Goal: Transaction & Acquisition: Purchase product/service

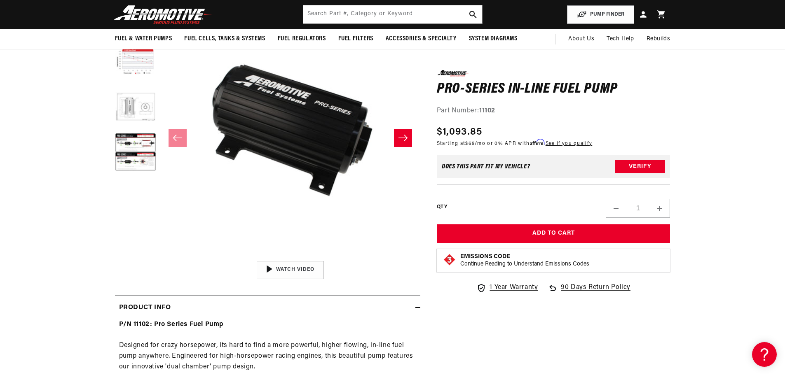
scroll to position [41, 0]
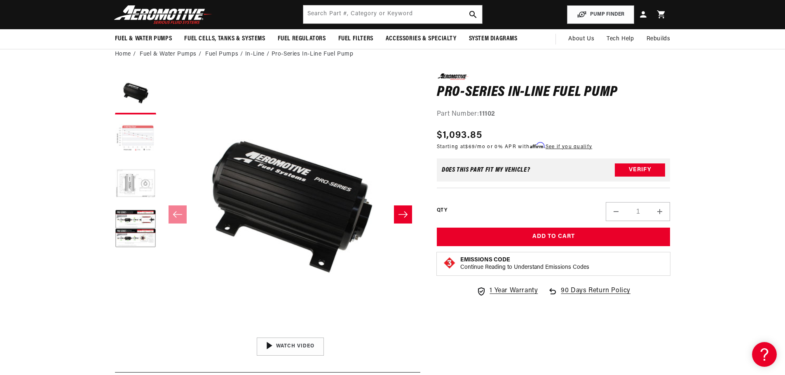
click at [138, 129] on button "Load image 2 in gallery view" at bounding box center [135, 139] width 41 height 41
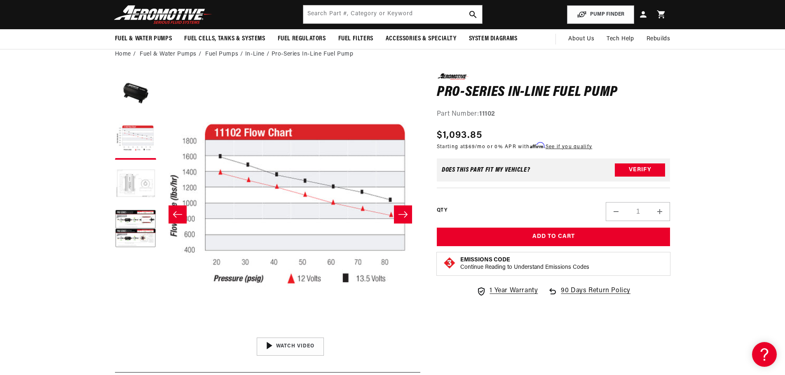
click at [138, 195] on button "Load image 3 in gallery view" at bounding box center [135, 184] width 41 height 41
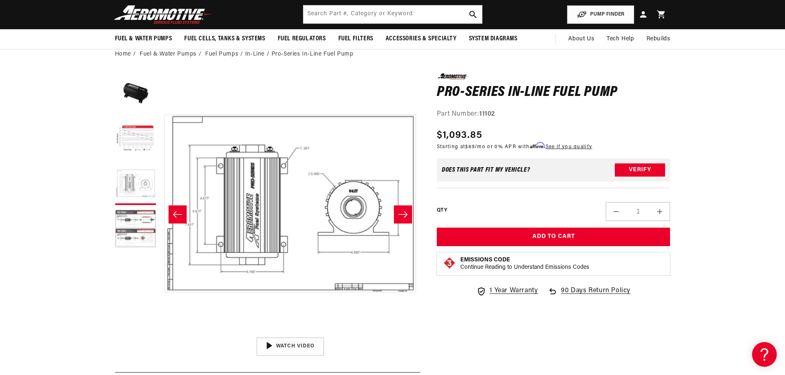
click at [143, 234] on button "Load image 4 in gallery view" at bounding box center [135, 229] width 41 height 41
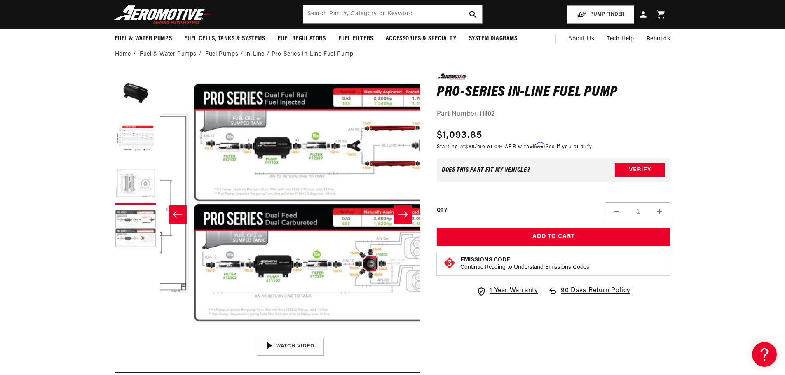
scroll to position [0, 780]
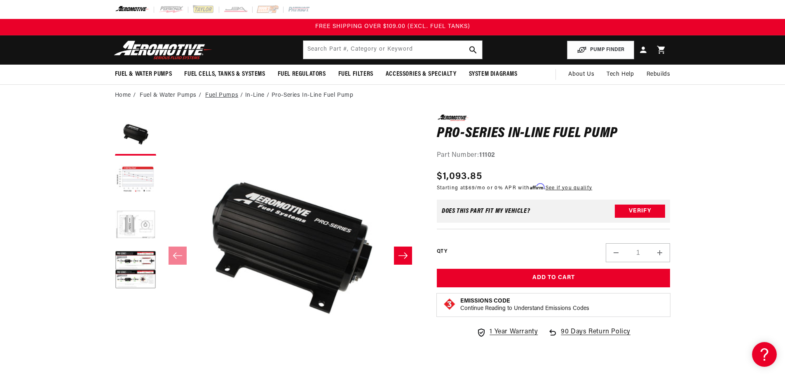
click at [222, 95] on link "Fuel Pumps" at bounding box center [221, 95] width 33 height 9
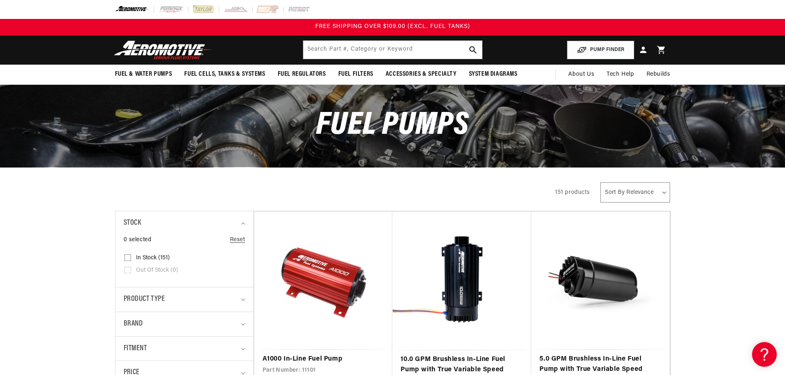
click at [646, 189] on select "Sort By Relevance Sort By Price, Low to High Sort By Price, High to Low" at bounding box center [634, 192] width 69 height 20
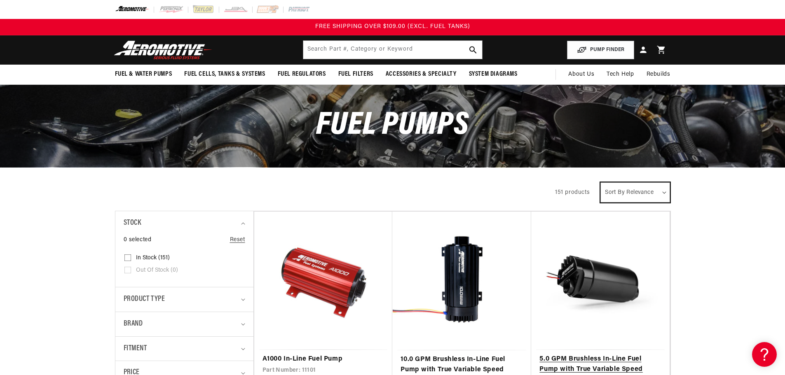
select select "price-descending"
click at [601, 182] on select "Sort By Relevance Sort By Price, Low to High Sort By Price, High to Low" at bounding box center [634, 192] width 69 height 20
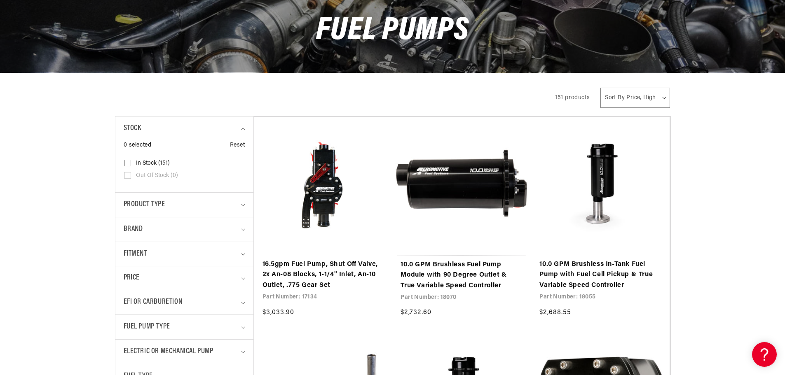
scroll to position [124, 0]
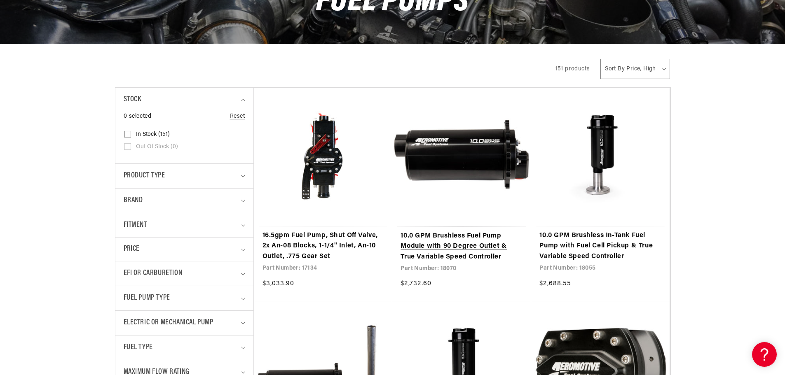
click at [476, 250] on link "10.0 GPM Brushless Fuel Pump Module with 90 Degree Outlet & True Variable Speed…" at bounding box center [461, 247] width 122 height 32
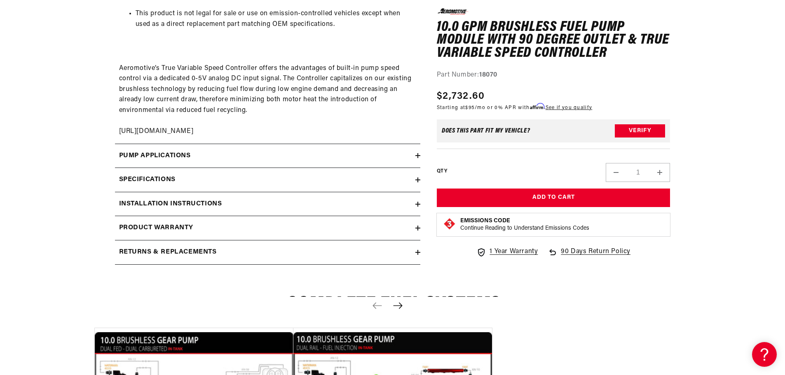
scroll to position [1195, 0]
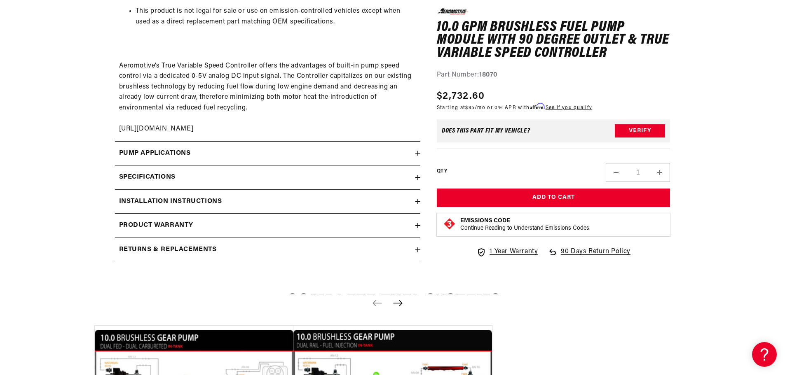
click at [234, 150] on div "Pump Applications" at bounding box center [265, 153] width 300 height 11
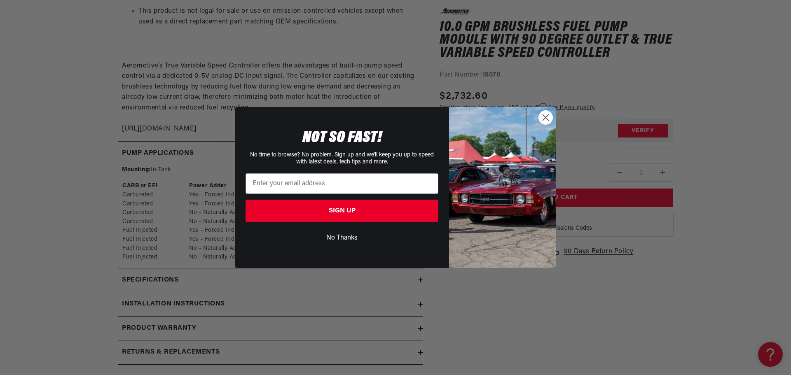
click at [551, 115] on circle "Close dialog" at bounding box center [546, 118] width 14 height 14
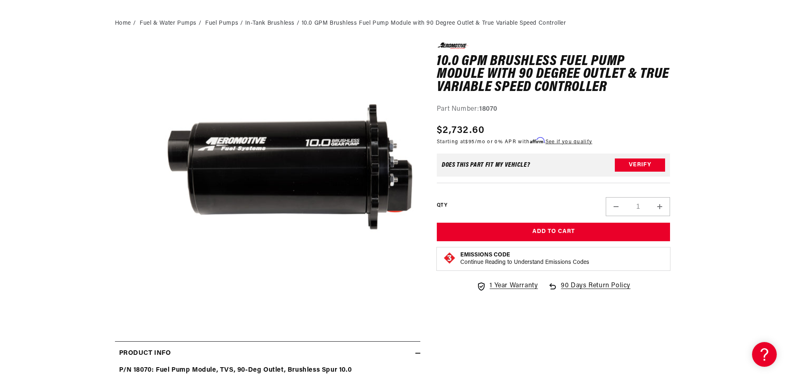
scroll to position [206, 0]
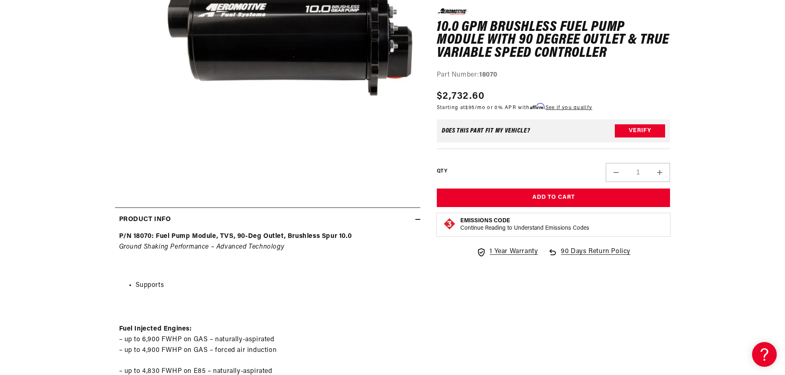
click at [419, 218] on icon at bounding box center [417, 219] width 5 height 5
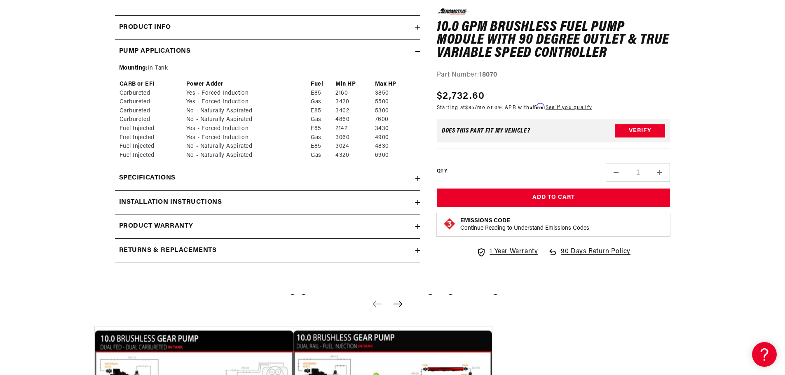
scroll to position [412, 0]
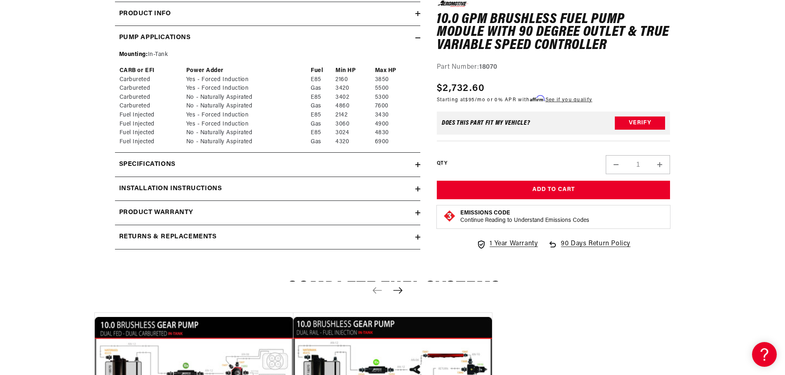
click at [415, 163] on icon at bounding box center [417, 164] width 5 height 5
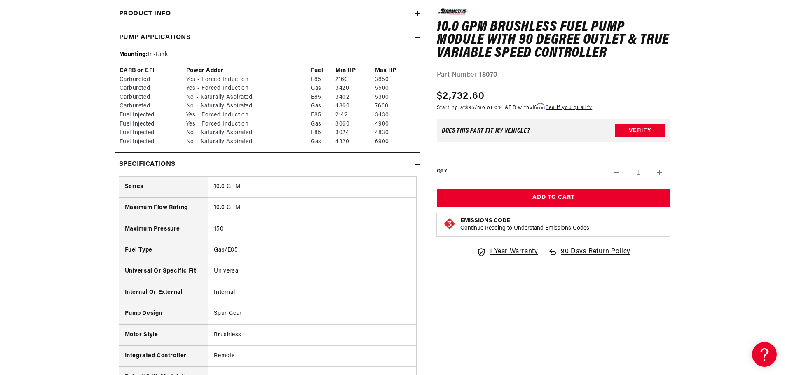
click at [415, 163] on icon at bounding box center [417, 164] width 5 height 5
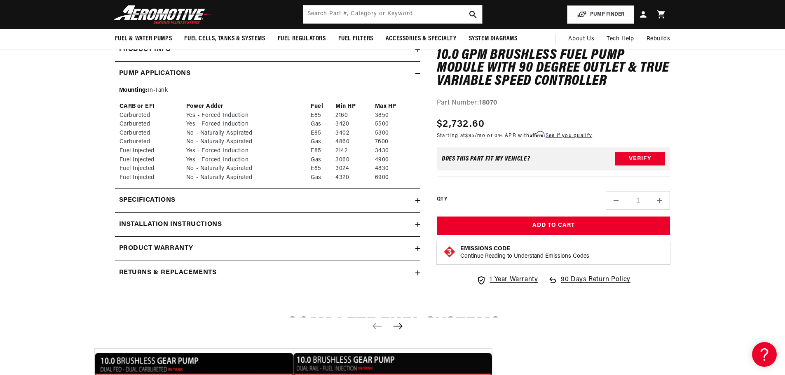
scroll to position [206, 0]
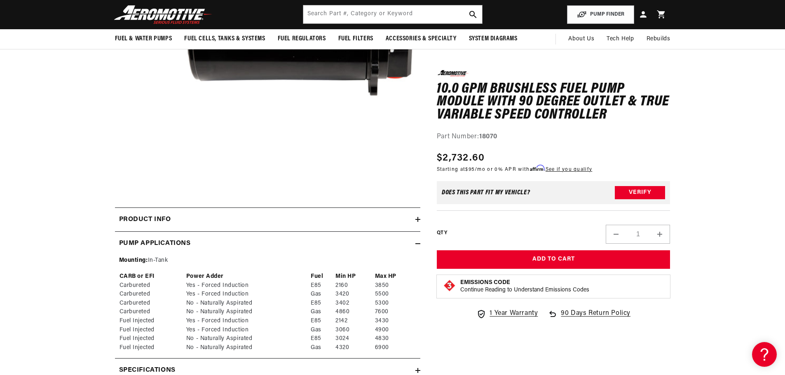
click at [418, 244] on icon at bounding box center [417, 244] width 5 height 0
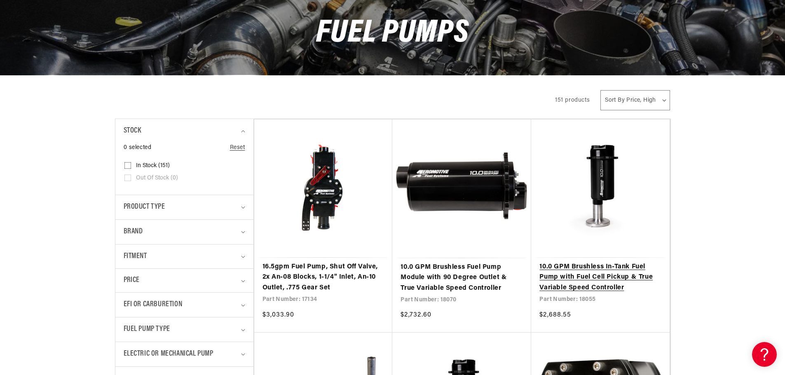
scroll to position [206, 0]
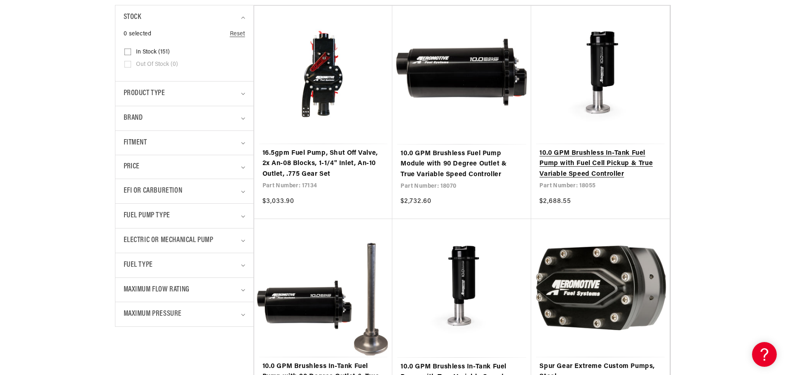
click at [611, 164] on link "10.0 GPM Brushless In-Tank Fuel Pump with Fuel Cell Pickup & True Variable Spee…" at bounding box center [600, 164] width 122 height 32
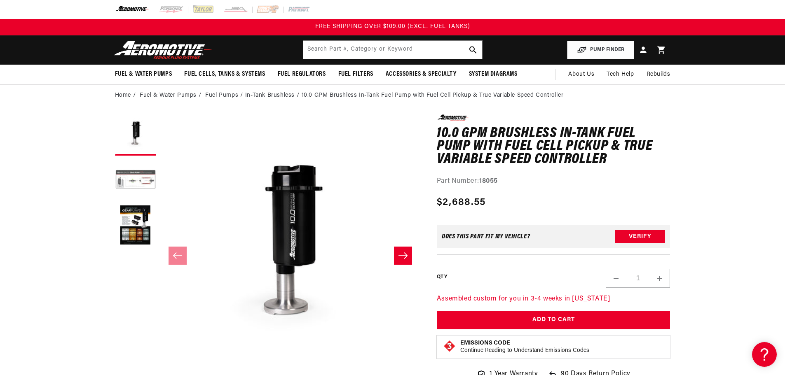
click at [141, 175] on button "Load image 2 in gallery view" at bounding box center [135, 180] width 41 height 41
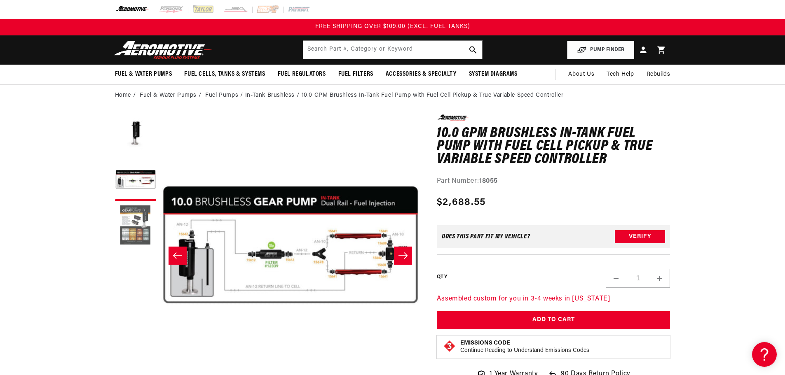
click at [136, 226] on button "Load image 3 in gallery view" at bounding box center [135, 225] width 41 height 41
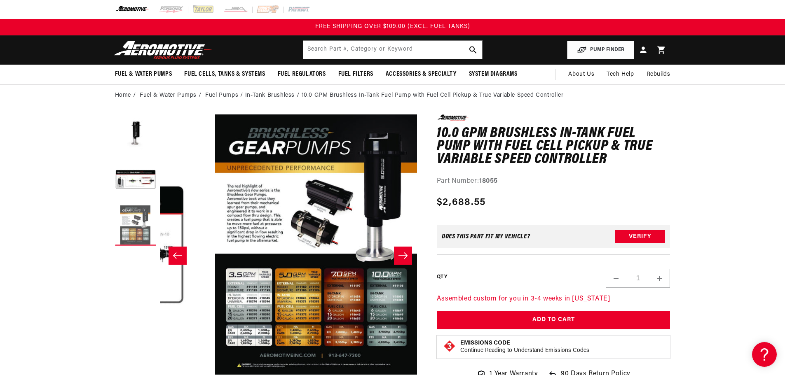
scroll to position [0, 520]
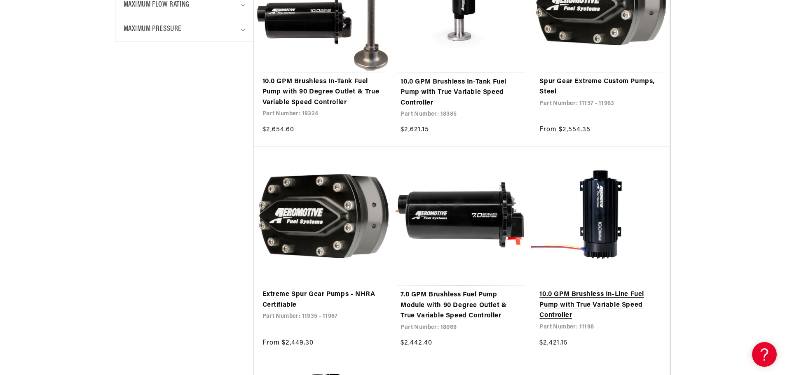
scroll to position [494, 0]
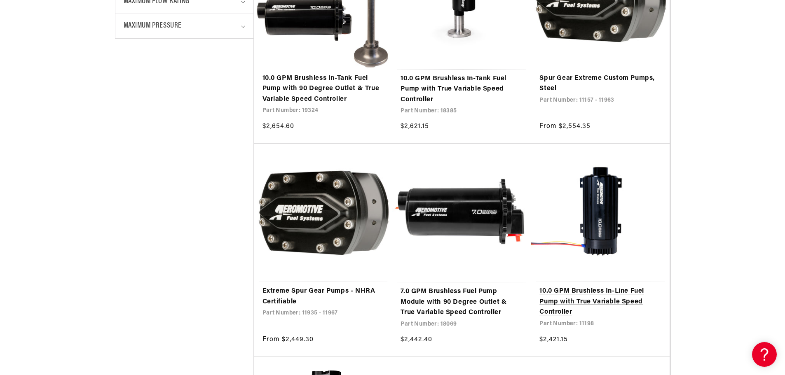
click at [578, 304] on link "10.0 GPM Brushless In-Line Fuel Pump with True Variable Speed Controller" at bounding box center [600, 302] width 122 height 32
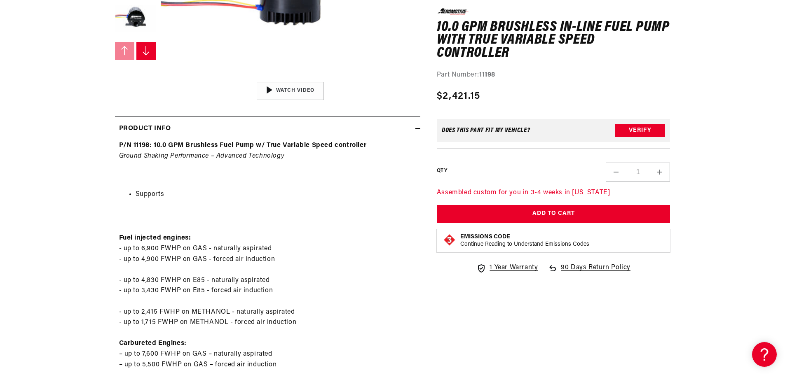
scroll to position [371, 0]
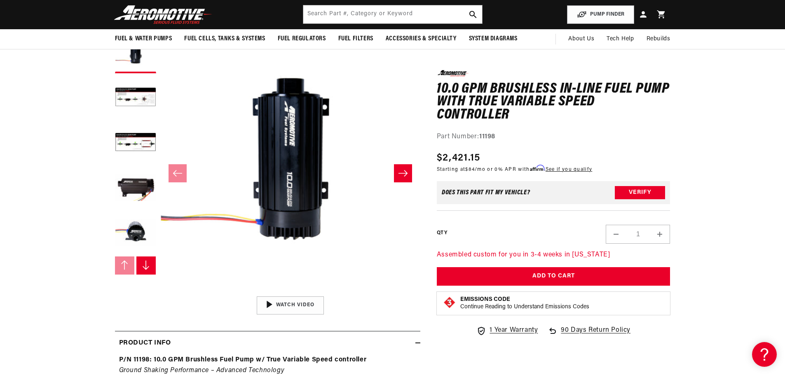
scroll to position [0, 0]
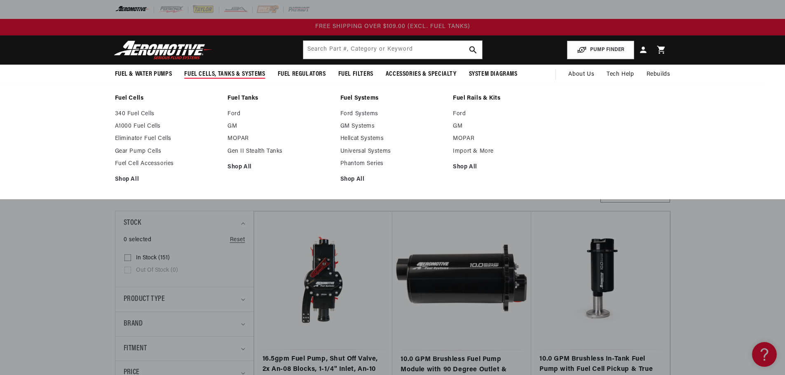
click at [228, 75] on span "Fuel Cells, Tanks & Systems" at bounding box center [224, 74] width 81 height 9
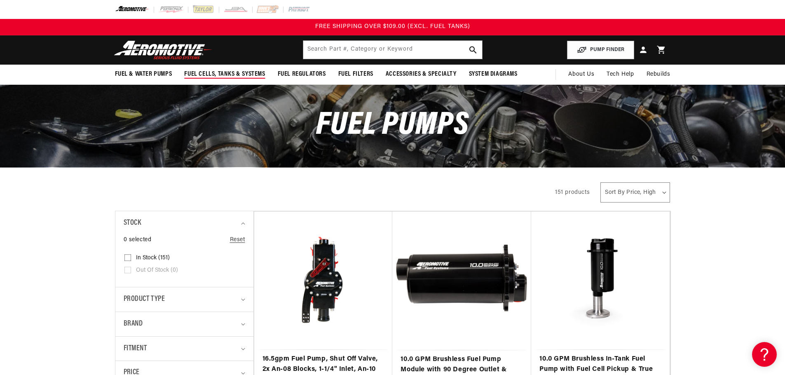
click at [236, 75] on span "Fuel Cells, Tanks & Systems" at bounding box center [224, 74] width 81 height 9
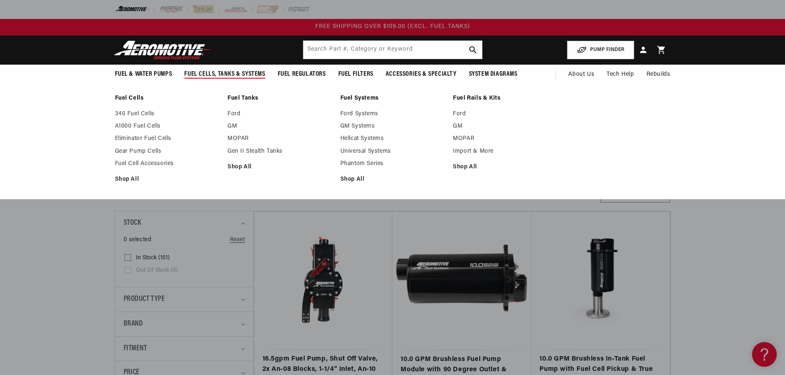
click at [135, 98] on link "Fuel Cells" at bounding box center [167, 98] width 105 height 7
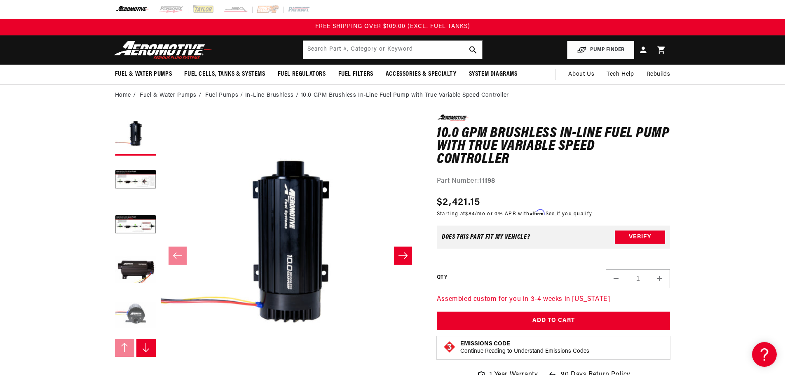
click at [133, 308] on button "Load image 5 in gallery view" at bounding box center [135, 316] width 41 height 41
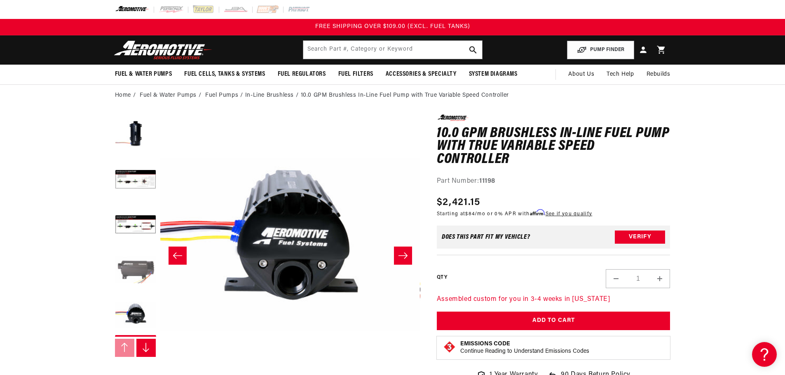
click at [139, 253] on button "Load image 4 in gallery view" at bounding box center [135, 270] width 41 height 41
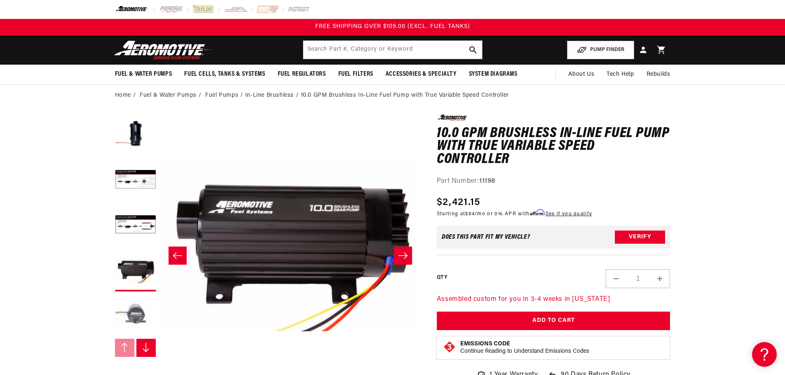
click at [142, 321] on button "Load image 5 in gallery view" at bounding box center [135, 316] width 41 height 41
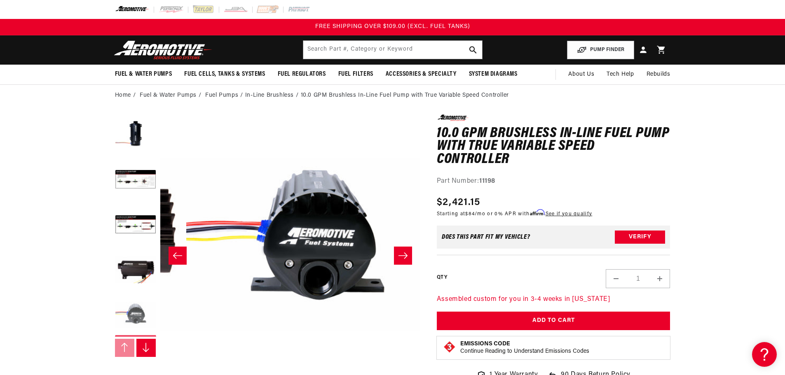
scroll to position [0, 1041]
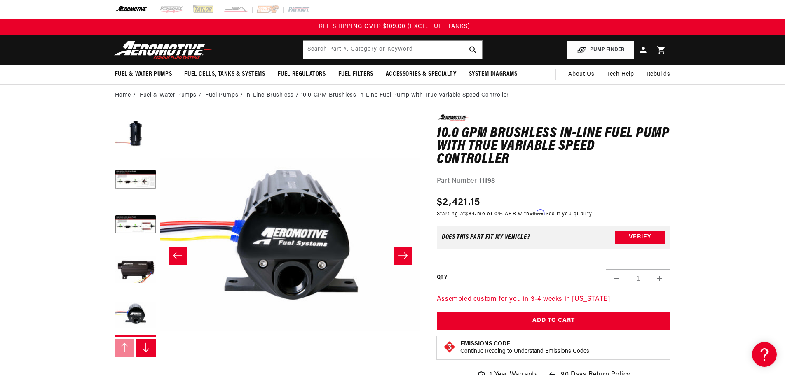
click at [141, 344] on button "Slide right" at bounding box center [146, 348] width 20 height 18
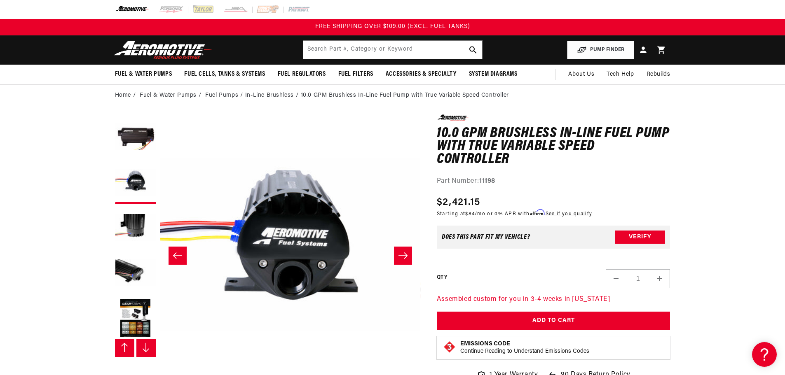
scroll to position [136, 0]
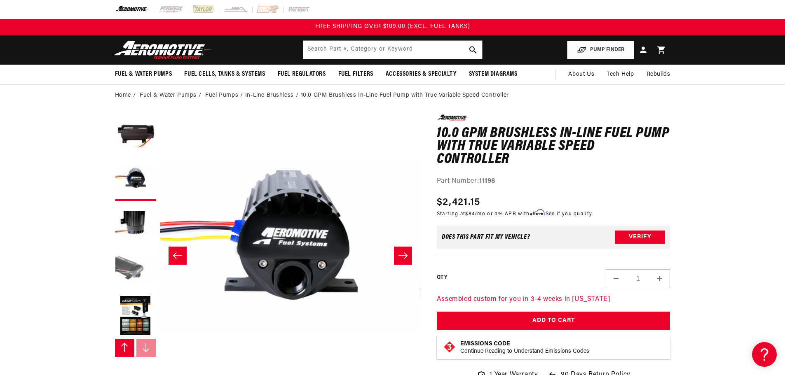
click at [131, 267] on button "Load image 7 in gallery view" at bounding box center [135, 270] width 41 height 41
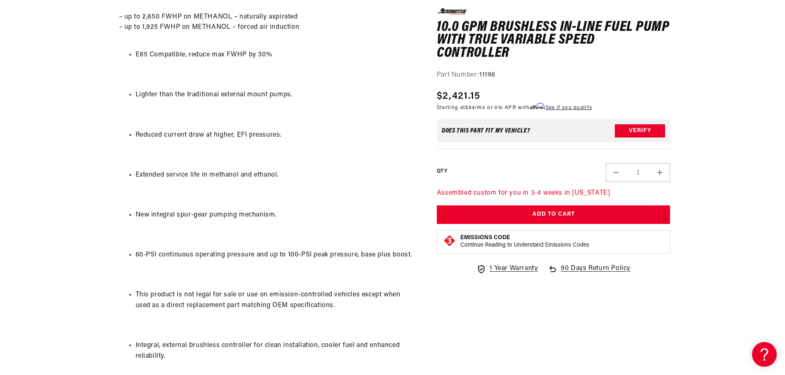
scroll to position [865, 0]
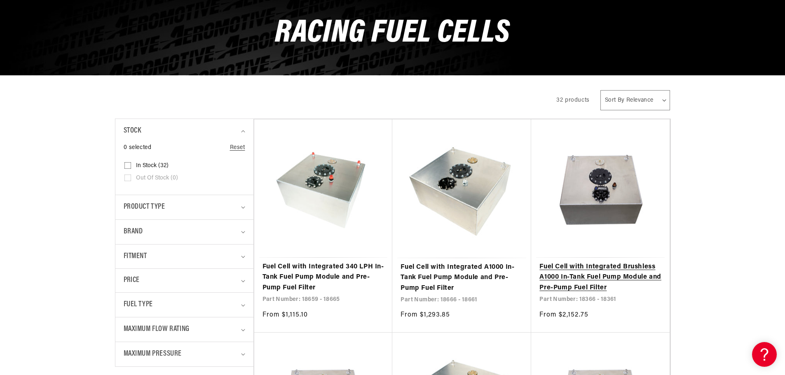
scroll to position [165, 0]
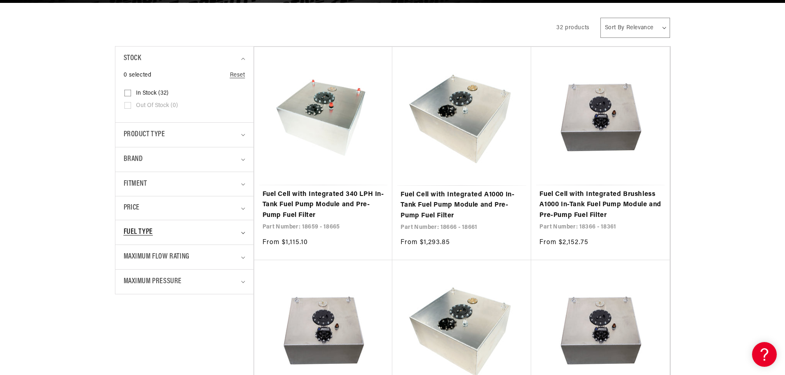
click at [188, 236] on div "Fuel Type" at bounding box center [181, 233] width 115 height 12
click at [187, 230] on div "Fuel Type" at bounding box center [181, 233] width 115 height 12
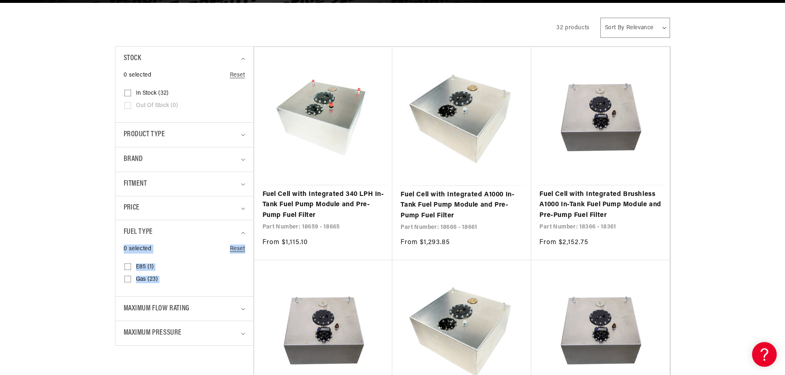
click at [129, 266] on input "E85 (1) E85 (1 product)" at bounding box center [127, 268] width 7 height 7
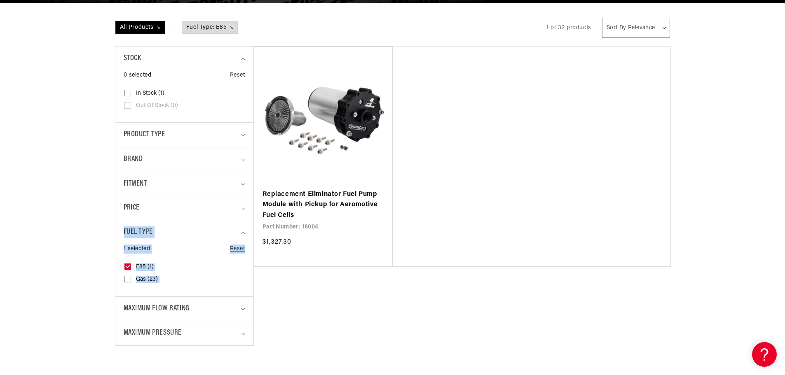
click at [126, 267] on icon at bounding box center [127, 267] width 3 height 2
click at [126, 267] on input "E85 (1) E85 (1 product)" at bounding box center [127, 268] width 7 height 7
checkbox input "false"
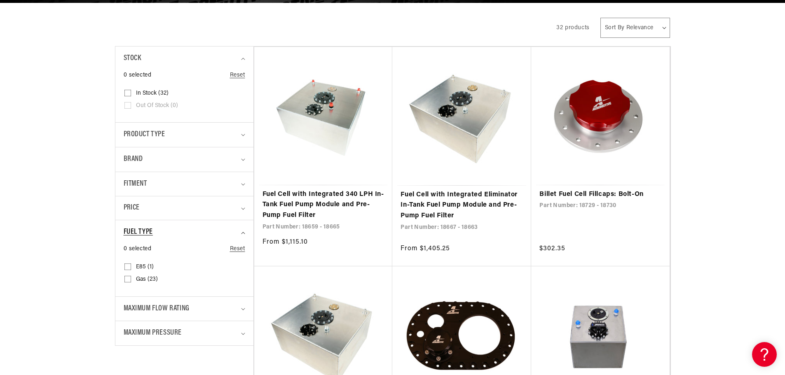
click at [197, 227] on div "Fuel Type" at bounding box center [181, 233] width 115 height 12
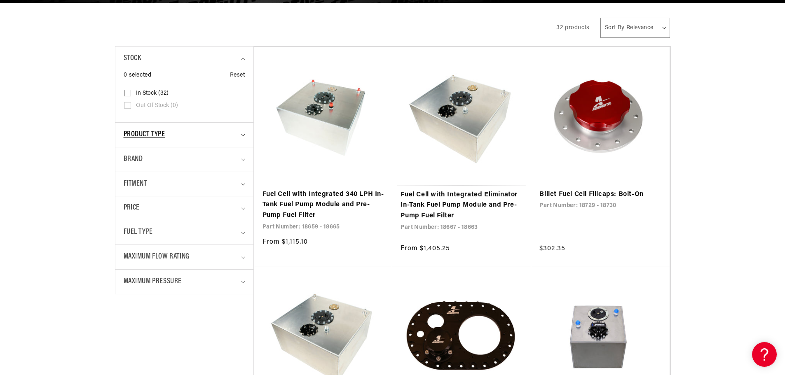
click at [189, 130] on div "Product type" at bounding box center [181, 135] width 115 height 12
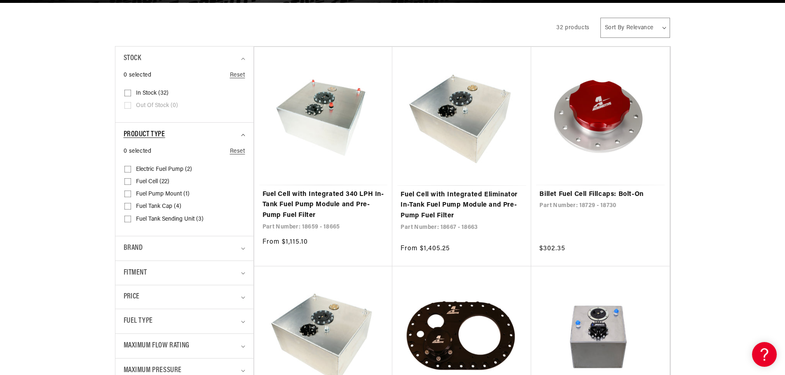
click at [183, 132] on div "Product type" at bounding box center [181, 135] width 115 height 12
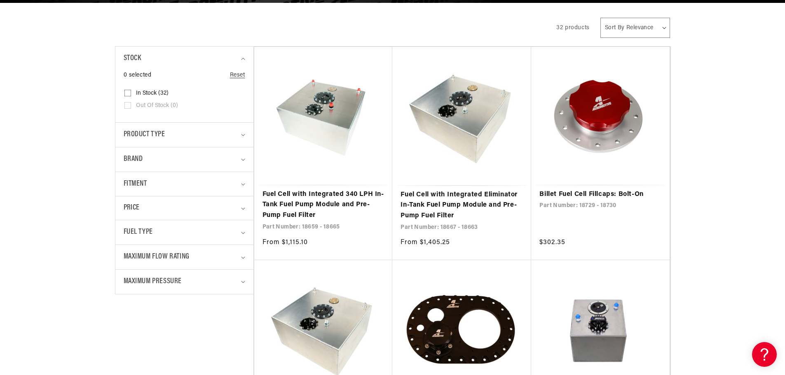
click at [631, 24] on select "Sort By Relevance Sort By Price, Low to High Sort By Price, High to Low" at bounding box center [635, 28] width 70 height 20
select select "price-descending"
click at [601, 18] on select "Sort By Relevance Sort By Price, Low to High Sort By Price, High to Low" at bounding box center [635, 28] width 70 height 20
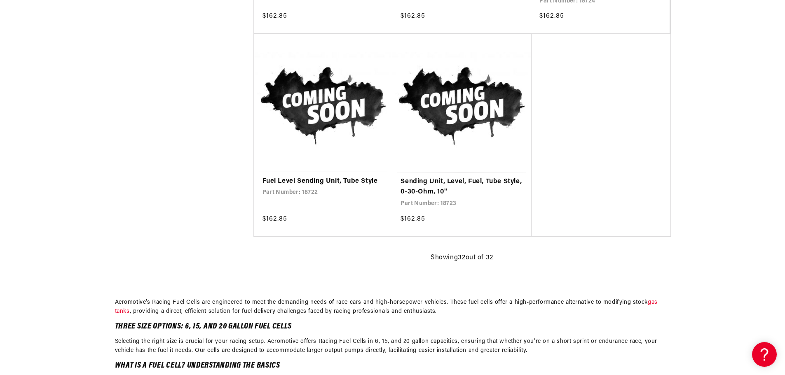
scroll to position [2348, 0]
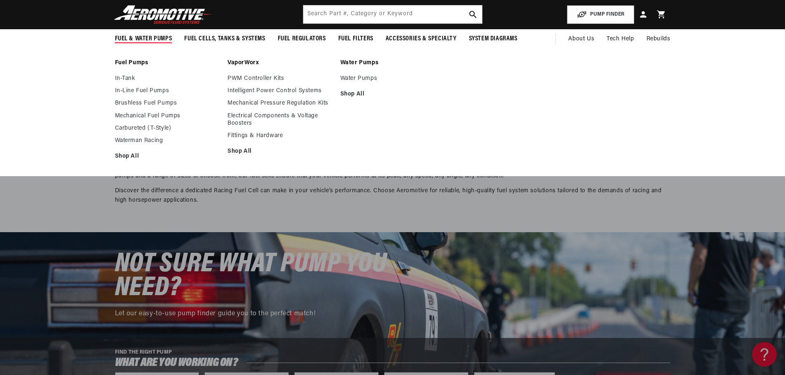
scroll to position [2101, 0]
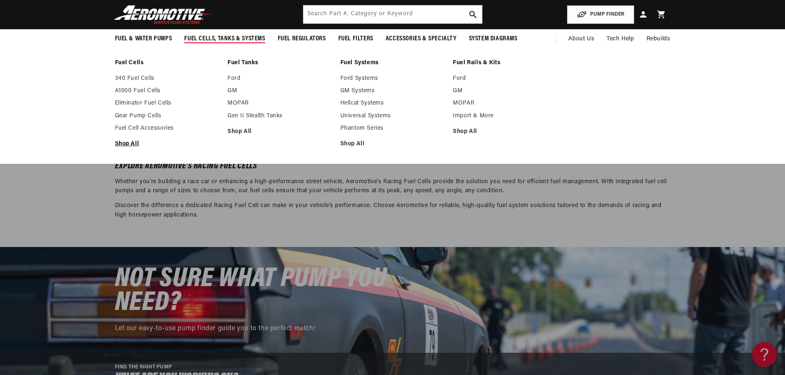
click at [123, 140] on link "Shop All" at bounding box center [167, 143] width 105 height 7
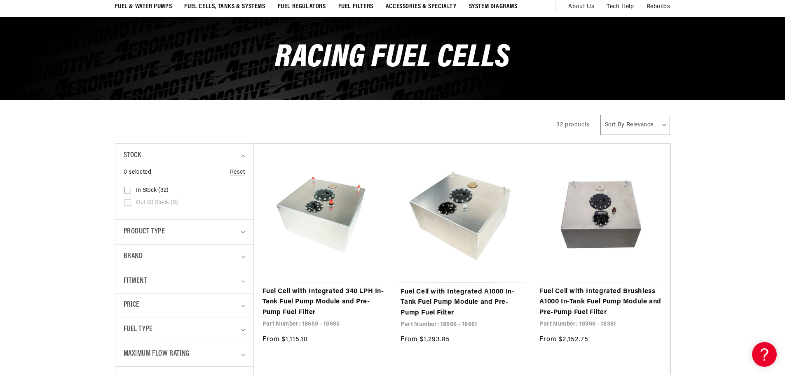
scroll to position [82, 0]
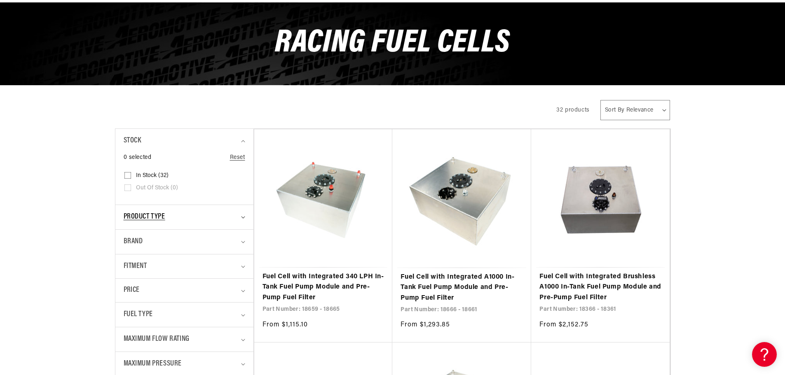
click at [175, 216] on div "Product type" at bounding box center [181, 217] width 115 height 12
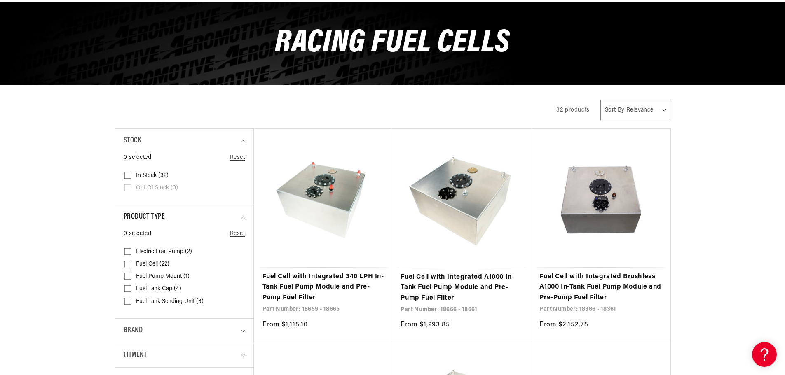
click at [179, 212] on div "Product type" at bounding box center [181, 217] width 115 height 12
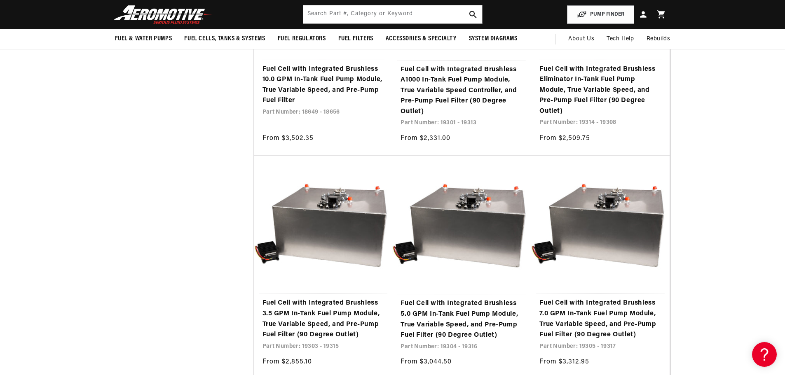
scroll to position [1112, 0]
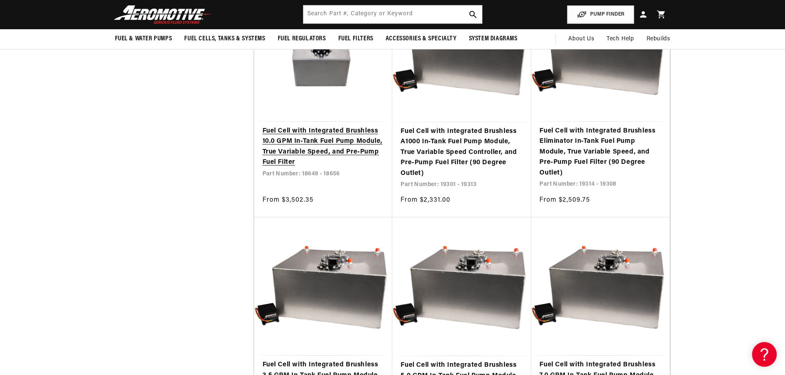
click at [358, 148] on link "Fuel Cell with Integrated Brushless 10.0 GPM In-Tank Fuel Pump Module, True Var…" at bounding box center [323, 147] width 122 height 42
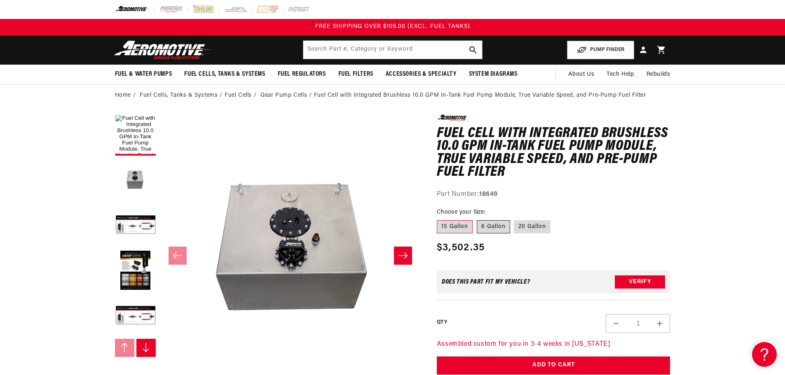
click at [491, 227] on label "6 Gallon" at bounding box center [493, 226] width 33 height 13
click at [477, 219] on input "6 Gallon" at bounding box center [477, 219] width 0 height 0
radio input "true"
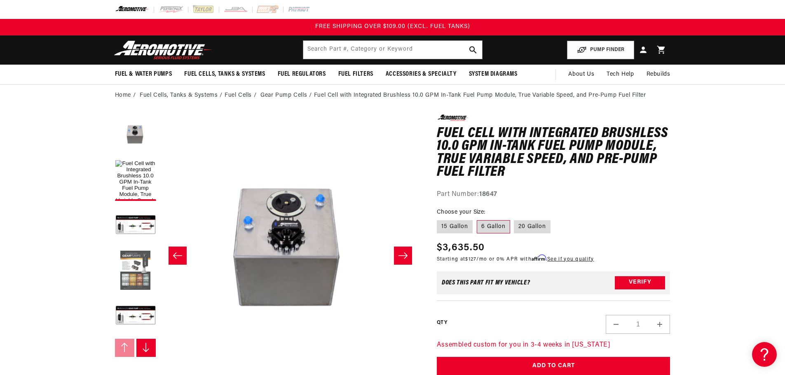
click at [134, 275] on button "Load image 4 in gallery view" at bounding box center [135, 270] width 41 height 41
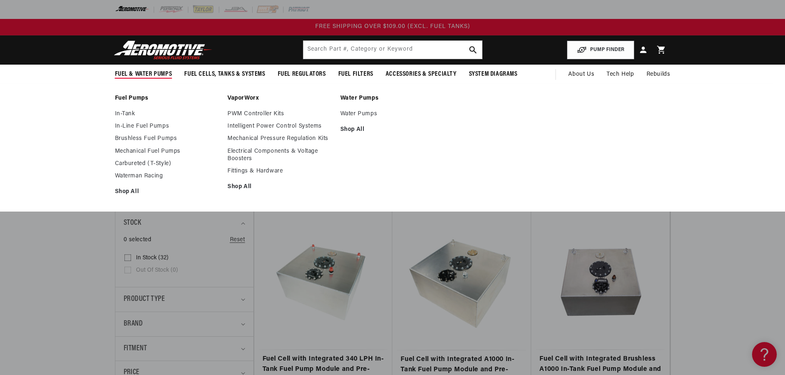
click at [152, 74] on span "Fuel & Water Pumps" at bounding box center [143, 74] width 57 height 9
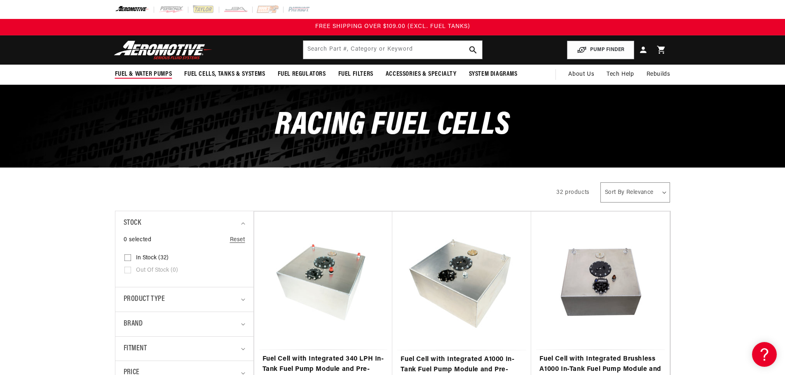
click at [152, 74] on span "Fuel & Water Pumps" at bounding box center [143, 74] width 57 height 9
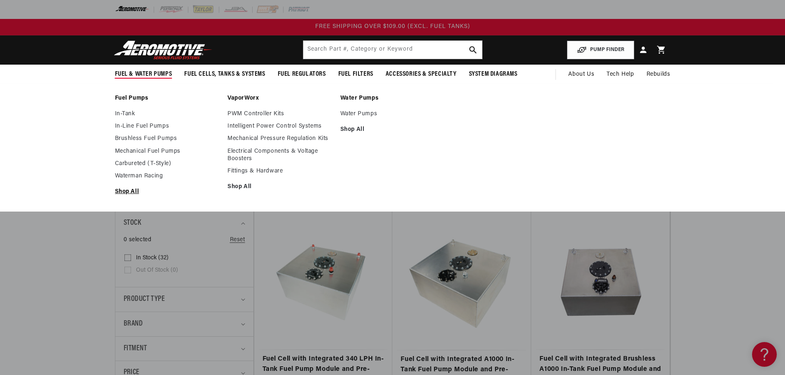
click at [136, 189] on link "Shop All" at bounding box center [167, 191] width 105 height 7
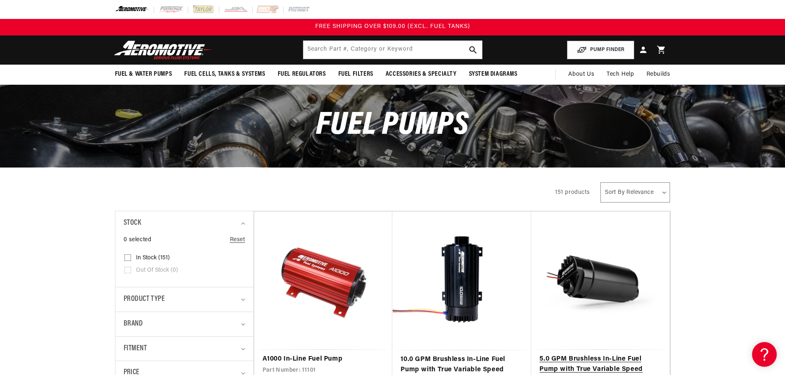
select select "price-descending"
click at [601, 182] on select "Sort By Relevance Sort By Price, Low to High Sort By Price, High to Low" at bounding box center [634, 192] width 69 height 20
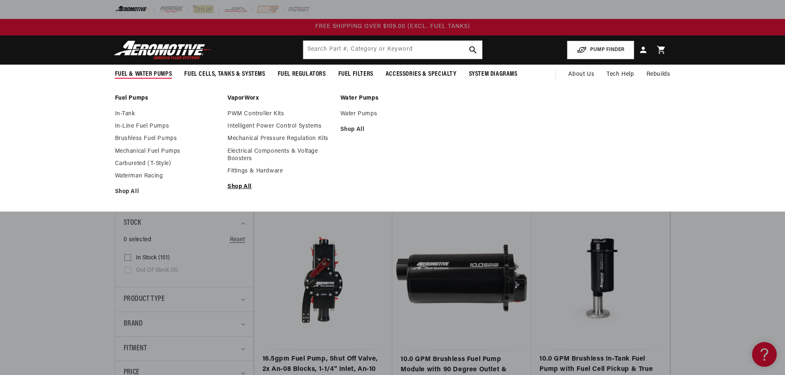
click at [239, 187] on link "Shop All" at bounding box center [279, 186] width 105 height 7
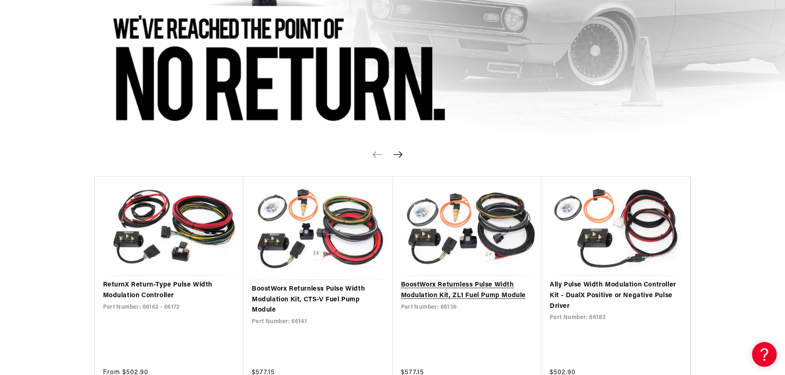
scroll to position [453, 0]
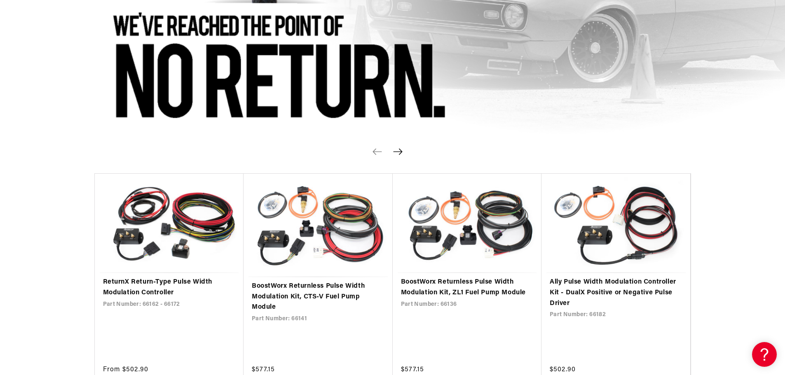
click at [400, 153] on icon "Next slide" at bounding box center [397, 152] width 9 height 6
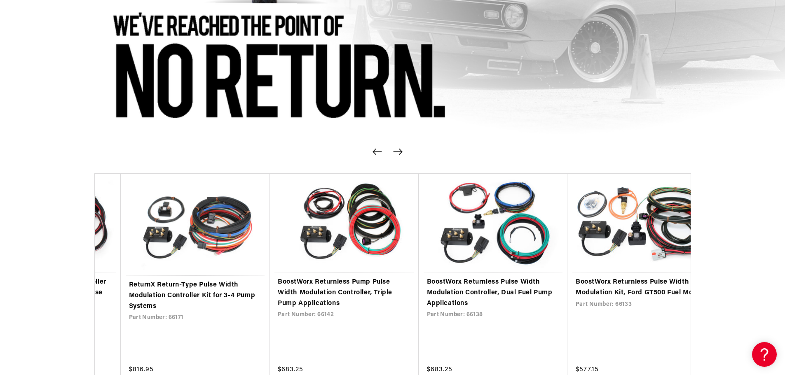
scroll to position [0, 596]
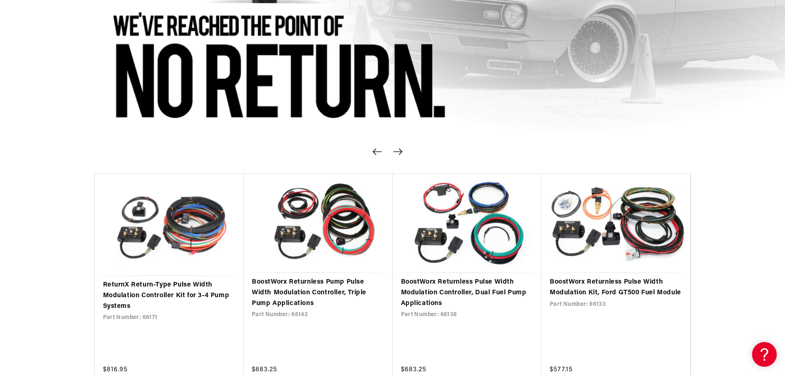
click at [401, 152] on icon "Next slide" at bounding box center [397, 152] width 9 height 6
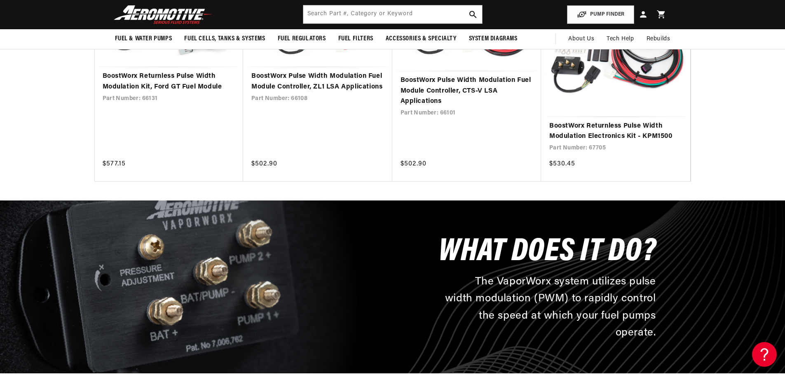
scroll to position [288, 0]
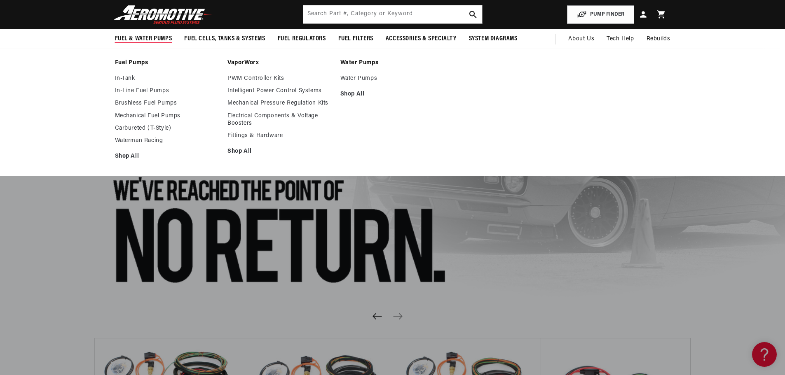
click at [250, 61] on link "VaporWorx" at bounding box center [279, 62] width 105 height 7
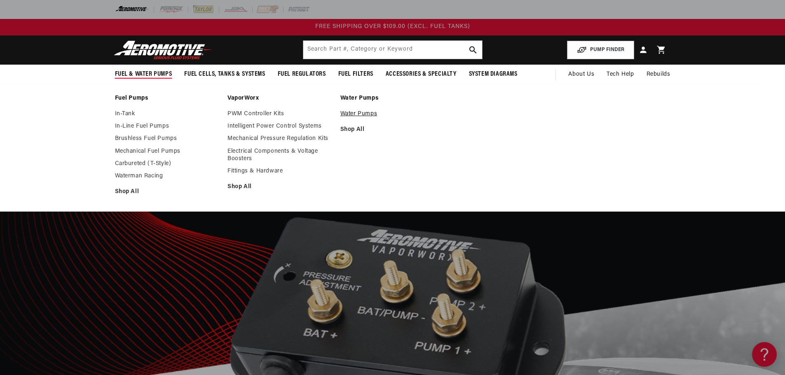
click at [354, 118] on link "Water Pumps" at bounding box center [392, 113] width 105 height 7
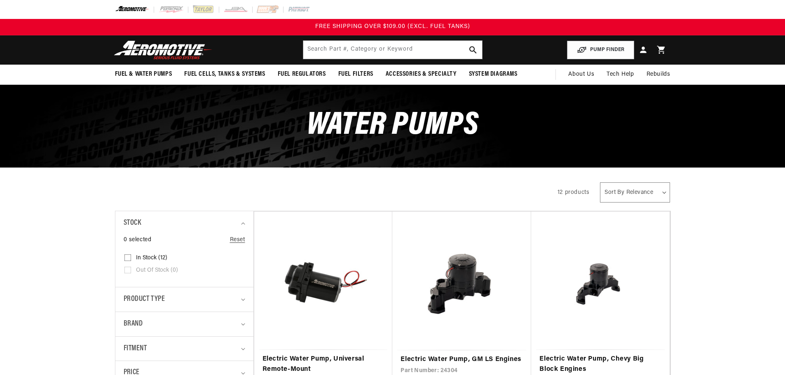
click at [648, 194] on select "Sort By Relevance Sort By Price, Low to High Sort By Price, High to Low" at bounding box center [635, 192] width 70 height 20
select select "price-descending"
click at [600, 182] on select "Sort By Relevance Sort By Price, Low to High Sort By Price, High to Low" at bounding box center [635, 192] width 70 height 20
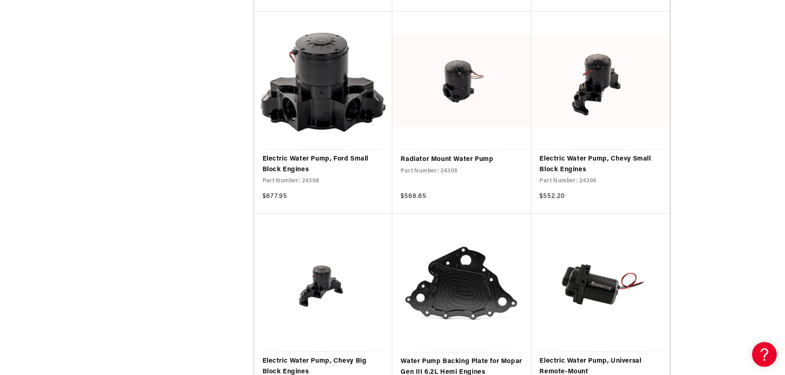
scroll to position [412, 0]
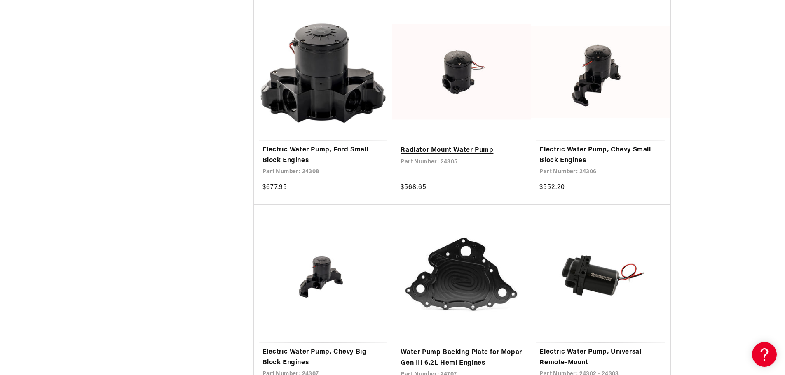
click at [453, 154] on link "Radiator Mount Water Pump" at bounding box center [461, 150] width 122 height 11
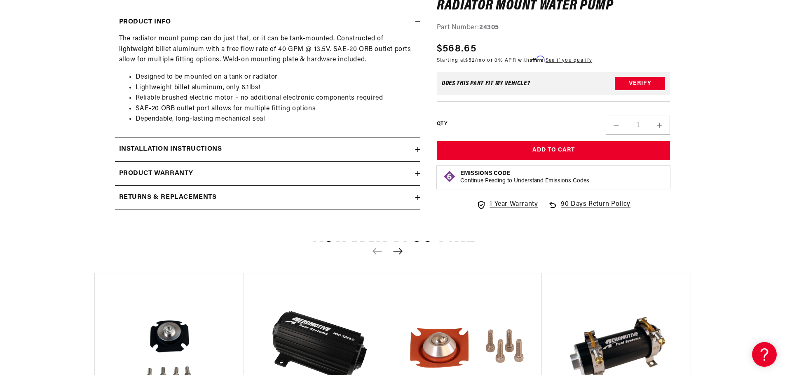
scroll to position [330, 0]
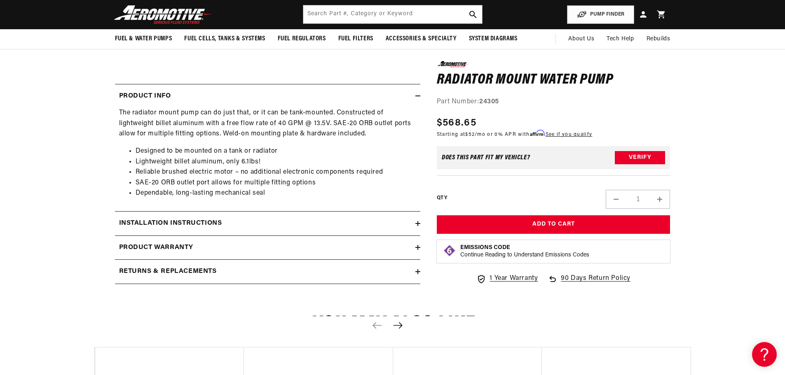
click at [239, 225] on div "Installation Instructions" at bounding box center [265, 223] width 300 height 11
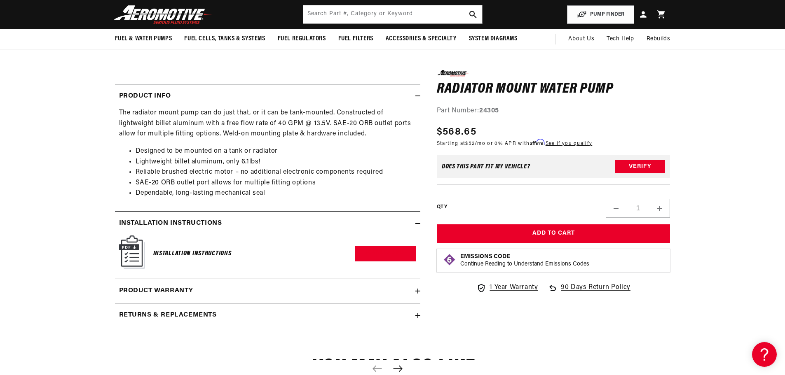
click at [239, 225] on div "Installation Instructions" at bounding box center [265, 223] width 300 height 11
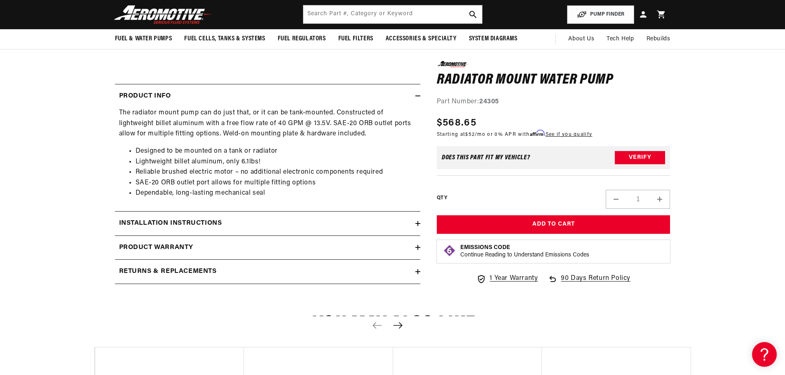
click at [235, 243] on div "Product warranty" at bounding box center [265, 248] width 300 height 11
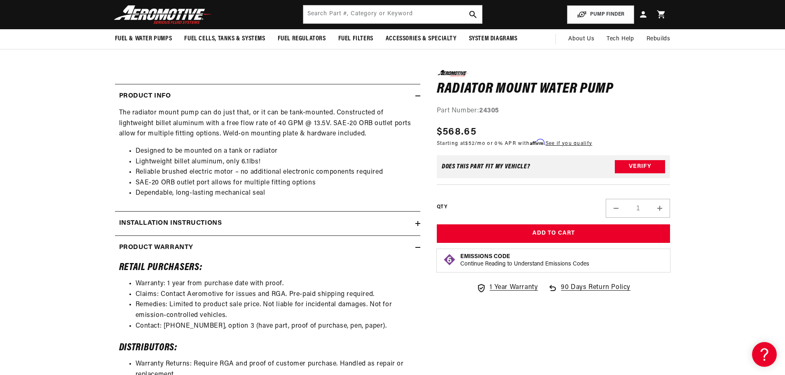
click at [235, 243] on div "Product warranty" at bounding box center [265, 248] width 300 height 11
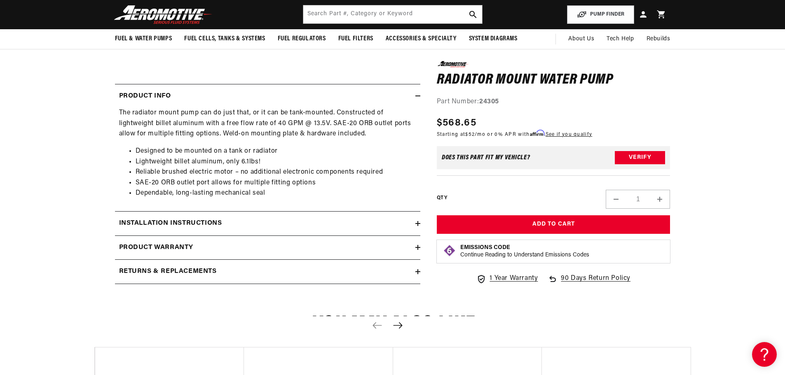
click at [236, 269] on div "Returns & replacements" at bounding box center [265, 272] width 300 height 11
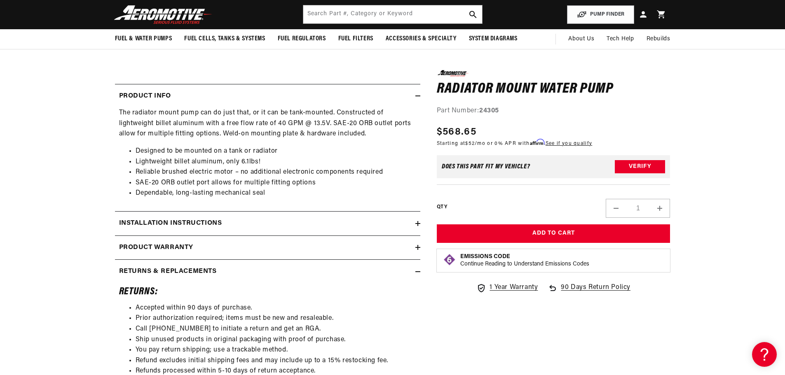
click at [236, 269] on div "Returns & replacements" at bounding box center [265, 272] width 300 height 11
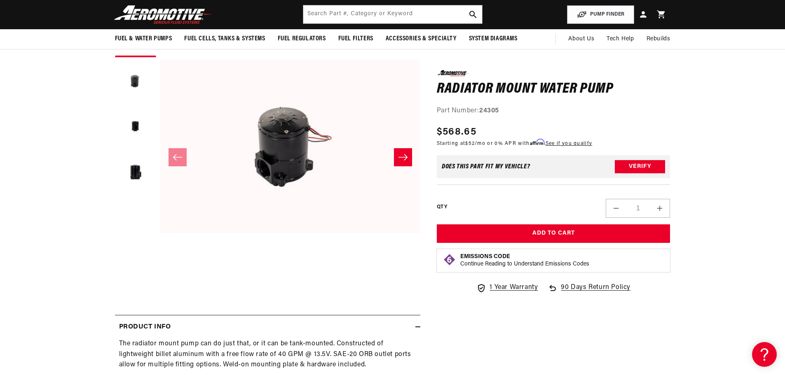
scroll to position [82, 0]
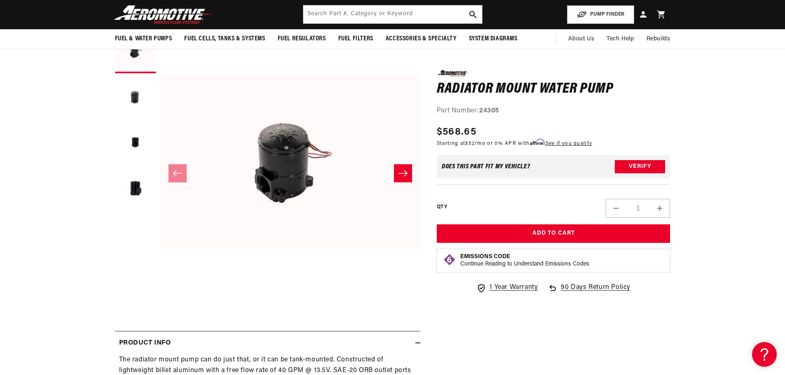
drag, startPoint x: 681, startPoint y: 147, endPoint x: 683, endPoint y: 165, distance: 17.3
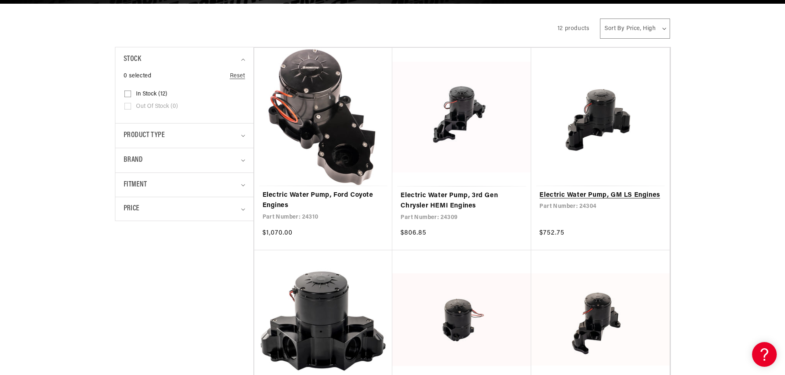
scroll to position [165, 0]
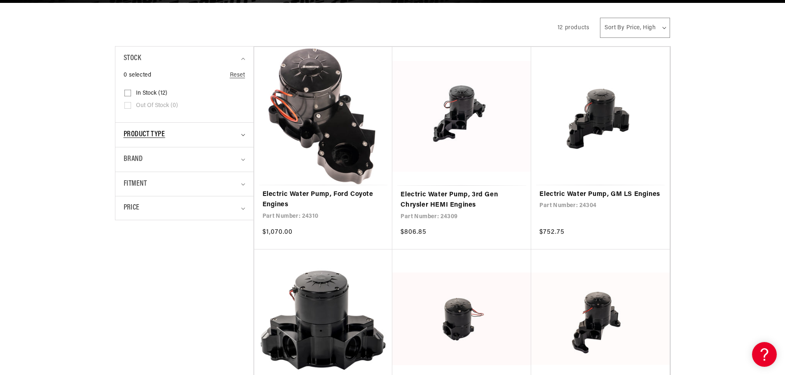
click at [164, 134] on span "Product type" at bounding box center [145, 135] width 42 height 12
click at [152, 168] on span "Water Pumps (4)" at bounding box center [157, 169] width 43 height 7
click at [131, 168] on input "Water Pumps (4) Water Pumps (4 products)" at bounding box center [127, 171] width 7 height 7
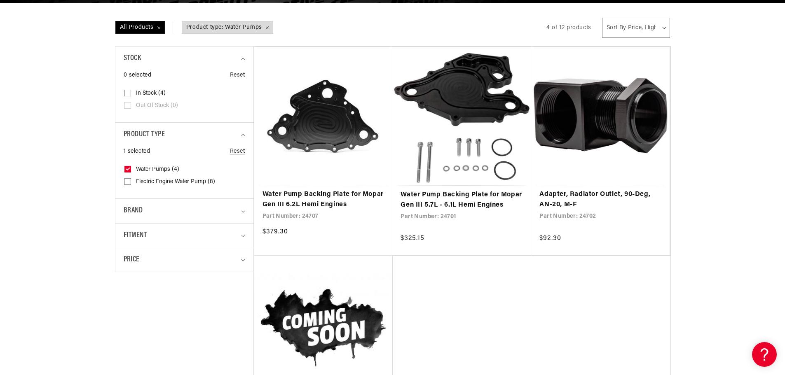
click at [167, 169] on span "Water Pumps (4)" at bounding box center [157, 169] width 43 height 7
click at [131, 169] on input "Water Pumps (4) Water Pumps (4 products)" at bounding box center [127, 171] width 7 height 7
checkbox input "false"
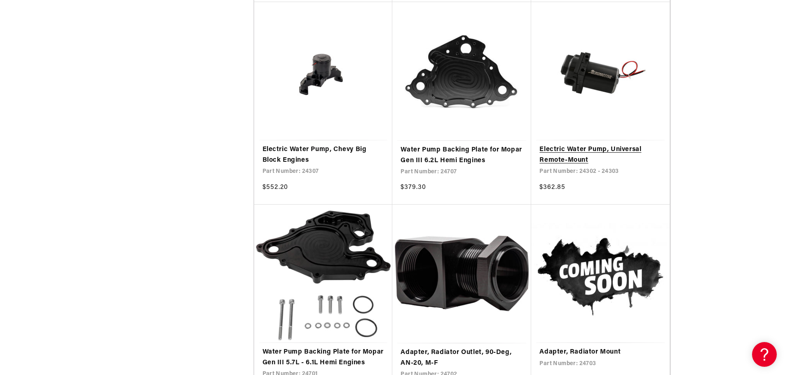
scroll to position [618, 0]
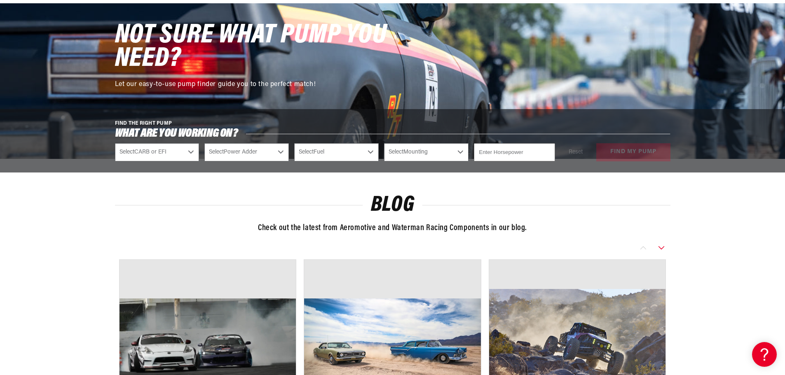
click at [240, 154] on select "Select Power Adder No - Naturally Aspirated Yes - Forced Induction" at bounding box center [246, 152] width 84 height 18
click at [183, 155] on select "Select CARB or EFI Carbureted Fuel Injected" at bounding box center [157, 152] width 84 height 18
click at [183, 154] on select "Select CARB or EFI Carbureted Fuel Injected" at bounding box center [157, 152] width 84 height 18
click at [330, 154] on select "Select Fuel E85 Gas" at bounding box center [336, 152] width 84 height 18
drag, startPoint x: 330, startPoint y: 154, endPoint x: 393, endPoint y: 153, distance: 63.9
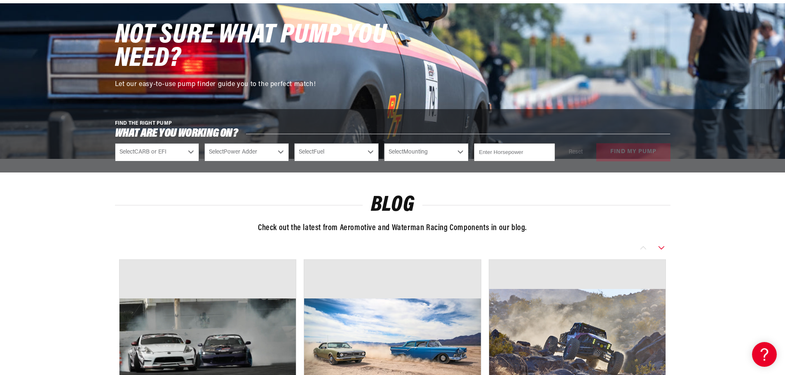
click at [330, 154] on select "Select Fuel E85 Gas" at bounding box center [336, 152] width 84 height 18
click at [411, 153] on select "Select Mounting External In-Tank" at bounding box center [426, 152] width 84 height 18
drag, startPoint x: 411, startPoint y: 153, endPoint x: 451, endPoint y: 157, distance: 41.0
click at [411, 153] on select "Select Mounting External In-Tank" at bounding box center [426, 152] width 84 height 18
click at [512, 158] on input "number" at bounding box center [514, 152] width 81 height 18
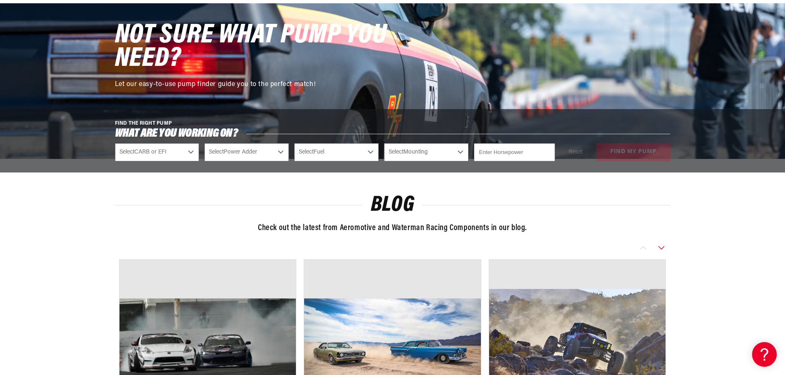
click at [164, 153] on select "Select CARB or EFI Carbureted Fuel Injected" at bounding box center [157, 152] width 84 height 18
select select "Fuel-Injected"
click at [115, 143] on select "Select CARB or EFI Carbureted Fuel Injected" at bounding box center [157, 152] width 84 height 18
select select "Fuel-Injected"
click at [235, 153] on select "Select Power Adder No - Naturally Aspirated Yes - Forced Induction" at bounding box center [246, 152] width 84 height 18
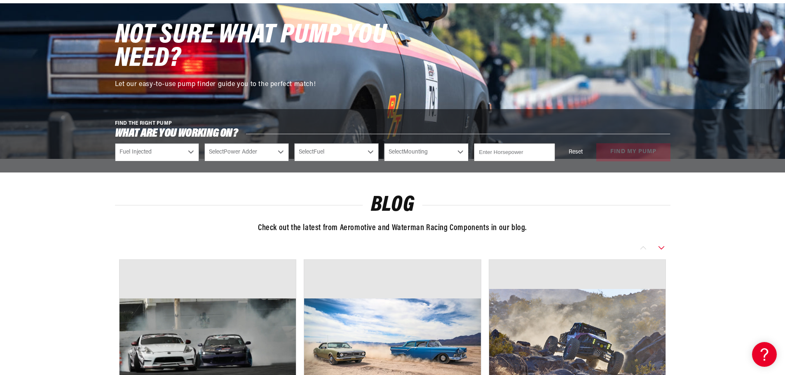
select select "Yes-Forced-Induction"
click at [204, 143] on select "Select Power Adder No - Naturally Aspirated Yes - Forced Induction" at bounding box center [246, 152] width 84 height 18
select select "Yes-Forced-Induction"
click at [337, 146] on select "Select Fuel E85 Gas" at bounding box center [336, 152] width 84 height 18
select select "E85"
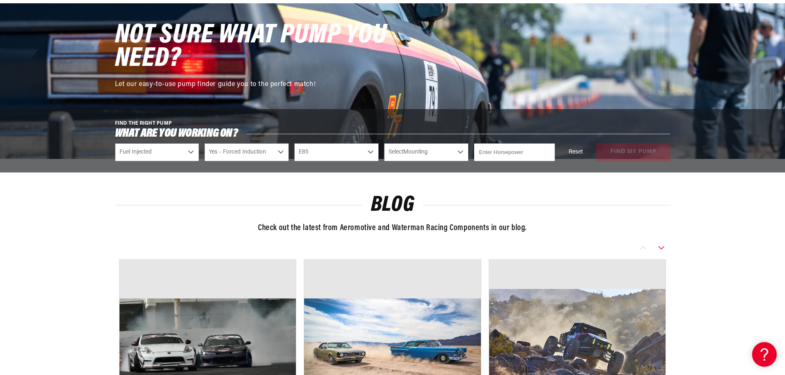
click at [294, 143] on select "Select Fuel E85 Gas" at bounding box center [336, 152] width 84 height 18
select select "E85"
click at [430, 150] on select "Select Mounting External In-Tank" at bounding box center [426, 152] width 84 height 18
select select "External"
click at [384, 143] on select "Select Mounting External In-Tank" at bounding box center [426, 152] width 84 height 18
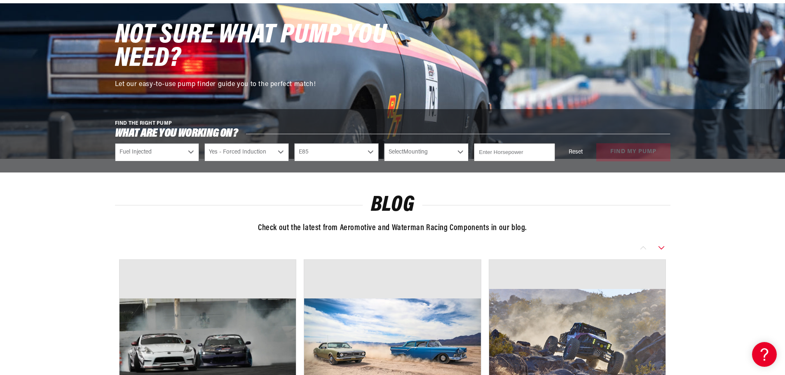
select select "External"
click at [542, 152] on input "number" at bounding box center [514, 152] width 81 height 18
type input "2000"
click at [627, 148] on div "Reset find my pump" at bounding box center [615, 152] width 110 height 18
click at [627, 148] on button "find my pump" at bounding box center [633, 152] width 74 height 19
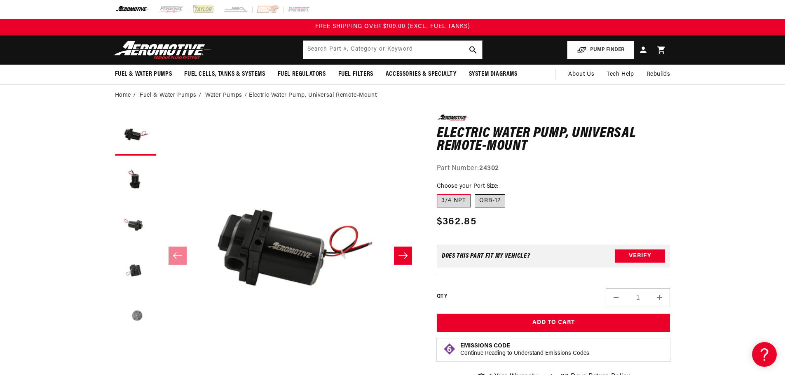
click at [496, 206] on label "ORB-12" at bounding box center [490, 200] width 30 height 13
click at [475, 193] on input "ORB-12" at bounding box center [475, 193] width 0 height 0
radio input "true"
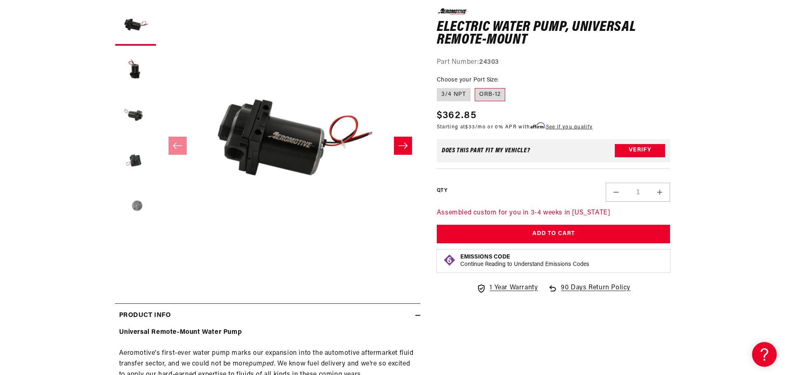
scroll to position [288, 0]
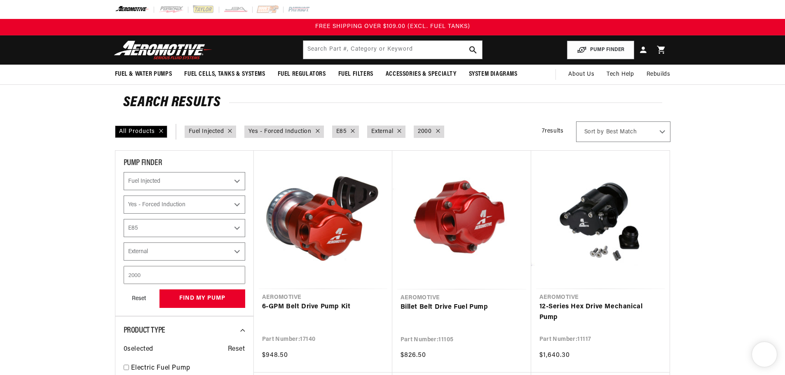
select select "Fuel-Injected"
select select "Yes-Forced-Induction"
select select "E85"
select select "External"
click at [645, 129] on select "Best Match Featured Name, A-Z Name, Z-A Price, Low to High Price, High to Low" at bounding box center [623, 132] width 94 height 21
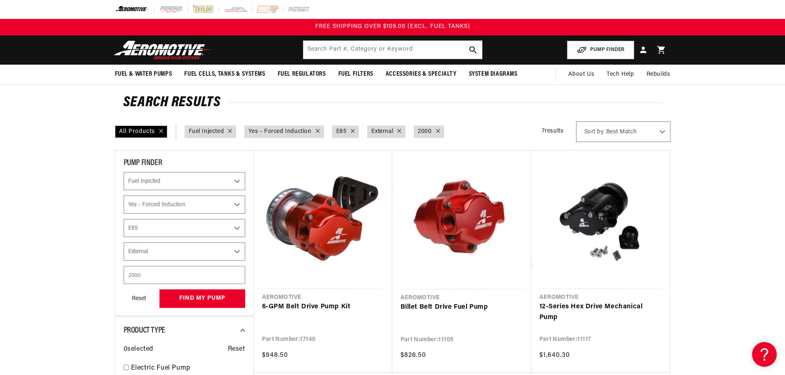
select select "price:desc"
click at [576, 122] on select "Best Match Featured Name, A-Z Name, Z-A Price, Low to High Price, High to Low" at bounding box center [623, 132] width 94 height 21
select select "Fuel-Injected"
select select "Yes-Forced-Induction"
select select "E85"
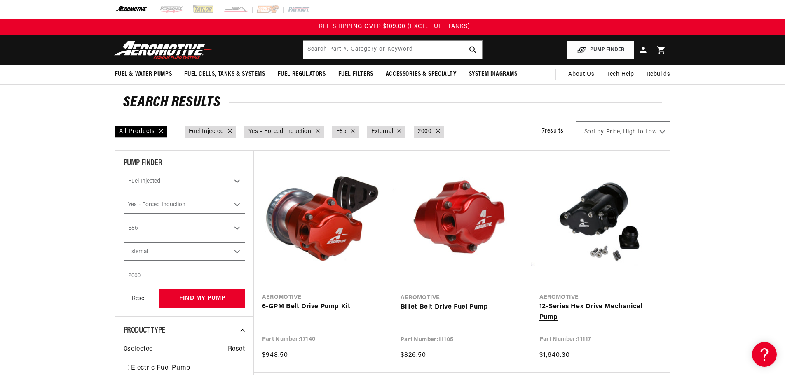
select select "External"
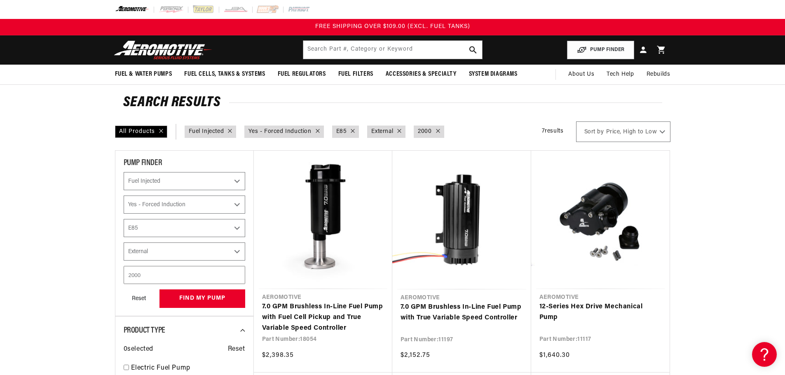
click at [440, 126] on div "Horsepower : 2000" at bounding box center [429, 132] width 30 height 12
select select "Fuel-Injected"
select select "Yes-Forced-Induction"
select select "E85"
select select "External"
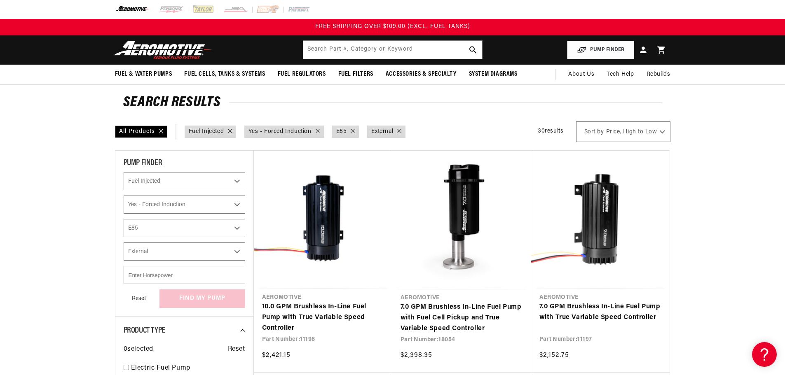
click at [395, 132] on div at bounding box center [397, 131] width 8 height 9
select select "Fuel-Injected"
select select "Yes-Forced-Induction"
select select "E85"
select select "Mounting"
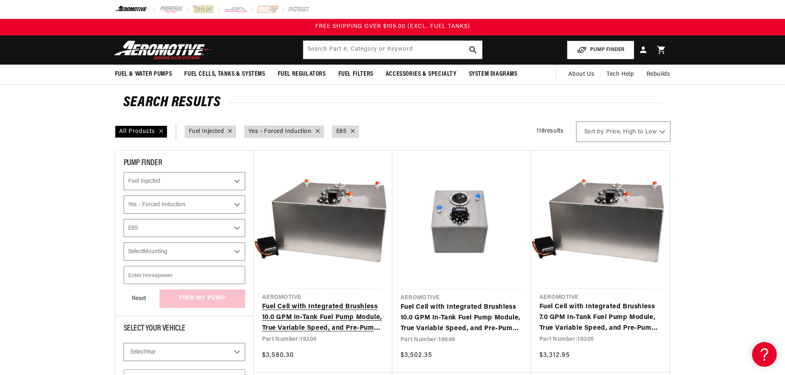
click at [346, 313] on link "Fuel Cell with Integrated Brushless 10.0 GPM In-Tank Fuel Pump Module, True Var…" at bounding box center [323, 318] width 122 height 32
select select "price:desc"
select select "Fuel-Injected"
select select "Yes-Forced-Induction"
select select "E85"
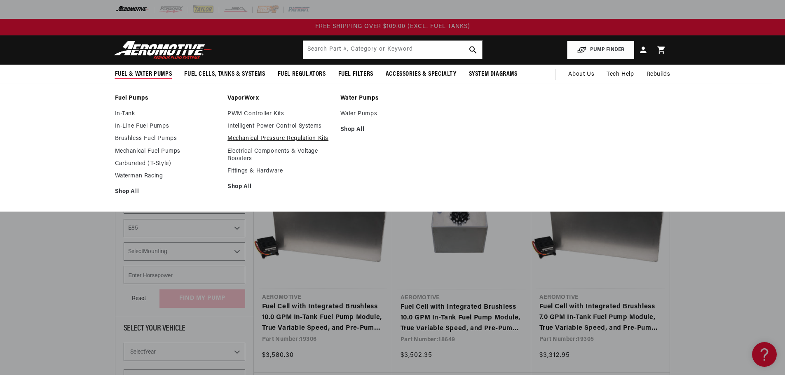
click at [286, 137] on link "Mechanical Pressure Regulation Kits" at bounding box center [279, 138] width 105 height 7
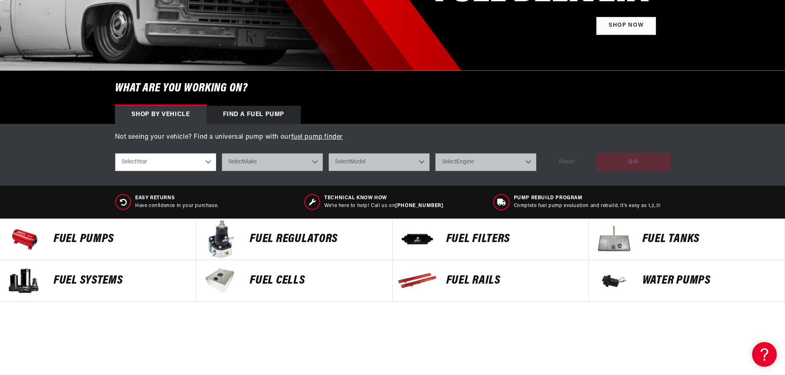
scroll to position [247, 0]
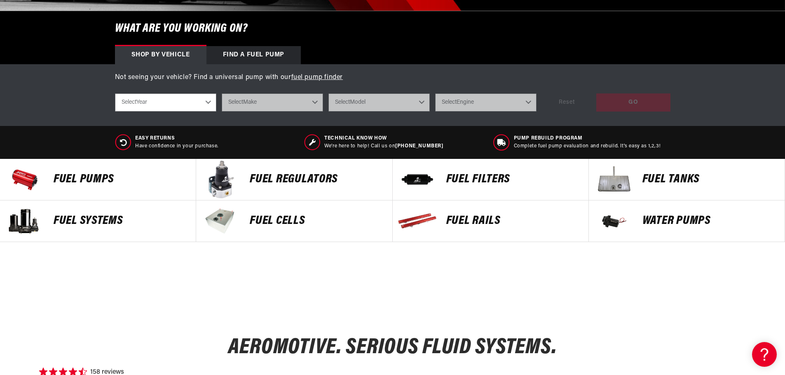
click at [267, 175] on p "FUEL REGULATORS" at bounding box center [317, 179] width 134 height 12
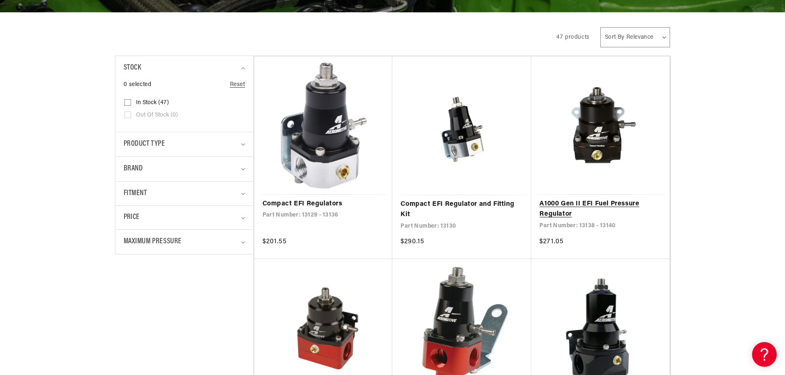
scroll to position [82, 0]
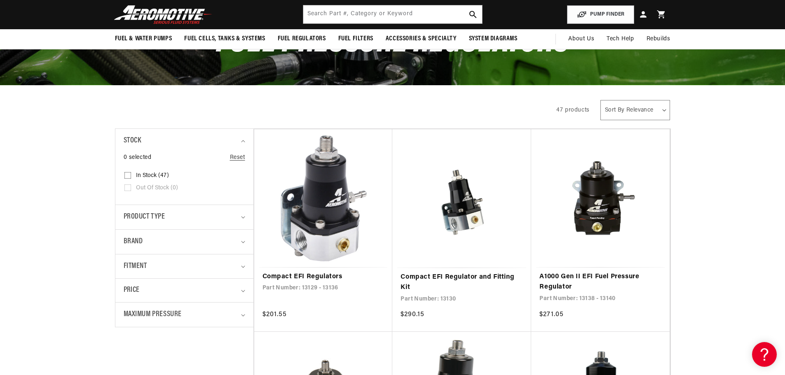
click at [635, 110] on select "Sort By Relevance Sort By Price, Low to High Sort By Price, High to Low" at bounding box center [635, 110] width 70 height 20
click at [639, 117] on select "Sort By Relevance Sort By Price, Low to High Sort By Price, High to Low" at bounding box center [635, 110] width 70 height 20
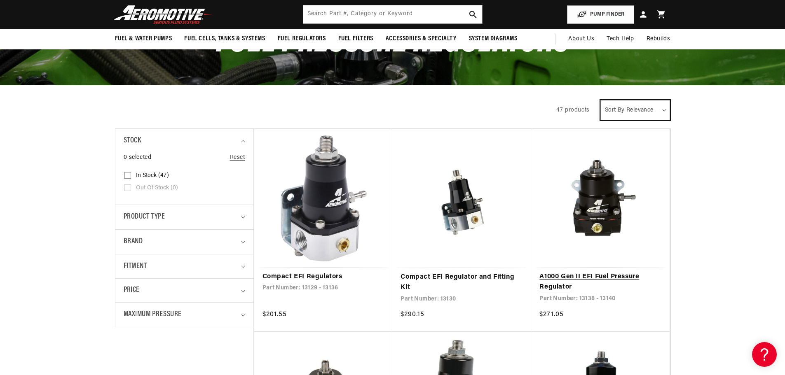
select select "price-descending"
click at [600, 100] on select "Sort By Relevance Sort By Price, Low to High Sort By Price, High to Low" at bounding box center [635, 110] width 70 height 20
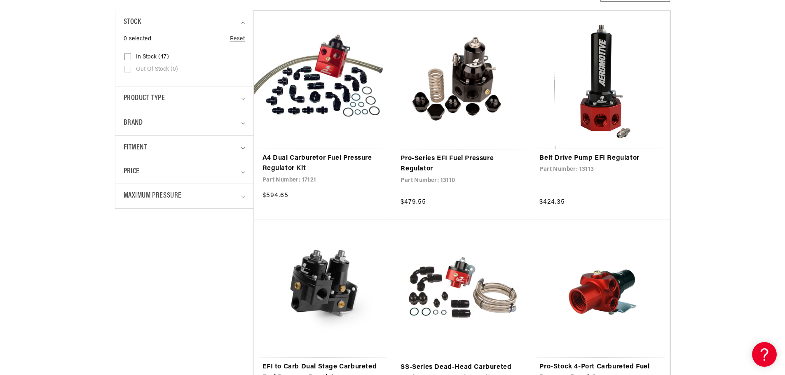
scroll to position [206, 0]
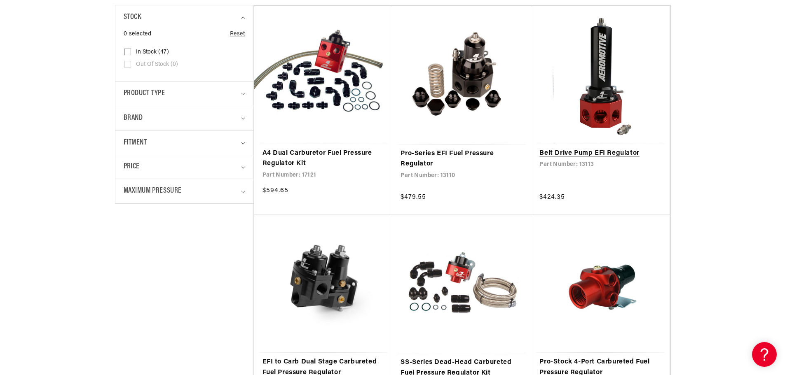
click at [627, 150] on link "Belt Drive Pump EFI Regulator" at bounding box center [600, 153] width 122 height 11
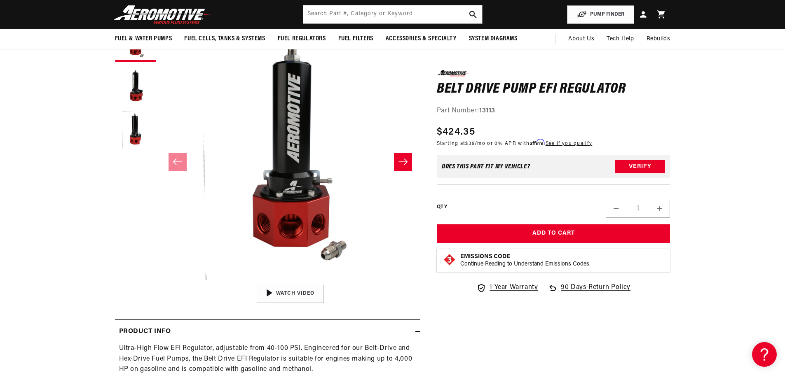
scroll to position [82, 0]
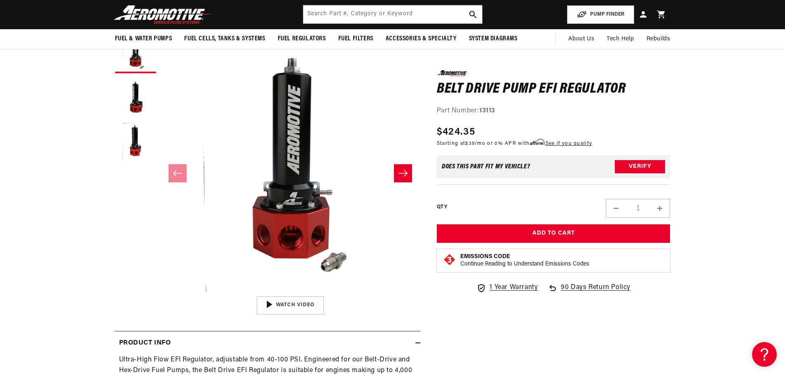
drag, startPoint x: 412, startPoint y: 210, endPoint x: 393, endPoint y: 213, distance: 19.2
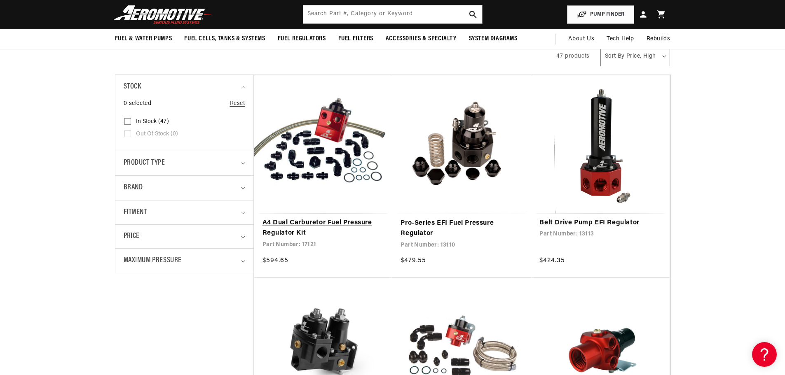
scroll to position [124, 0]
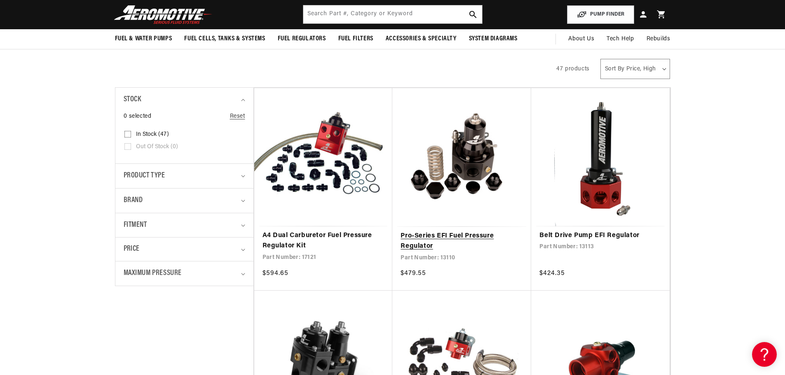
click at [445, 232] on link "Pro-Series EFI Fuel Pressure Regulator" at bounding box center [461, 241] width 122 height 21
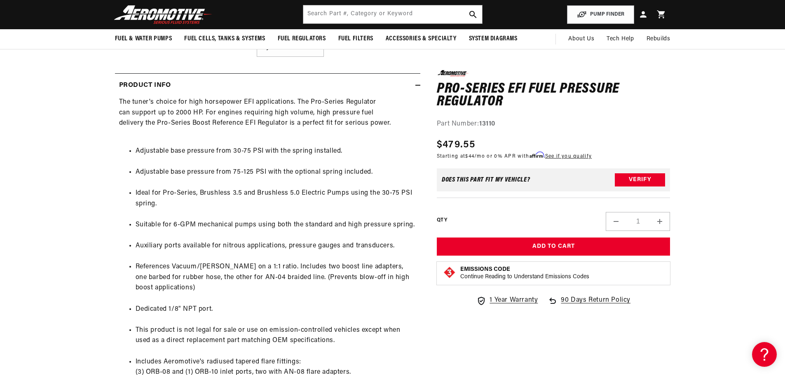
scroll to position [330, 0]
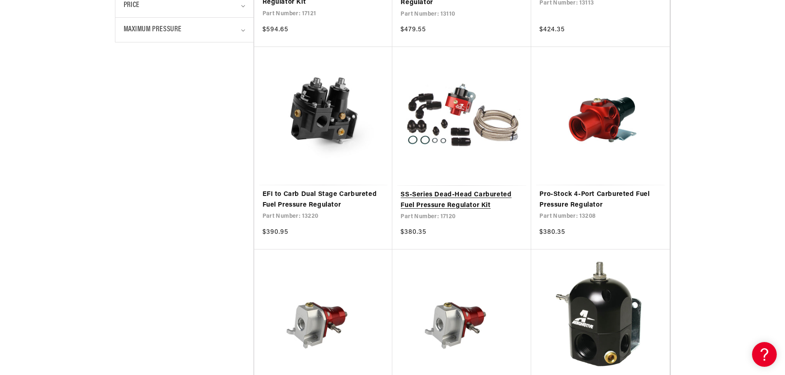
scroll to position [494, 0]
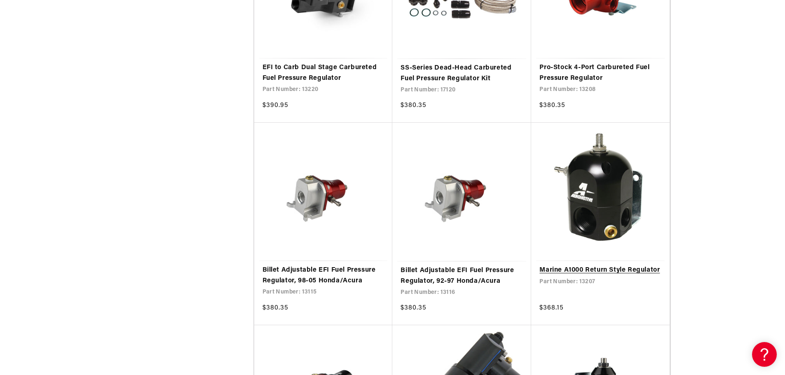
click at [635, 272] on link "Marine A1000 Return Style Regulator" at bounding box center [600, 270] width 122 height 11
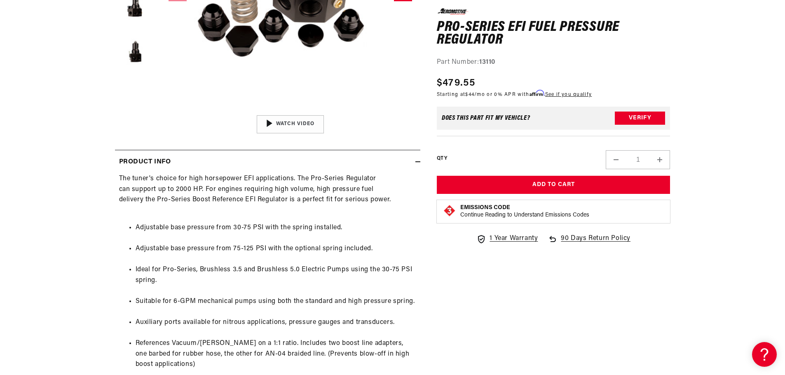
scroll to position [330, 0]
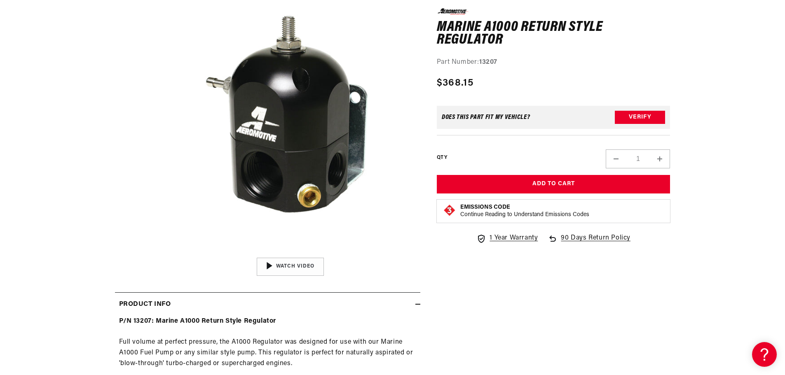
scroll to position [247, 0]
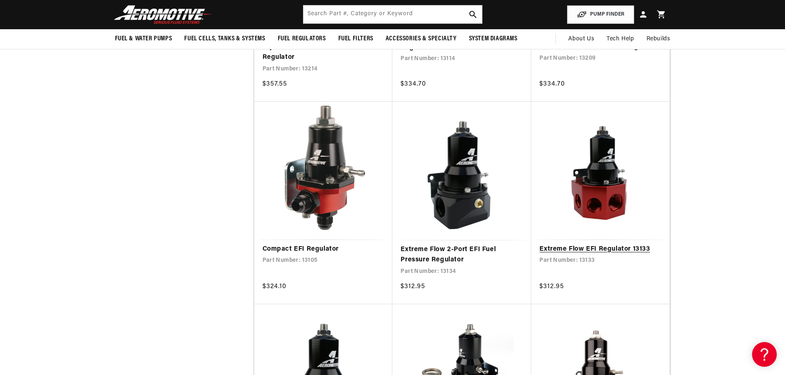
scroll to position [989, 0]
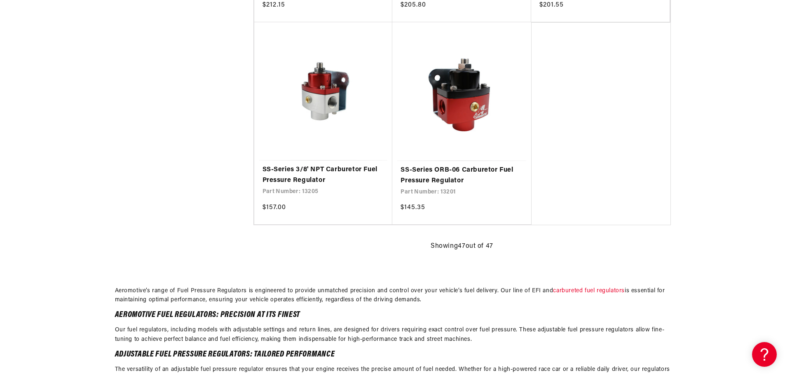
scroll to position [3254, 0]
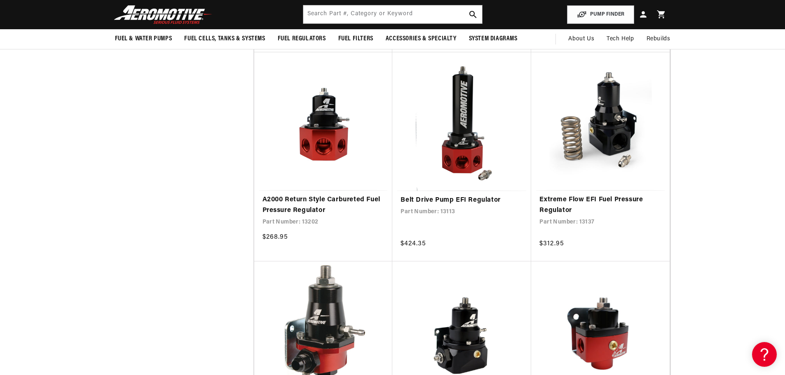
scroll to position [818, 0]
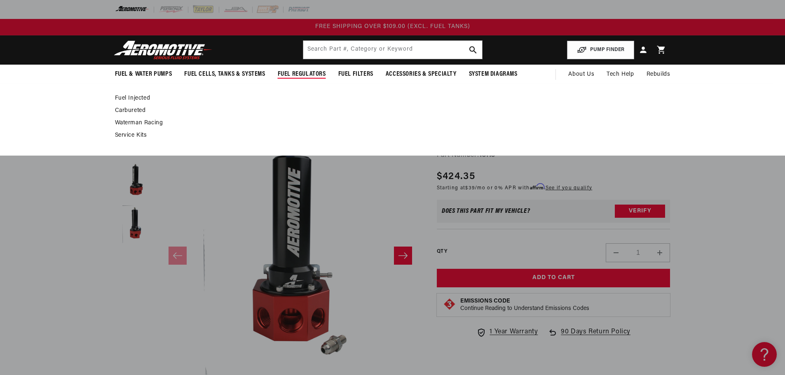
click at [313, 75] on span "Fuel Regulators" at bounding box center [302, 74] width 48 height 9
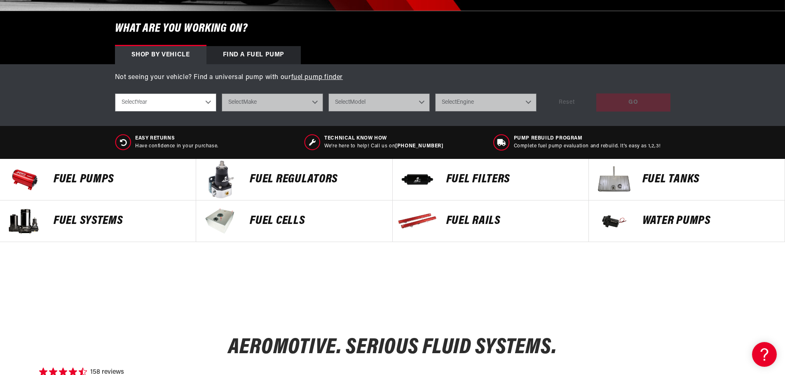
click at [480, 178] on p "FUEL FILTERS" at bounding box center [513, 179] width 134 height 12
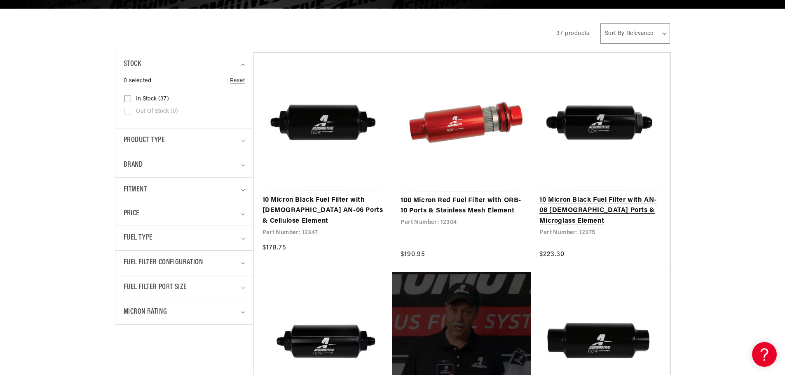
scroll to position [165, 0]
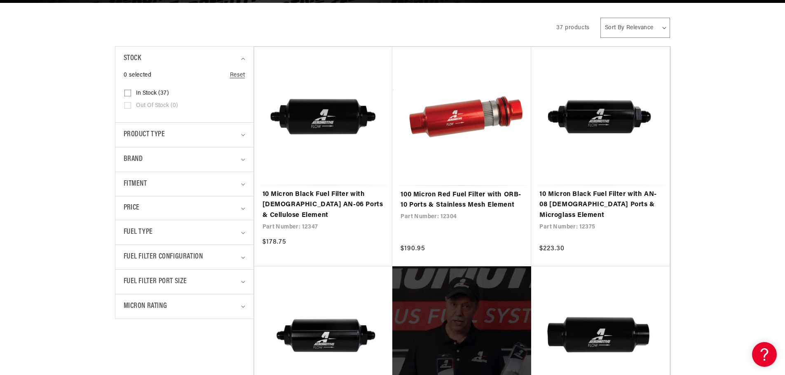
click at [648, 35] on select "Sort By Relevance Sort By Price, Low to High Sort By Price, High to Low" at bounding box center [635, 28] width 70 height 20
select select "price-descending"
click at [600, 18] on select "Sort By Relevance Sort By Price, Low to High Sort By Price, High to Low" at bounding box center [635, 28] width 70 height 20
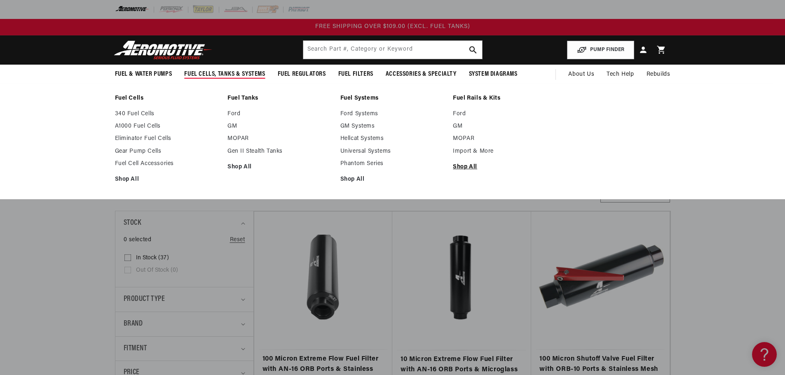
click at [473, 165] on link "Shop All" at bounding box center [505, 167] width 105 height 7
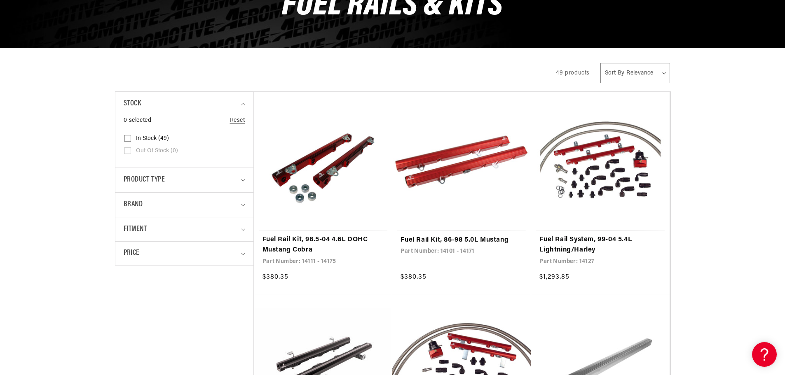
scroll to position [124, 0]
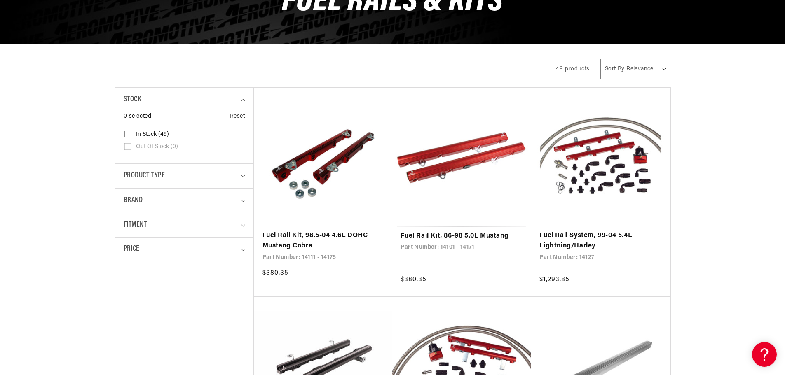
click at [643, 59] on select "Sort By Relevance Sort By Price, Low to High Sort By Price, High to Low" at bounding box center [635, 69] width 70 height 20
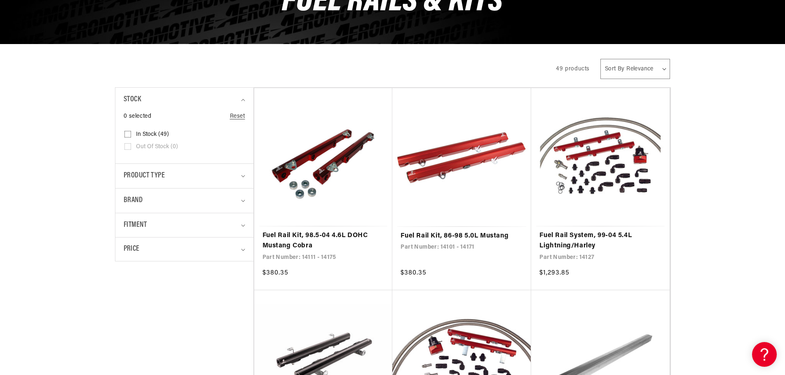
select select "price-descending"
click at [601, 59] on select "Sort By Relevance Sort By Price, Low to High Sort By Price, High to Low" at bounding box center [635, 69] width 70 height 20
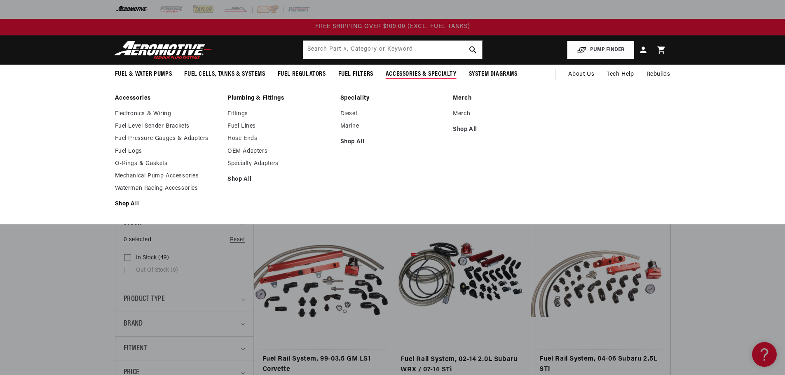
click at [122, 204] on link "Shop All" at bounding box center [167, 204] width 105 height 7
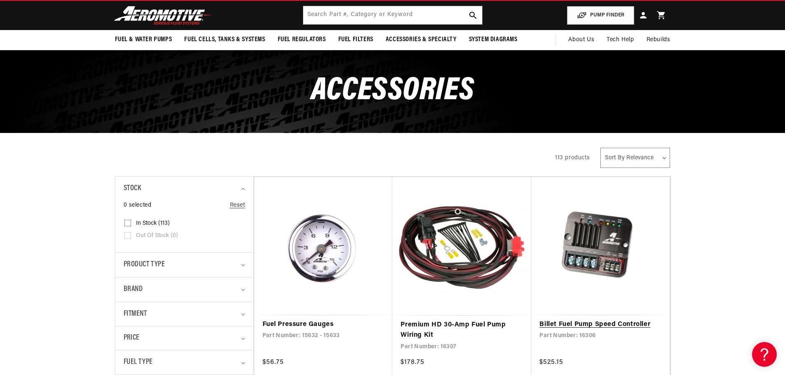
scroll to position [82, 0]
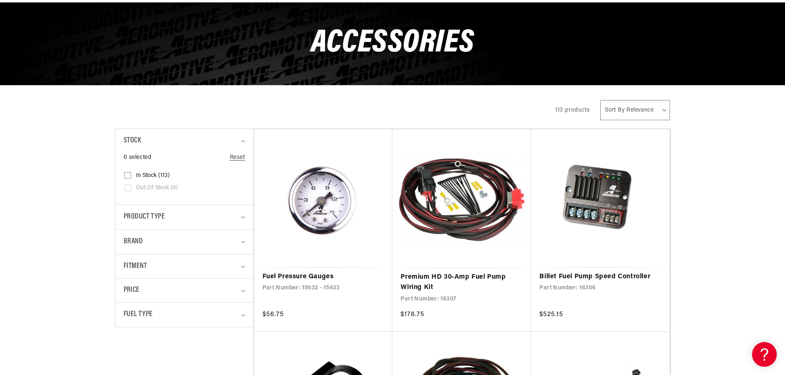
click at [632, 110] on select "Sort By Relevance Sort By Price, Low to High Sort By Price, High to Low" at bounding box center [634, 110] width 69 height 20
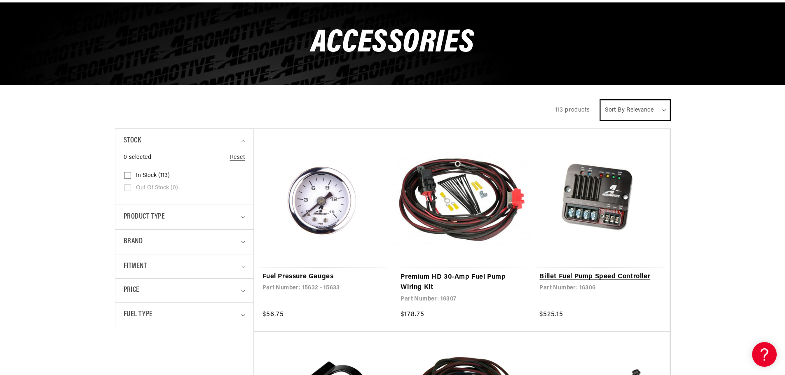
select select "price-descending"
click at [601, 100] on select "Sort By Relevance Sort By Price, Low to High Sort By Price, High to Low" at bounding box center [634, 110] width 69 height 20
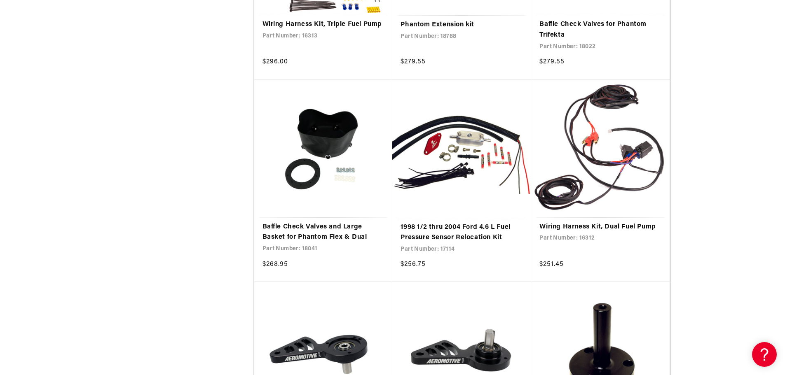
scroll to position [1359, 0]
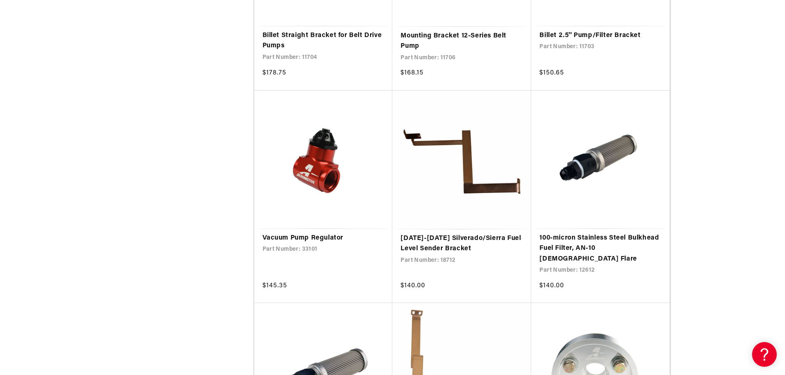
scroll to position [2513, 0]
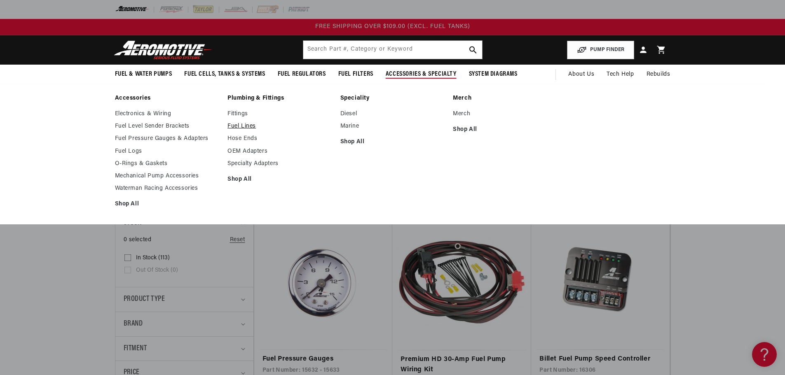
click at [237, 127] on link "Fuel Lines" at bounding box center [279, 126] width 105 height 7
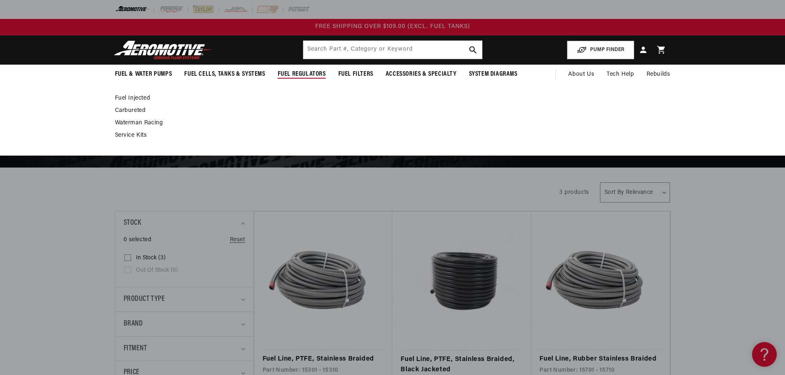
click at [303, 72] on span "Fuel Regulators" at bounding box center [302, 74] width 48 height 9
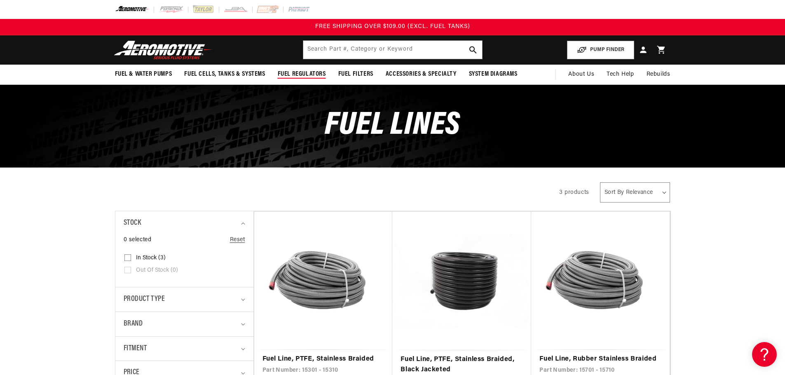
click at [303, 72] on span "Fuel Regulators" at bounding box center [302, 74] width 48 height 9
click at [164, 46] on img at bounding box center [163, 49] width 103 height 19
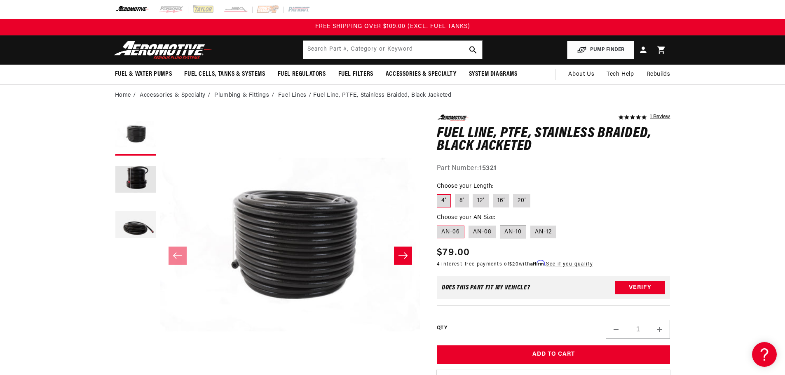
click at [506, 232] on label "AN-10" at bounding box center [513, 232] width 26 height 13
click at [501, 225] on input "AN-10" at bounding box center [500, 224] width 0 height 0
radio input "true"
click at [536, 233] on label "AN-12" at bounding box center [543, 232] width 26 height 13
click at [531, 225] on input "AN-12" at bounding box center [530, 224] width 0 height 0
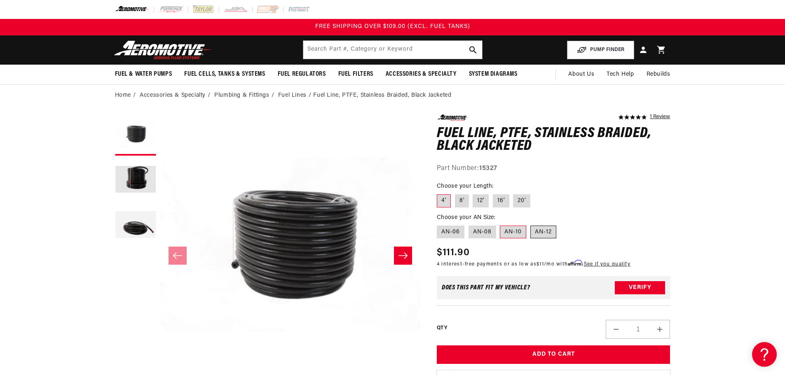
radio input "true"
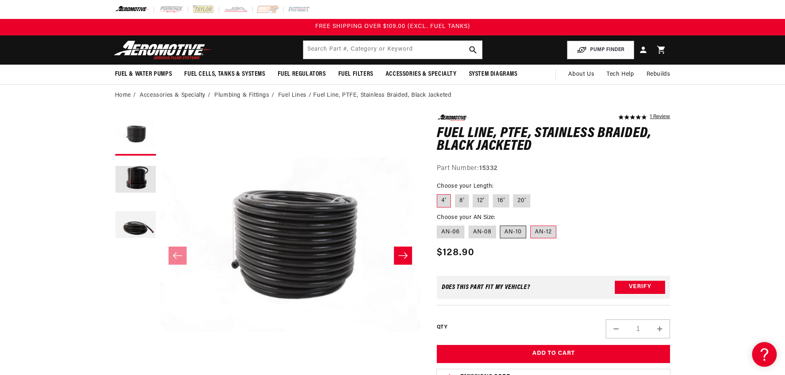
click at [513, 234] on label "AN-10" at bounding box center [513, 232] width 26 height 13
click at [501, 225] on input "AN-10" at bounding box center [500, 224] width 0 height 0
radio input "true"
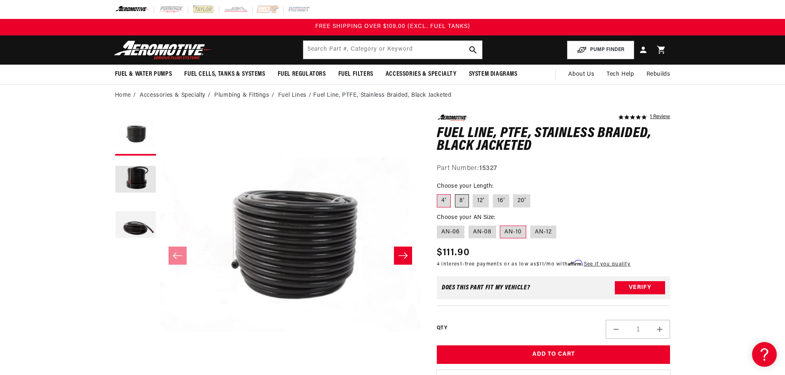
click at [467, 201] on label "8'" at bounding box center [462, 200] width 14 height 13
click at [455, 193] on input "8'" at bounding box center [455, 193] width 0 height 0
radio input "true"
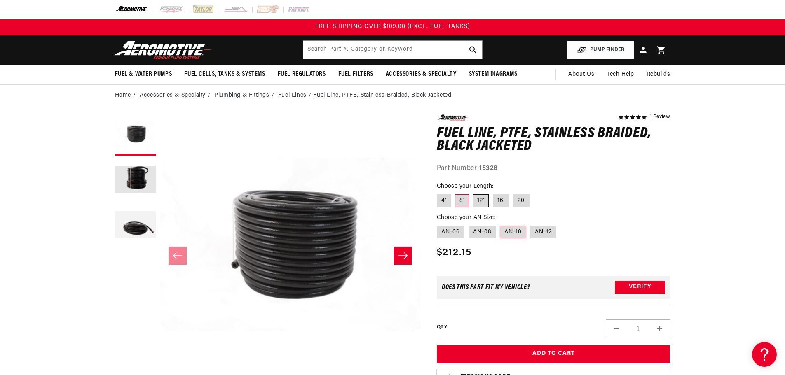
click at [483, 203] on label "12'" at bounding box center [480, 200] width 16 height 13
click at [473, 193] on input "12'" at bounding box center [473, 193] width 0 height 0
radio input "true"
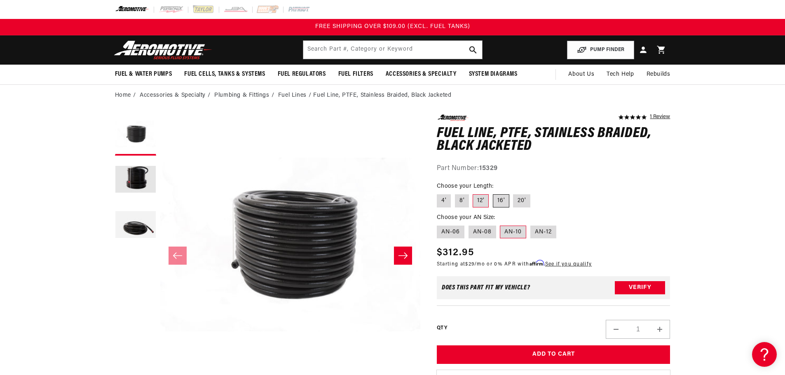
click at [499, 202] on label "16'" at bounding box center [501, 200] width 16 height 13
click at [493, 193] on input "16'" at bounding box center [493, 193] width 0 height 0
radio input "true"
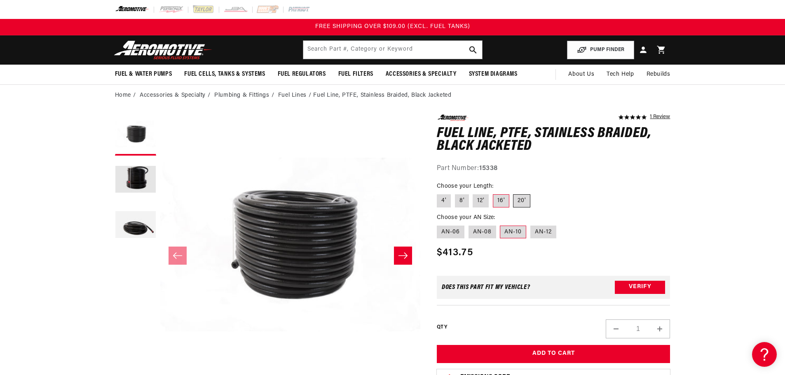
click at [518, 204] on label "20'" at bounding box center [521, 200] width 17 height 13
click at [514, 193] on input "20'" at bounding box center [513, 193] width 0 height 0
radio input "true"
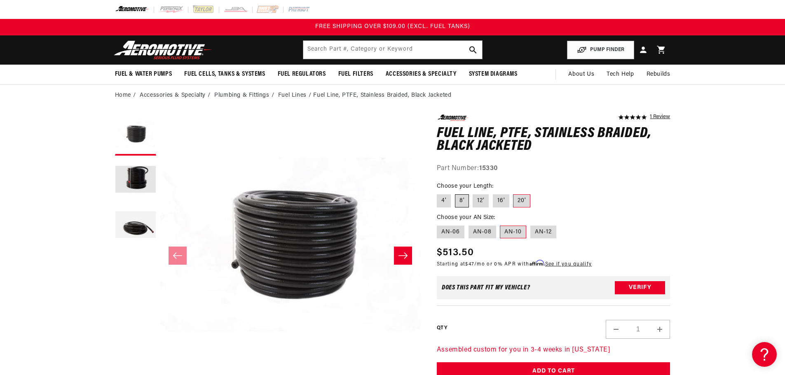
click at [456, 198] on label "8'" at bounding box center [462, 200] width 14 height 13
click at [455, 193] on input "8'" at bounding box center [455, 193] width 0 height 0
radio input "true"
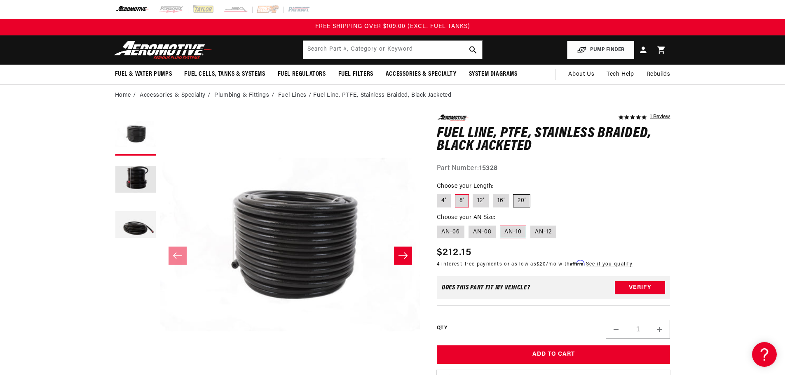
click at [528, 197] on label "20'" at bounding box center [521, 200] width 17 height 13
click at [514, 193] on input "20'" at bounding box center [513, 193] width 0 height 0
radio input "true"
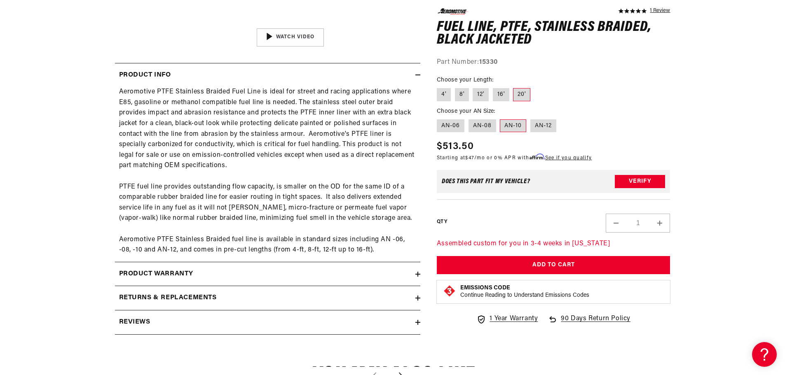
scroll to position [371, 0]
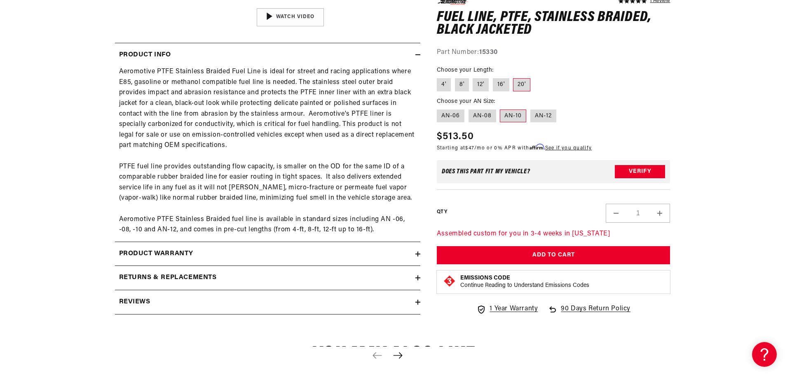
click at [255, 260] on summary "Product warranty" at bounding box center [267, 254] width 305 height 24
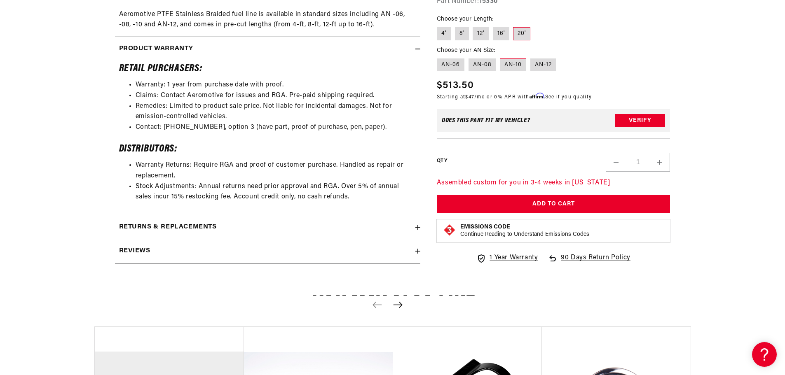
scroll to position [577, 0]
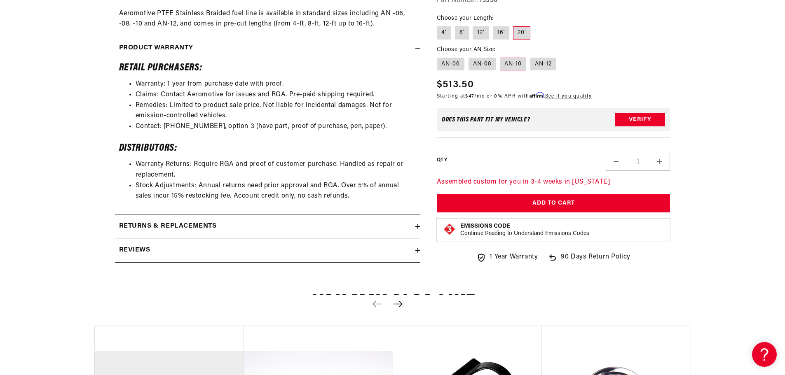
click at [239, 47] on div "Product warranty" at bounding box center [265, 48] width 300 height 11
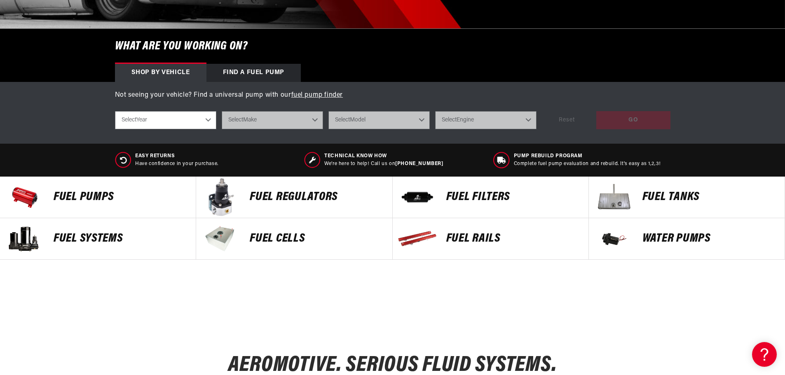
scroll to position [288, 0]
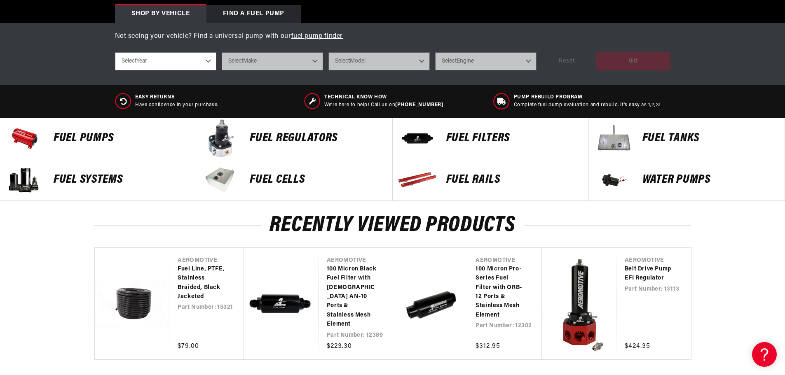
click at [277, 143] on p "FUEL REGULATORS" at bounding box center [317, 138] width 134 height 12
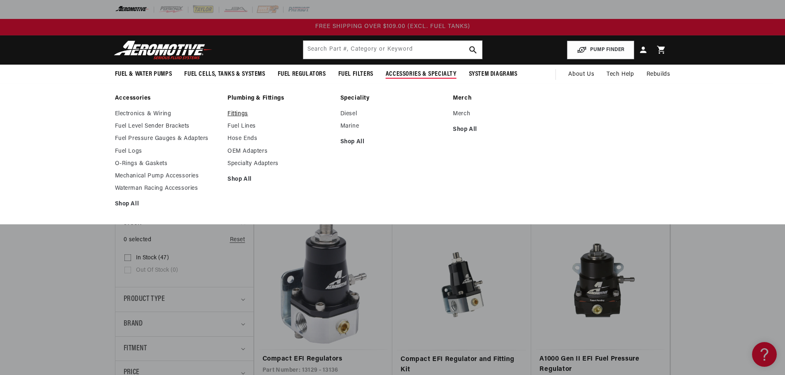
click at [241, 111] on link "Fittings" at bounding box center [279, 113] width 105 height 7
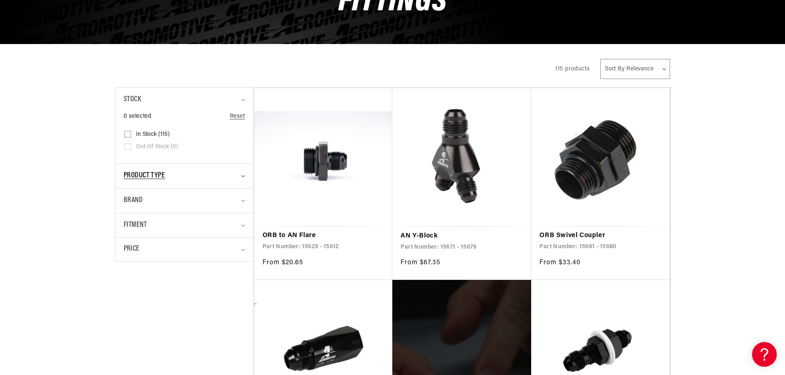
click at [183, 173] on div "Product type" at bounding box center [181, 176] width 115 height 12
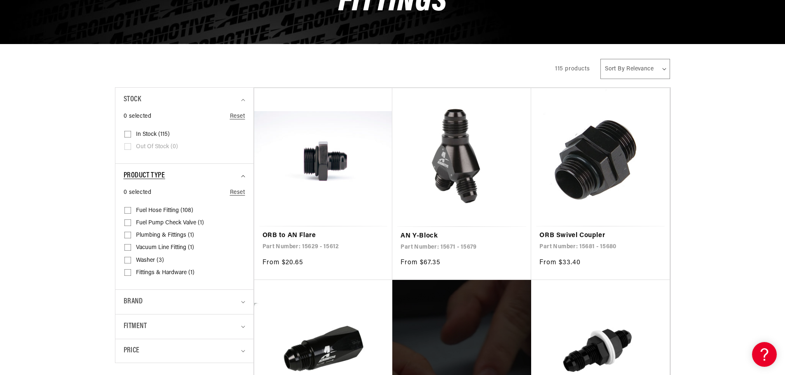
click at [183, 173] on div "Product type" at bounding box center [181, 176] width 115 height 12
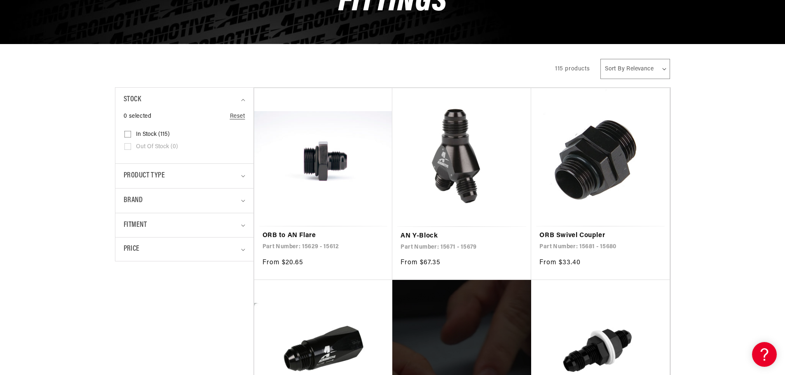
click at [641, 71] on select "Sort By Relevance Sort By Price, Low to High Sort By Price, High to Low" at bounding box center [634, 69] width 69 height 20
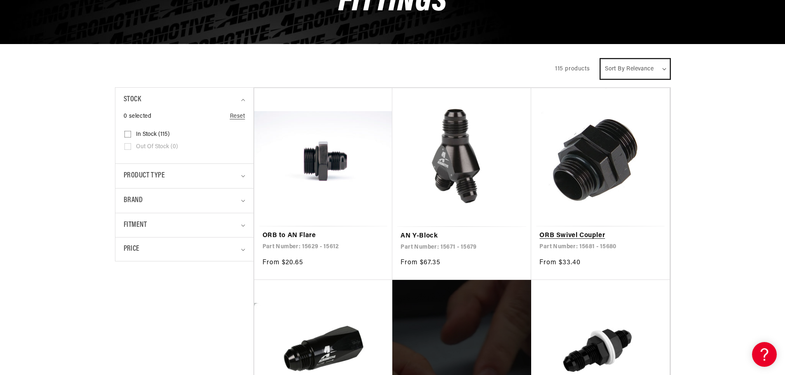
select select "price-descending"
click at [601, 59] on select "Sort By Relevance Sort By Price, Low to High Sort By Price, High to Low" at bounding box center [634, 69] width 69 height 20
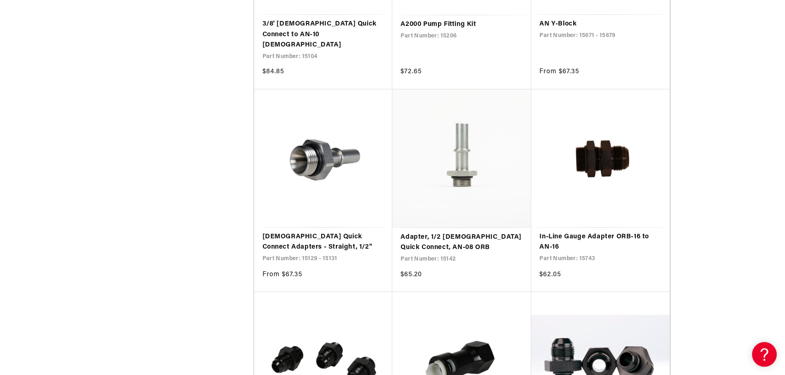
scroll to position [1524, 0]
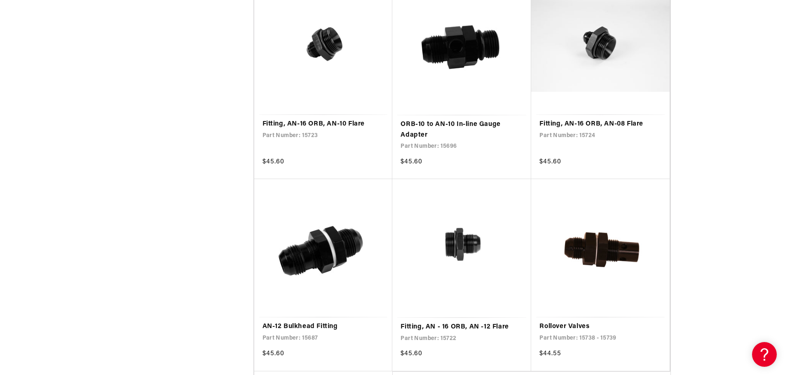
scroll to position [3131, 0]
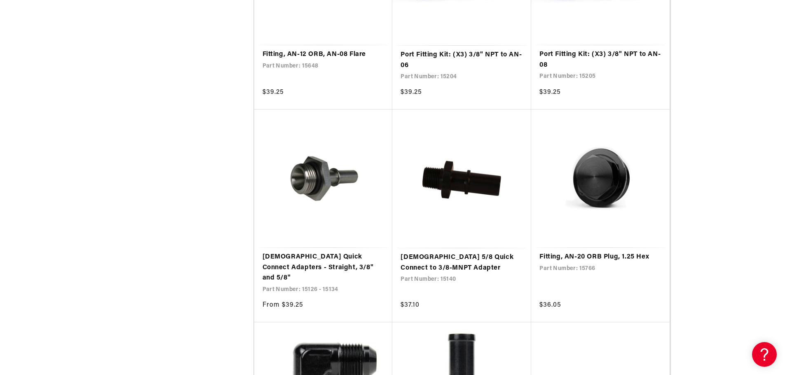
scroll to position [4573, 0]
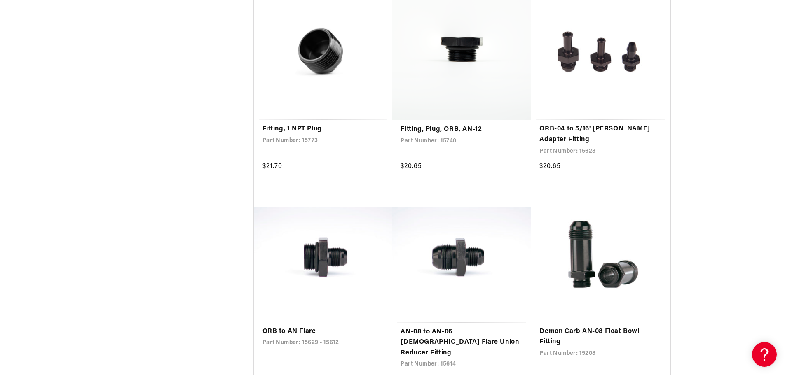
scroll to position [6344, 0]
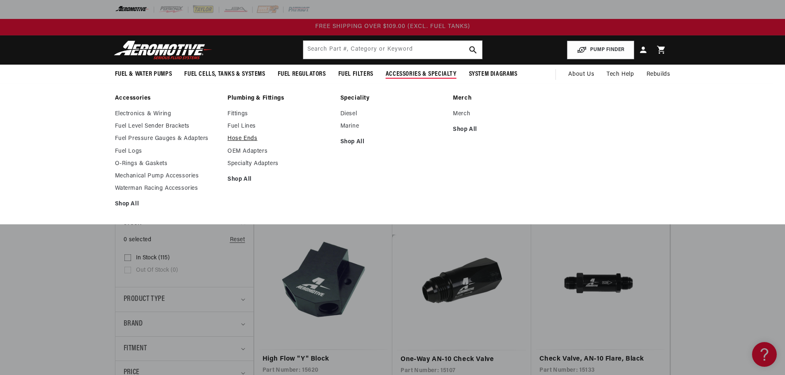
click at [246, 138] on link "Hose Ends" at bounding box center [279, 138] width 105 height 7
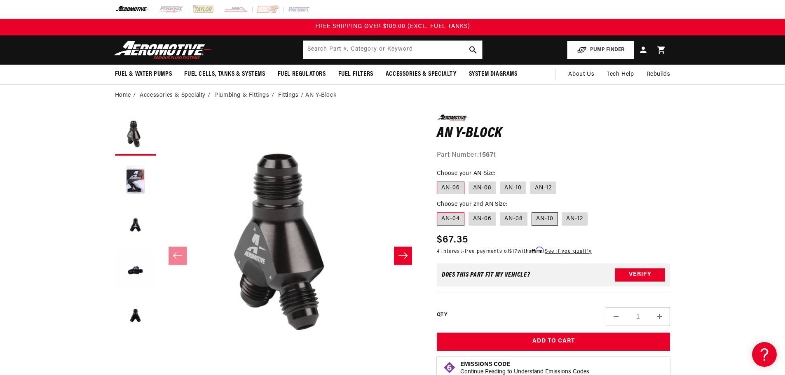
click at [552, 219] on label "AN-10" at bounding box center [544, 219] width 26 height 13
click at [532, 211] on input "AN-10" at bounding box center [531, 211] width 0 height 0
radio input "true"
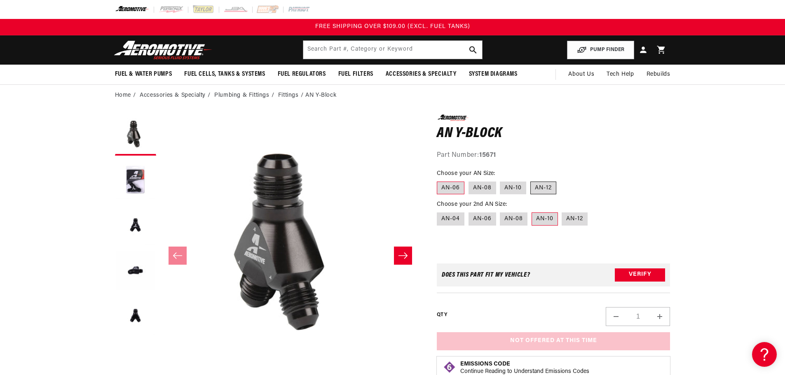
click at [534, 186] on label "AN-12" at bounding box center [543, 188] width 26 height 13
click at [531, 180] on input "AN-12" at bounding box center [530, 180] width 0 height 0
radio input "true"
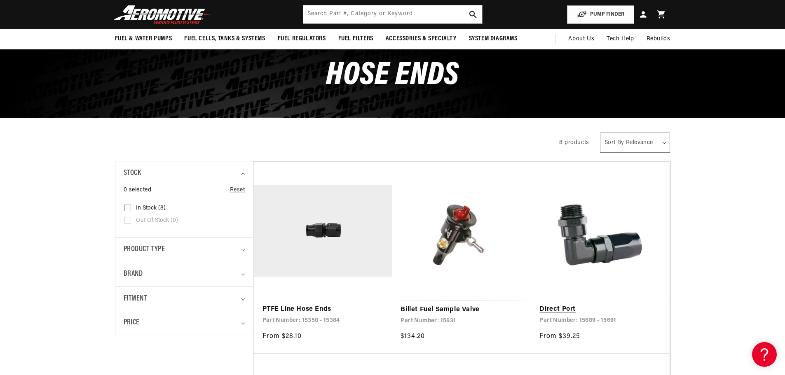
scroll to position [41, 0]
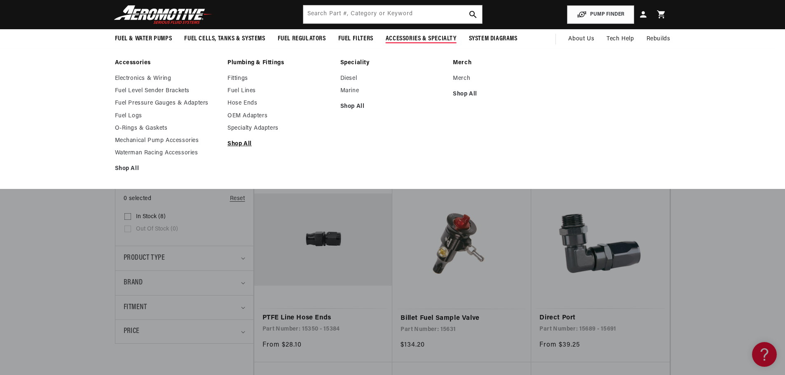
click at [236, 144] on link "Shop All" at bounding box center [279, 143] width 105 height 7
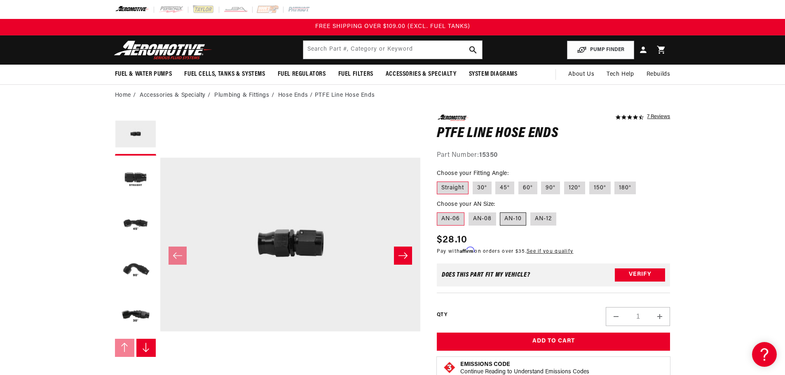
click at [519, 217] on label "AN-10" at bounding box center [513, 219] width 26 height 13
click at [501, 211] on input "AN-10" at bounding box center [500, 211] width 0 height 0
radio input "true"
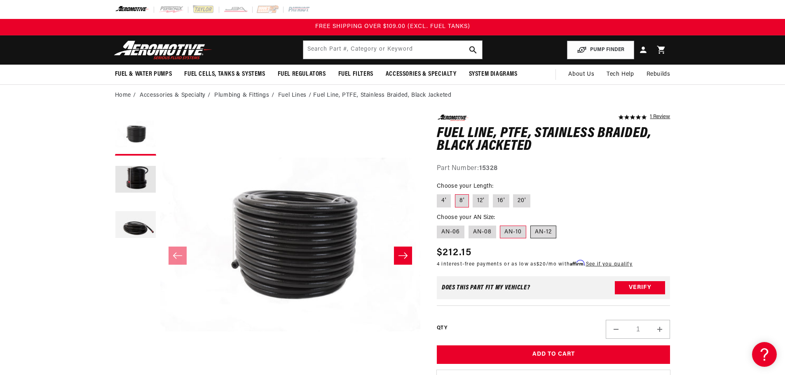
click at [541, 227] on label "AN-12" at bounding box center [543, 232] width 26 height 13
click at [531, 225] on input "AN-12" at bounding box center [530, 224] width 0 height 0
radio input "true"
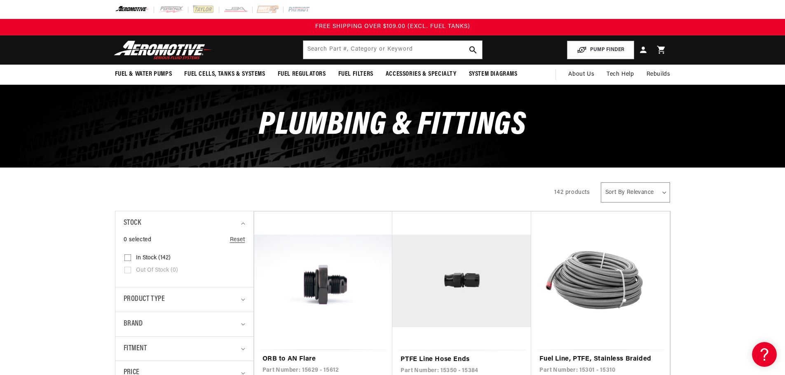
click at [634, 192] on select "Sort By Relevance Sort By Price, Low to High Sort By Price, High to Low" at bounding box center [635, 192] width 69 height 20
select select "price-descending"
click at [601, 182] on select "Sort By Relevance Sort By Price, Low to High Sort By Price, High to Low" at bounding box center [635, 192] width 69 height 20
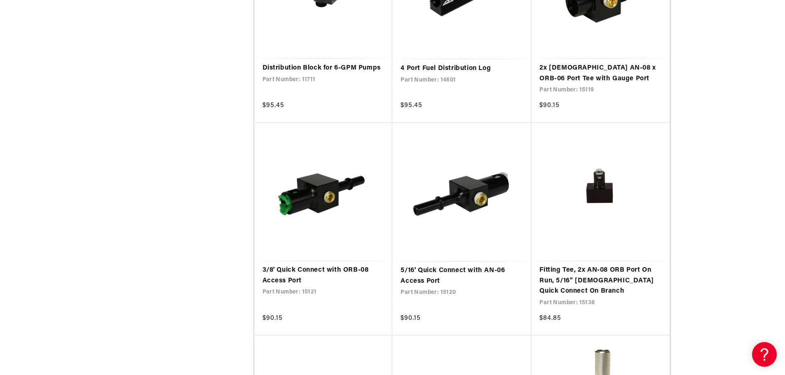
scroll to position [1318, 0]
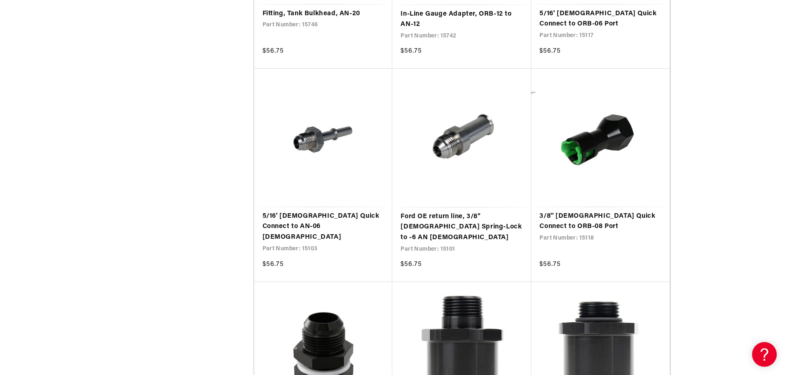
scroll to position [3007, 0]
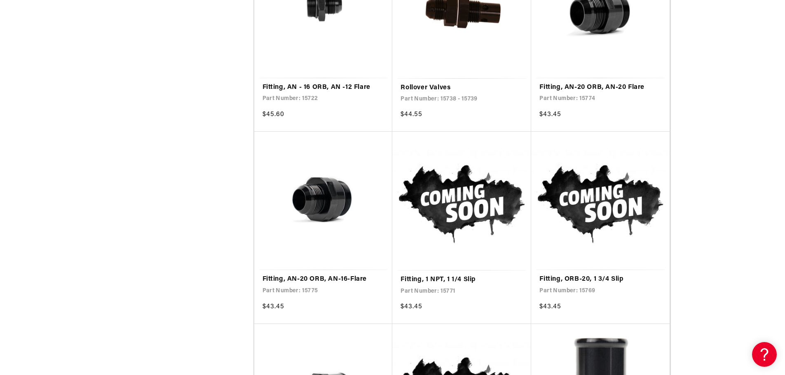
scroll to position [4573, 0]
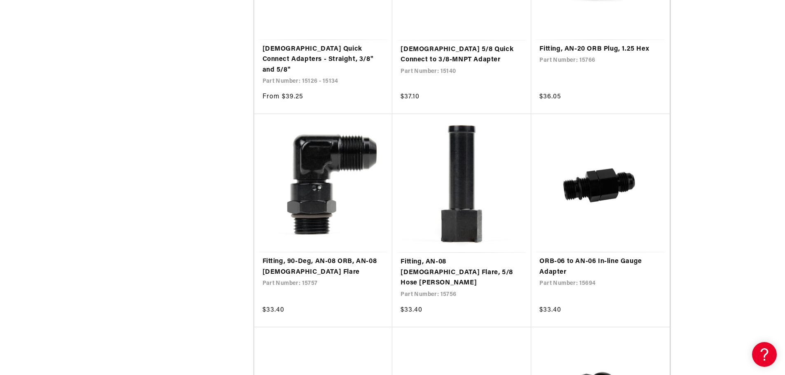
scroll to position [6179, 0]
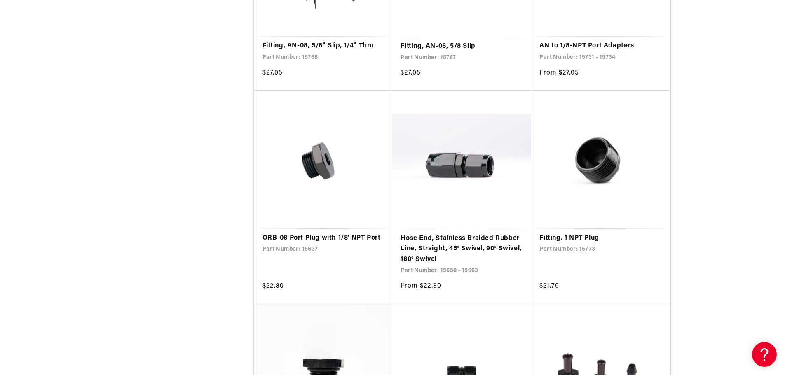
scroll to position [7744, 0]
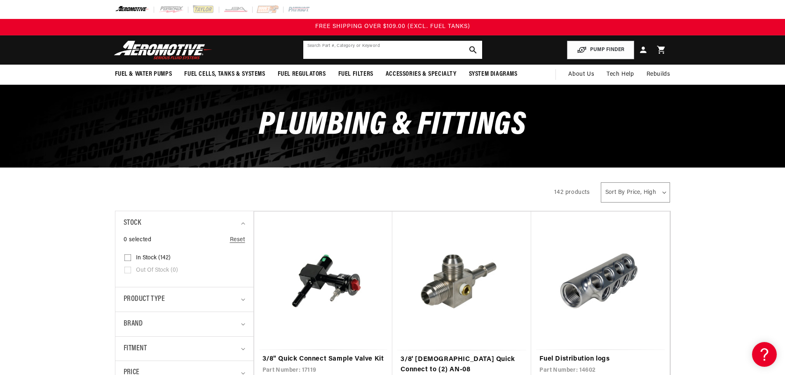
click at [319, 44] on input "text" at bounding box center [392, 50] width 179 height 18
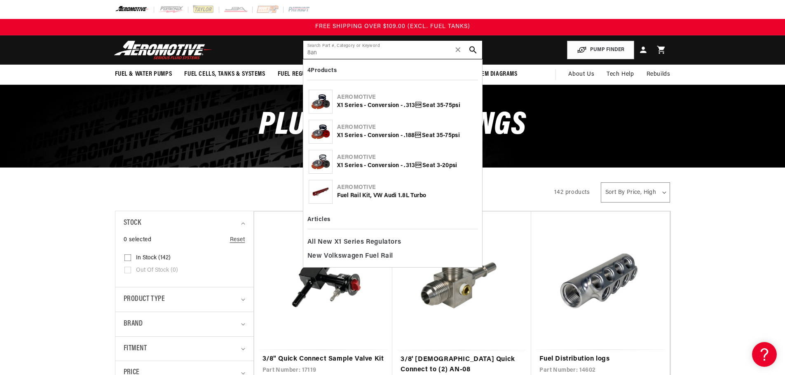
type input "8an"
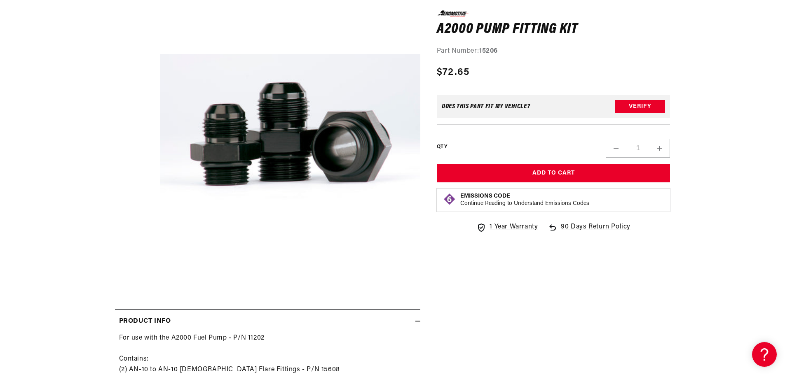
scroll to position [288, 0]
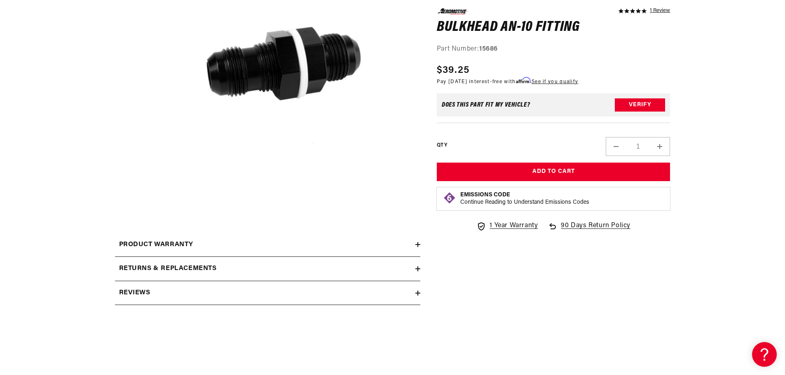
scroll to position [206, 0]
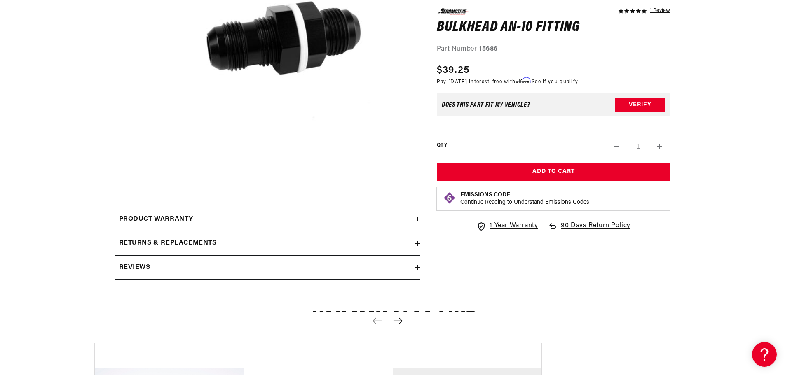
click at [356, 223] on div "Product warranty" at bounding box center [265, 219] width 300 height 11
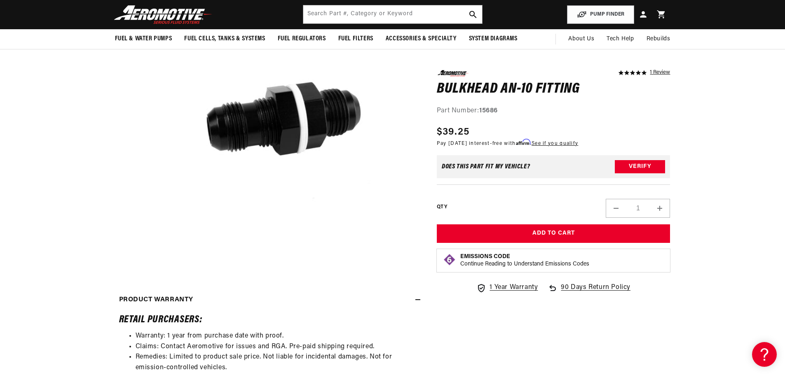
scroll to position [124, 0]
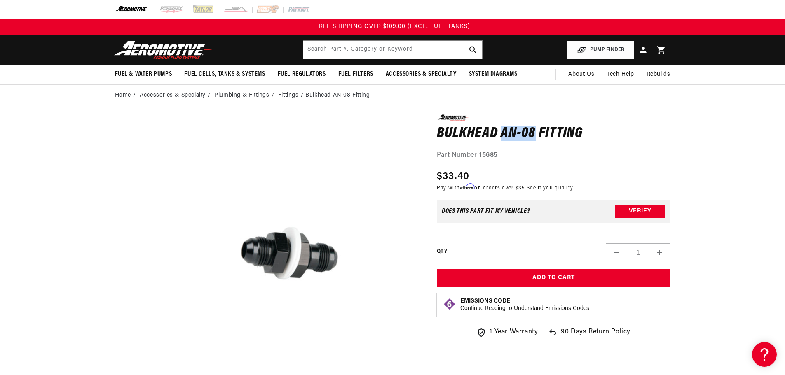
drag, startPoint x: 503, startPoint y: 131, endPoint x: 535, endPoint y: 126, distance: 32.1
click at [535, 127] on h1 "Bulkhead AN-08 Fitting" at bounding box center [554, 133] width 234 height 13
copy h1 "AN-08"
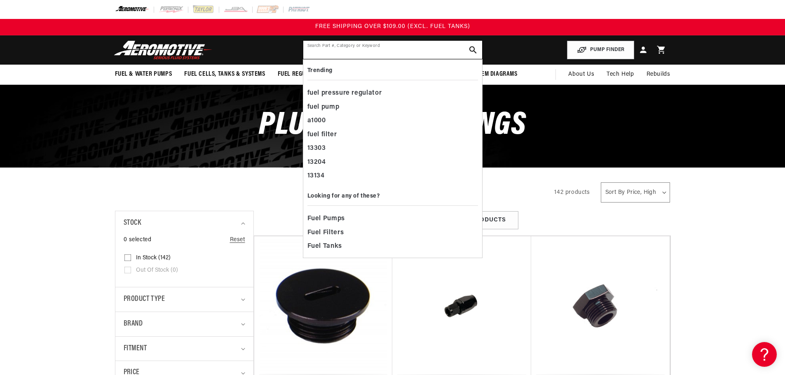
click at [348, 51] on input "text" at bounding box center [392, 50] width 179 height 18
paste input "AN-08"
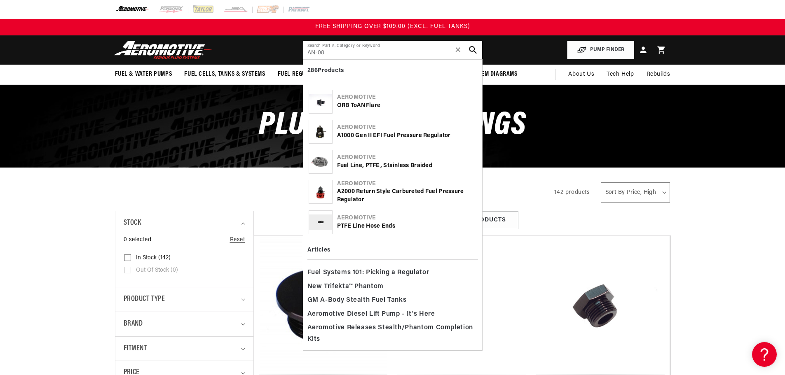
type input "AN-08"
click at [474, 49] on icon "search button" at bounding box center [473, 50] width 8 height 8
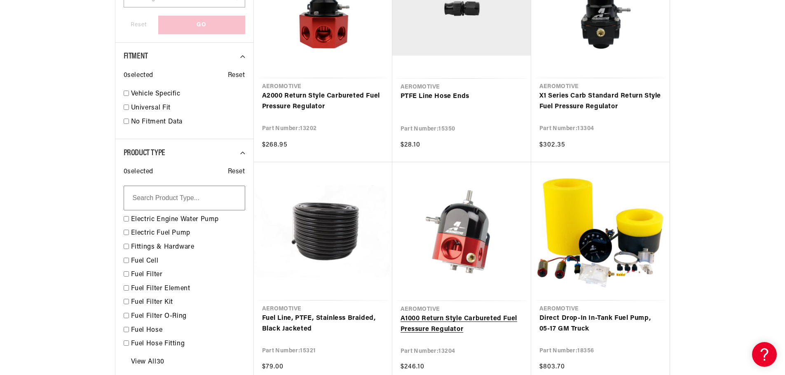
scroll to position [453, 0]
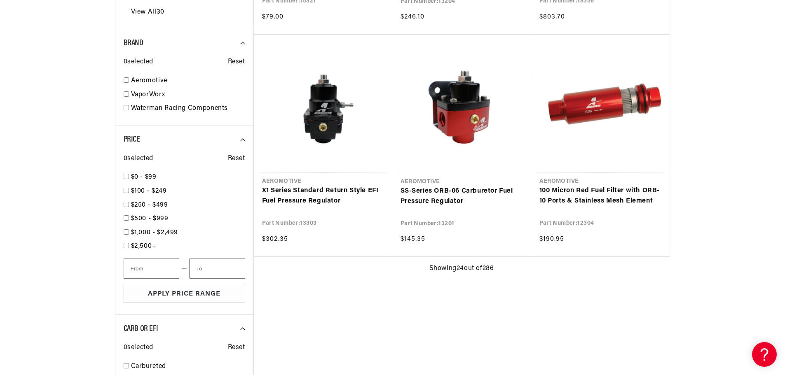
scroll to position [865, 0]
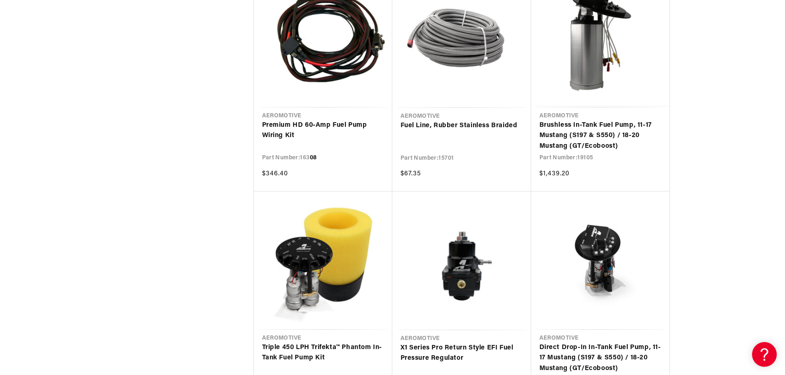
scroll to position [1771, 0]
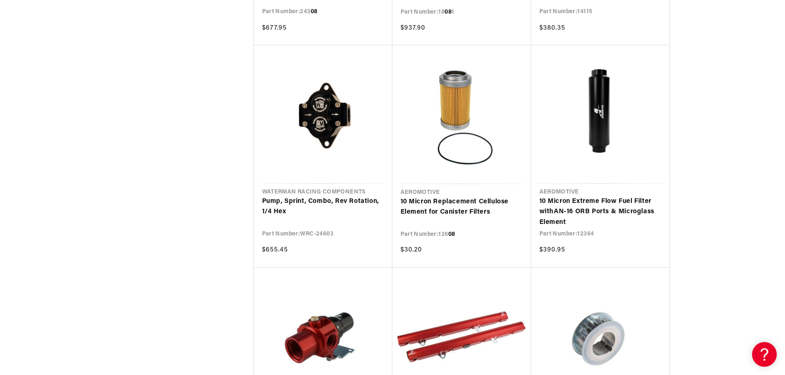
scroll to position [3707, 0]
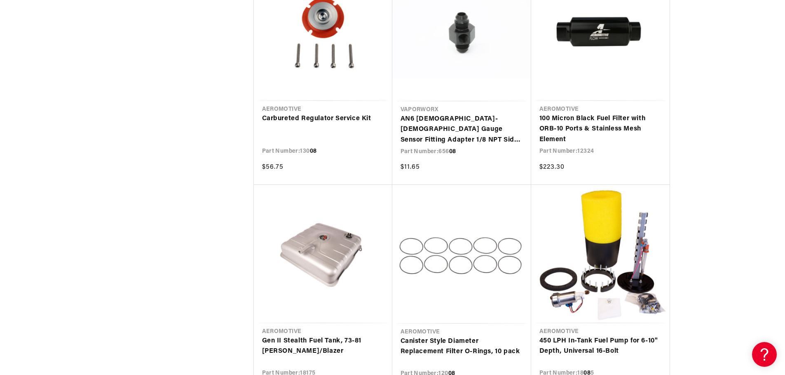
scroll to position [4861, 0]
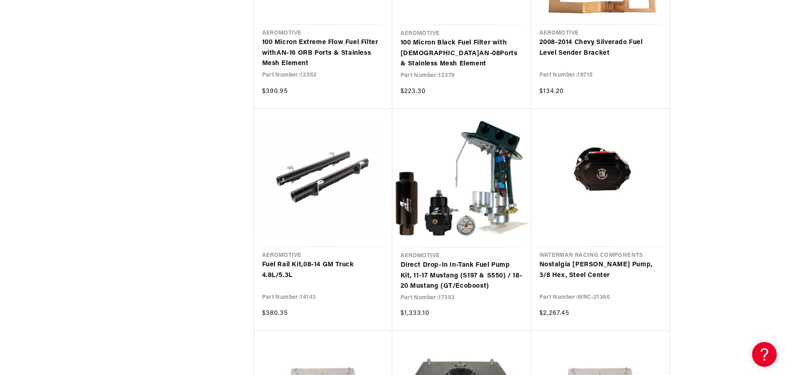
scroll to position [5602, 0]
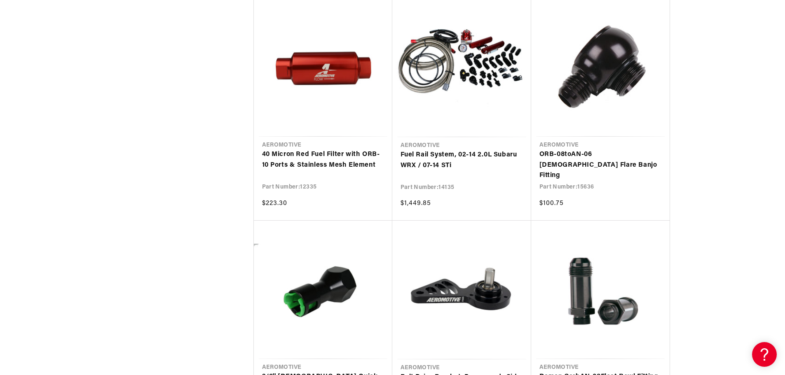
scroll to position [6385, 0]
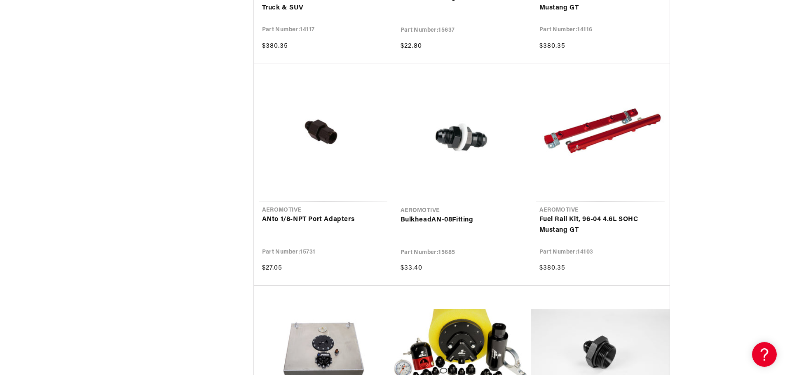
scroll to position [7786, 0]
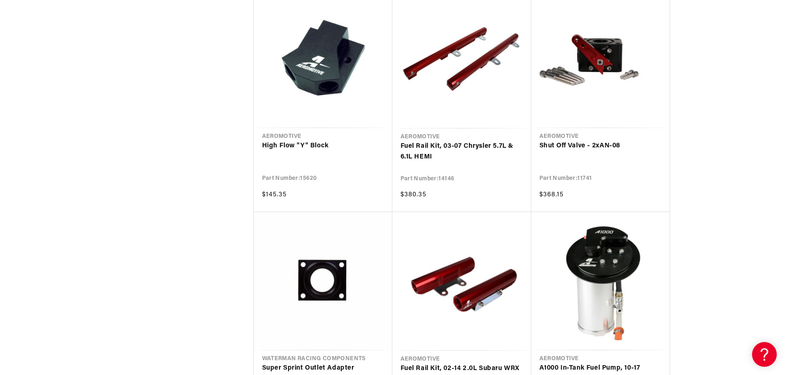
scroll to position [9310, 0]
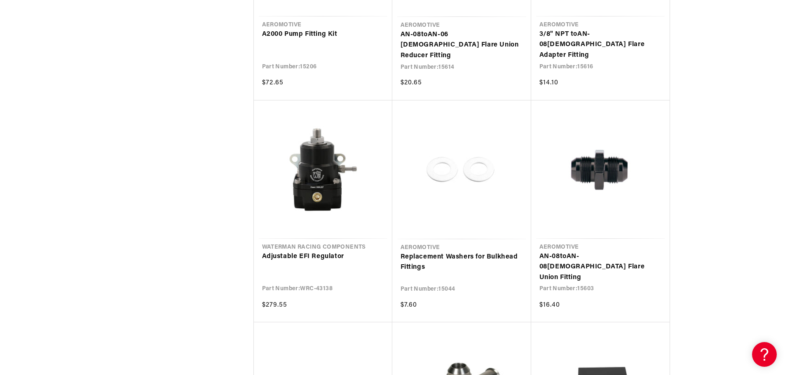
scroll to position [10093, 0]
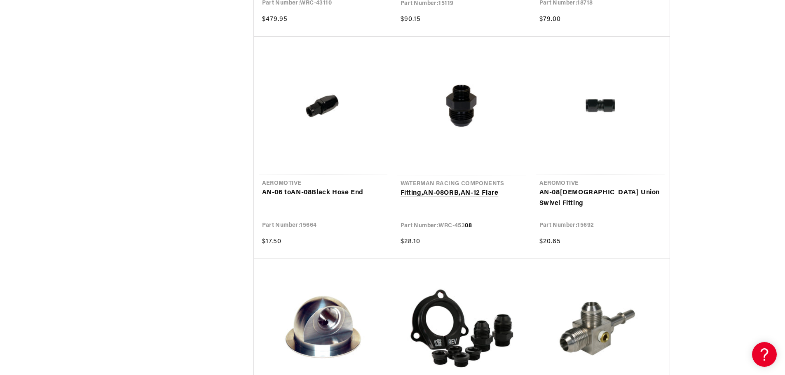
scroll to position [11246, 0]
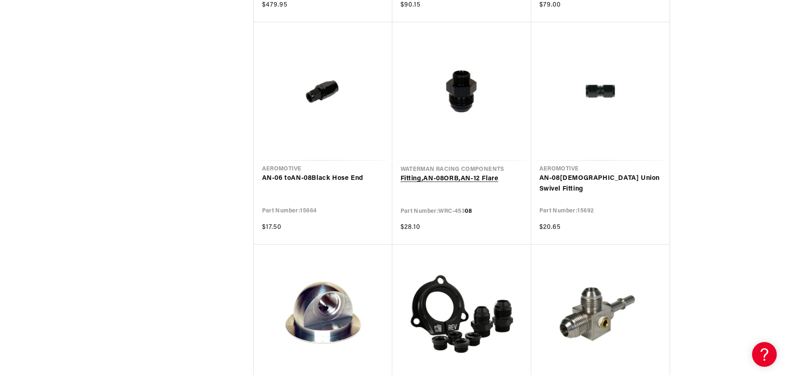
click at [486, 180] on link "Fitting, AN - 08 ORB, AN -12 Flare" at bounding box center [461, 179] width 122 height 11
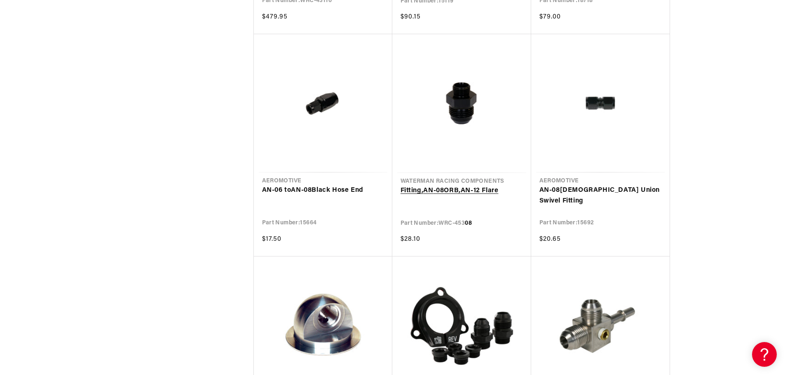
scroll to position [11246, 0]
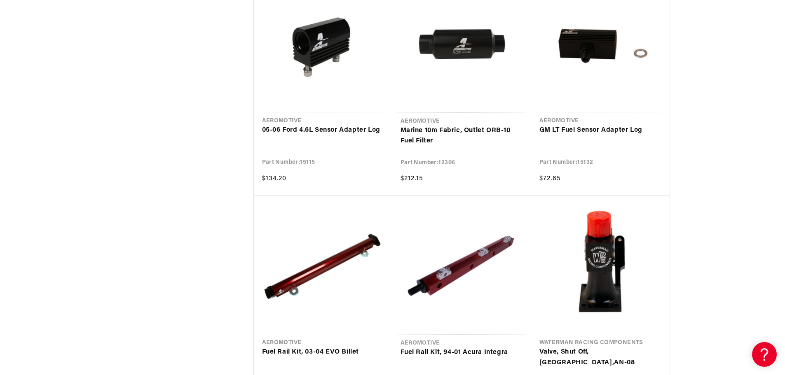
scroll to position [12193, 0]
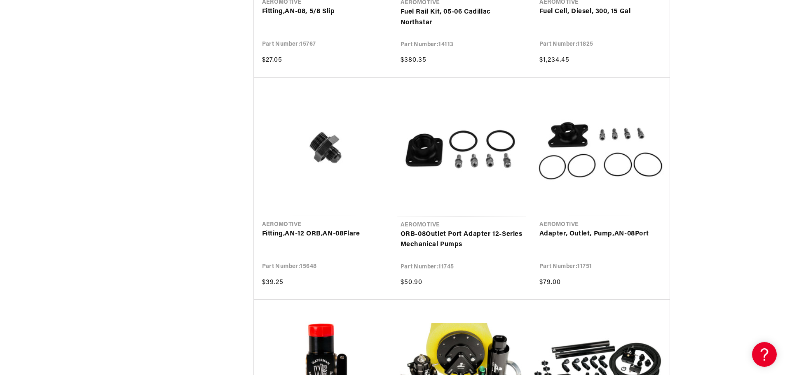
scroll to position [13059, 0]
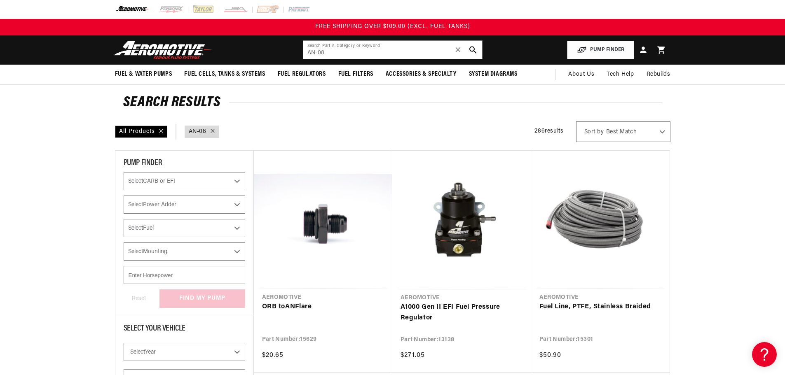
click at [651, 129] on select "Best Match Featured Name, A-Z Name, Z-A Price, Low to High Price, High to Low" at bounding box center [623, 132] width 94 height 21
select select "price:desc"
click at [576, 122] on select "Best Match Featured Name, A-Z Name, Z-A Price, Low to High Price, High to Low" at bounding box center [623, 132] width 94 height 21
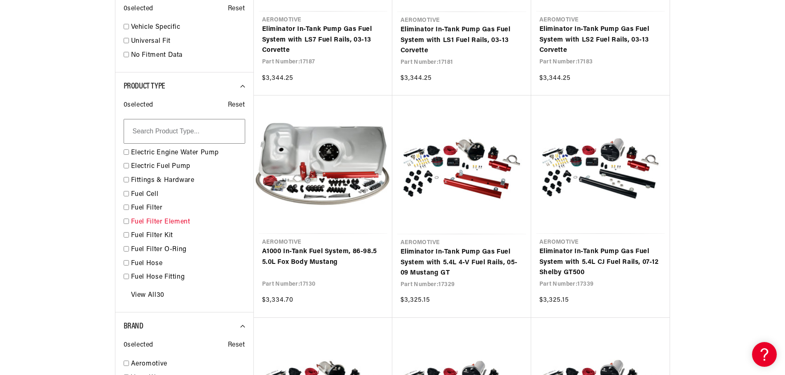
scroll to position [536, 0]
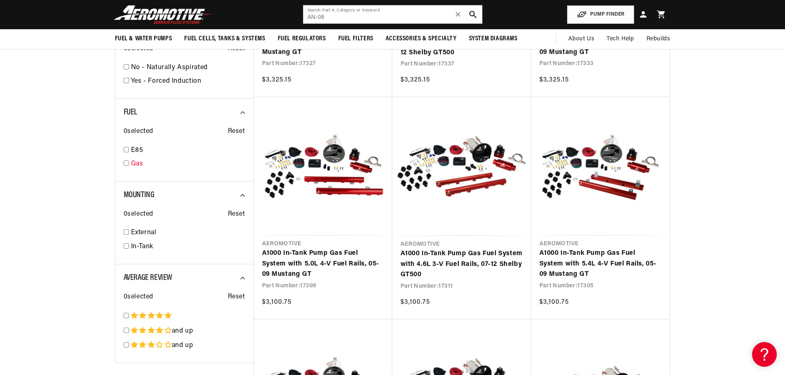
scroll to position [1153, 0]
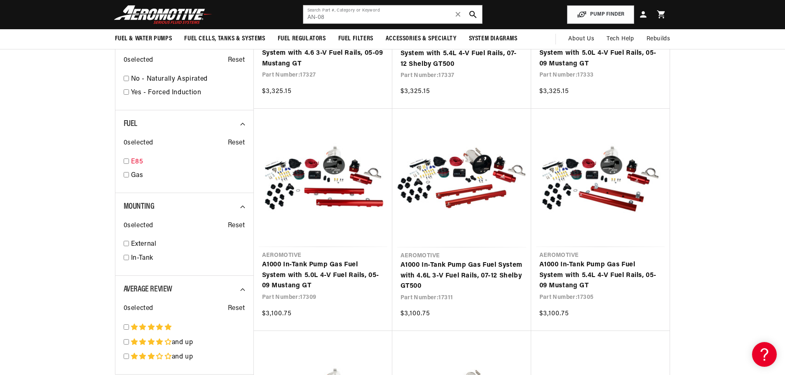
click at [136, 164] on link "E85" at bounding box center [188, 162] width 114 height 11
select select "E85"
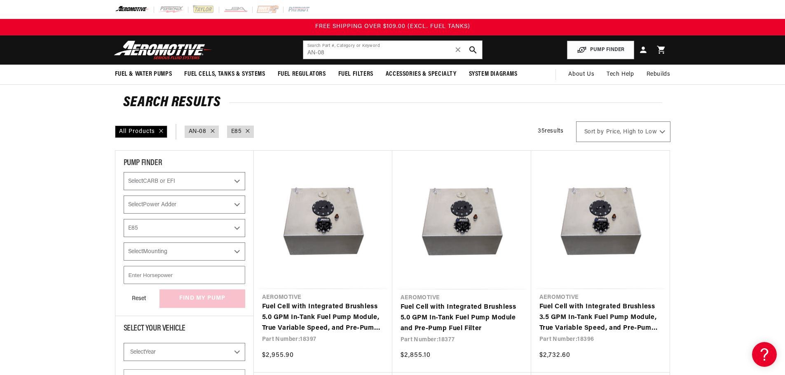
click at [213, 134] on div at bounding box center [210, 131] width 8 height 9
select select "Fuel"
select select "E85"
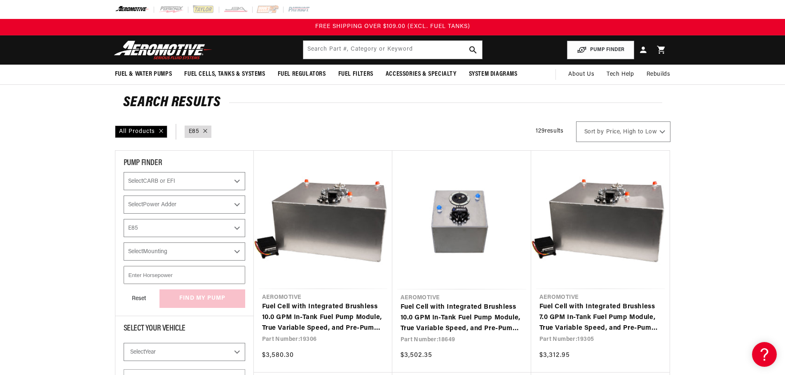
click at [205, 131] on icon at bounding box center [205, 131] width 4 height 4
select select "Fuel"
